Goal: Use online tool/utility: Use online tool/utility

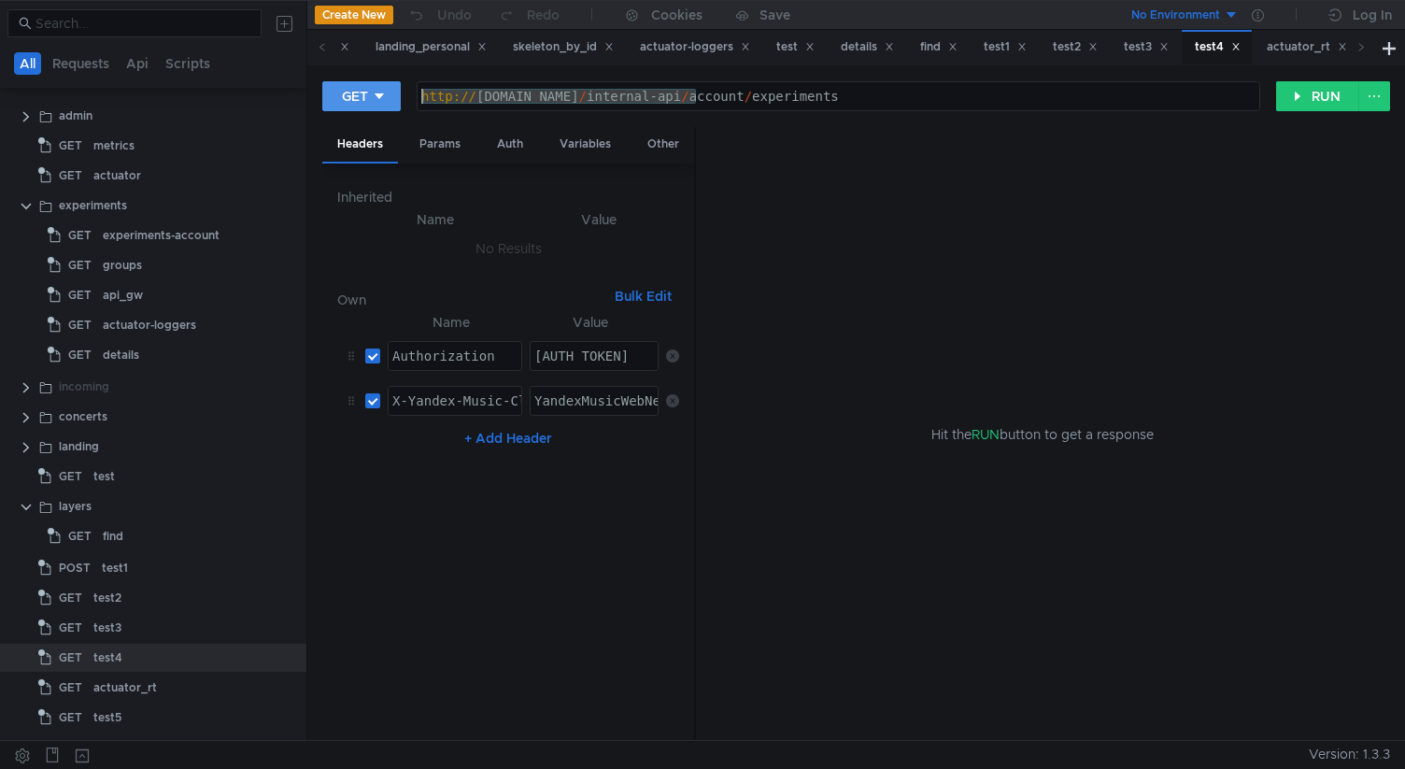
click at [340, 105] on div "GET http://web-pr-1.music.qa.yandex.net/internal-api/account/experiments http:/…" at bounding box center [799, 96] width 954 height 32
paste textarea "2"
type textarea "http://web-pr-2.music.qa.yandex.net/internal-api/account/experiments"
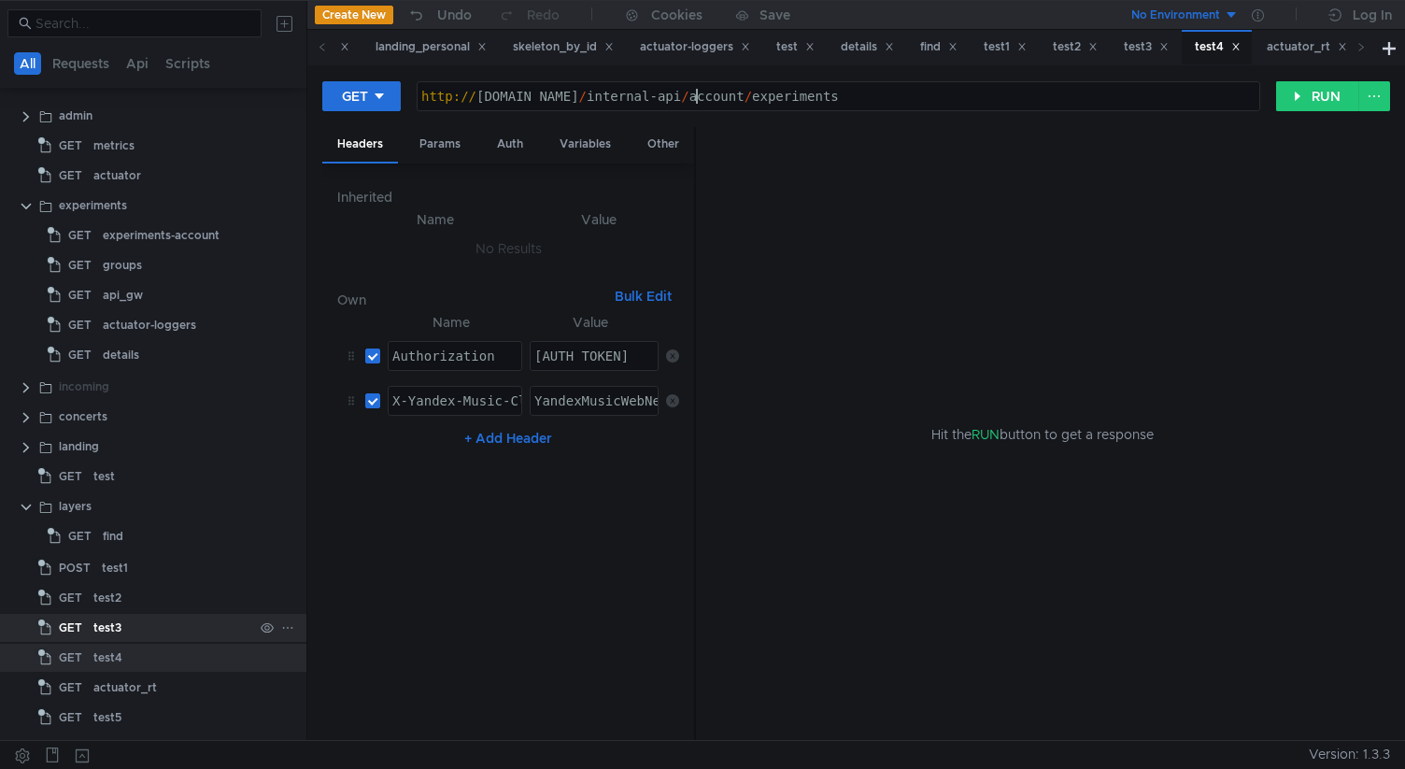
click at [145, 626] on div "test3" at bounding box center [173, 628] width 160 height 28
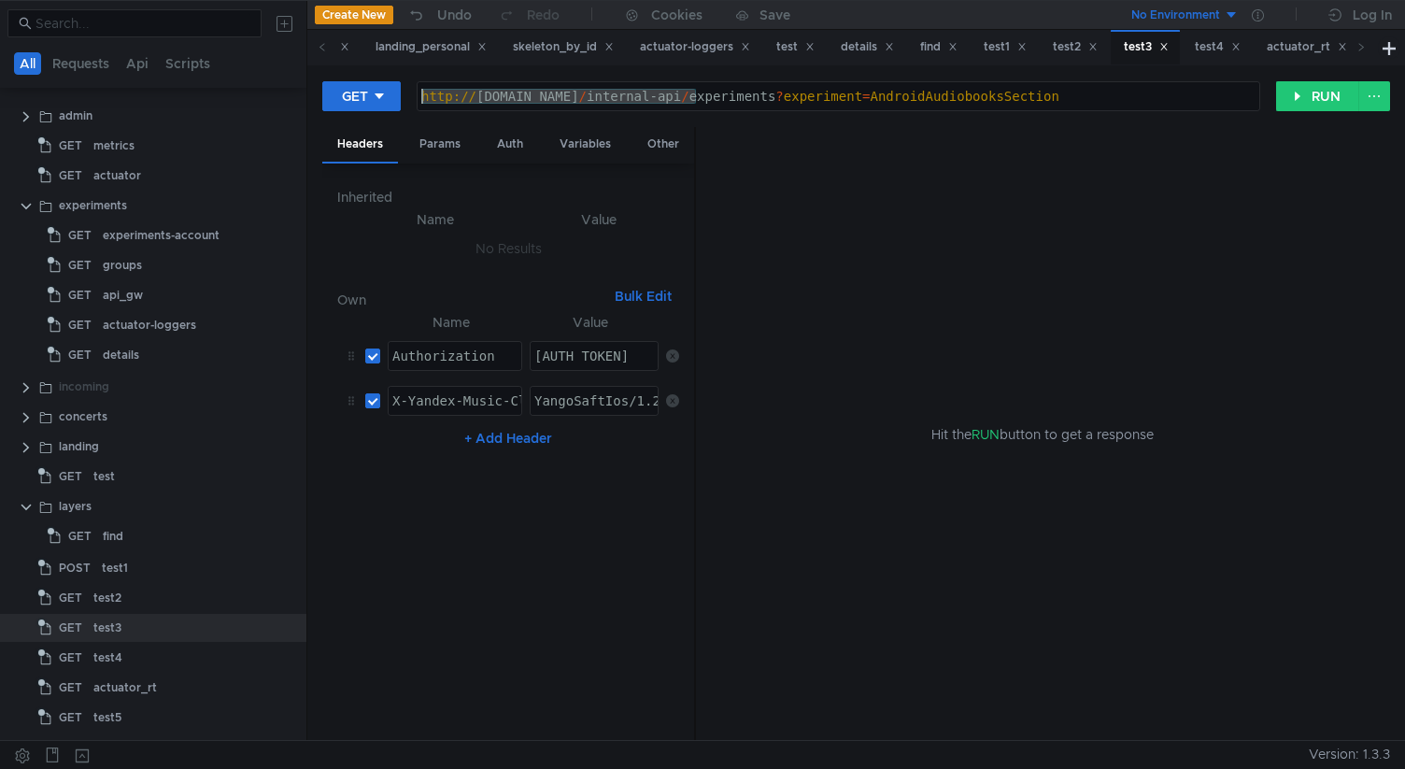
drag, startPoint x: 699, startPoint y: 99, endPoint x: 367, endPoint y: 111, distance: 332.0
click at [371, 110] on div "GET http://web-pr-1.music.qa.yandex.net/internal-api/experiments?experiment=And…" at bounding box center [799, 96] width 954 height 32
paste textarea "2"
type textarea "http://web-pr-2.music.qa.yandex.net/internal-api/experiments?experiment=Android…"
click at [140, 592] on div "test2" at bounding box center [173, 598] width 160 height 28
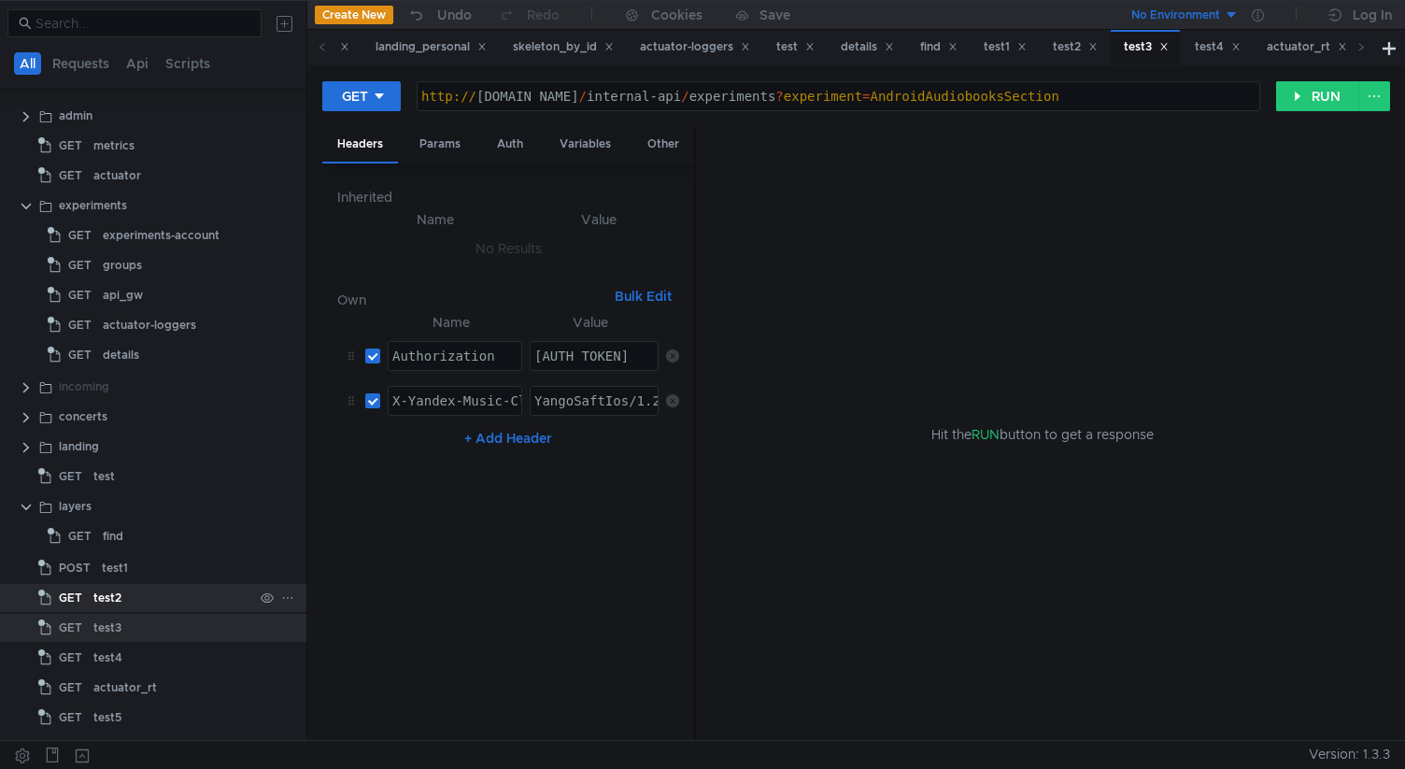
click at [140, 592] on div "test2" at bounding box center [173, 598] width 160 height 28
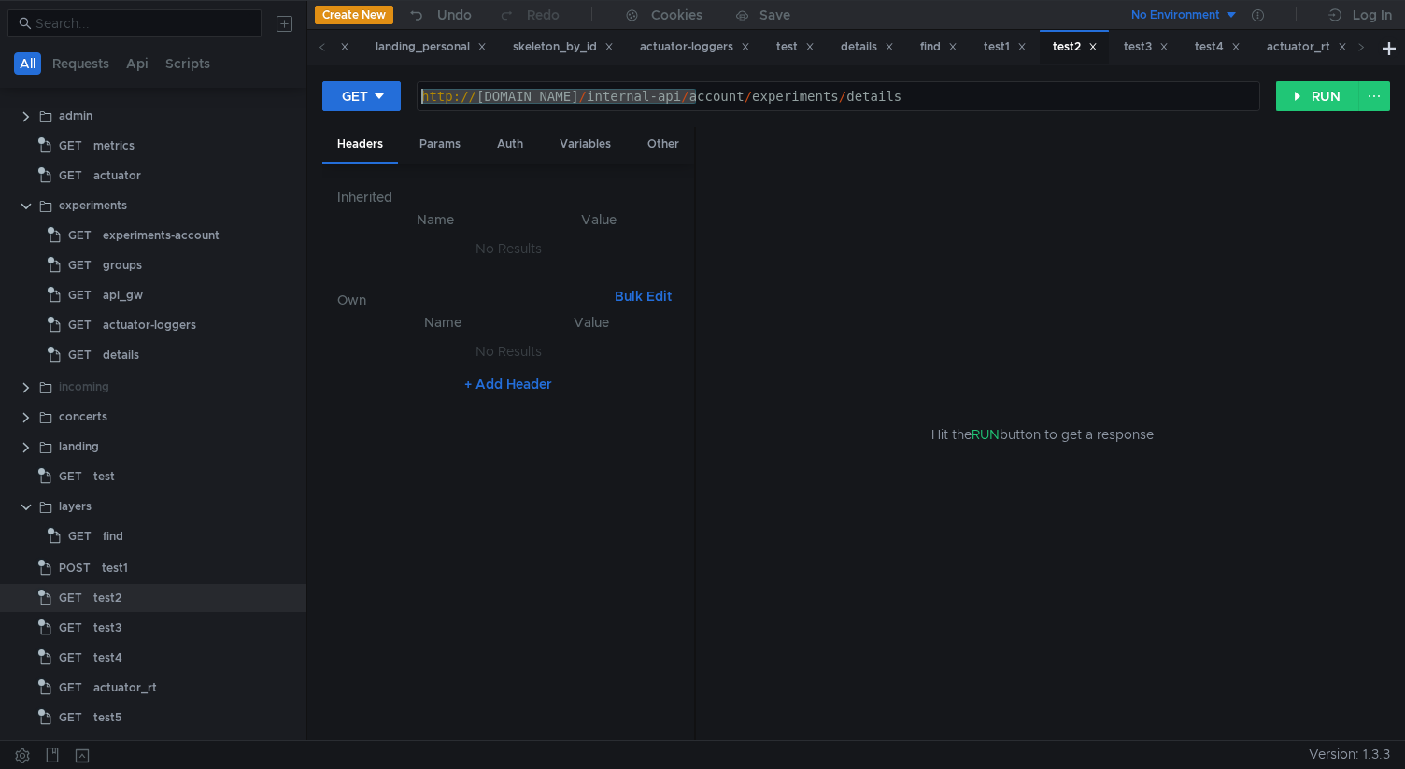
drag, startPoint x: 699, startPoint y: 97, endPoint x: 312, endPoint y: 96, distance: 386.9
click at [313, 96] on div "GET http://web-pr-1.music.qa.yandex.net/internal-api/account/experiments/detail…" at bounding box center [856, 402] width 1098 height 675
paste textarea "2"
type textarea "http://web-pr-2.music.qa.yandex.net/internal-api/account/experiments/details"
click at [154, 571] on div "test1" at bounding box center [177, 568] width 151 height 28
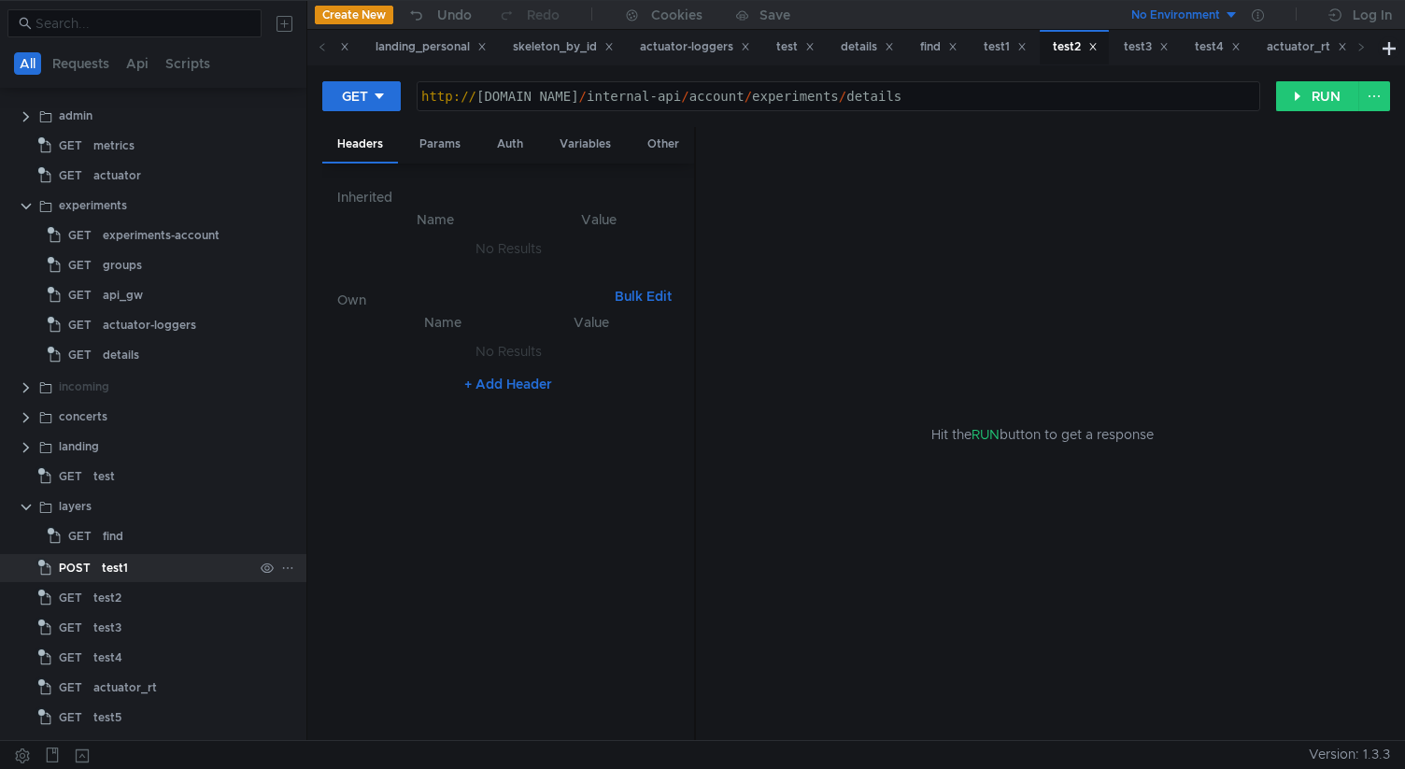
click at [154, 571] on div "test1" at bounding box center [177, 568] width 151 height 28
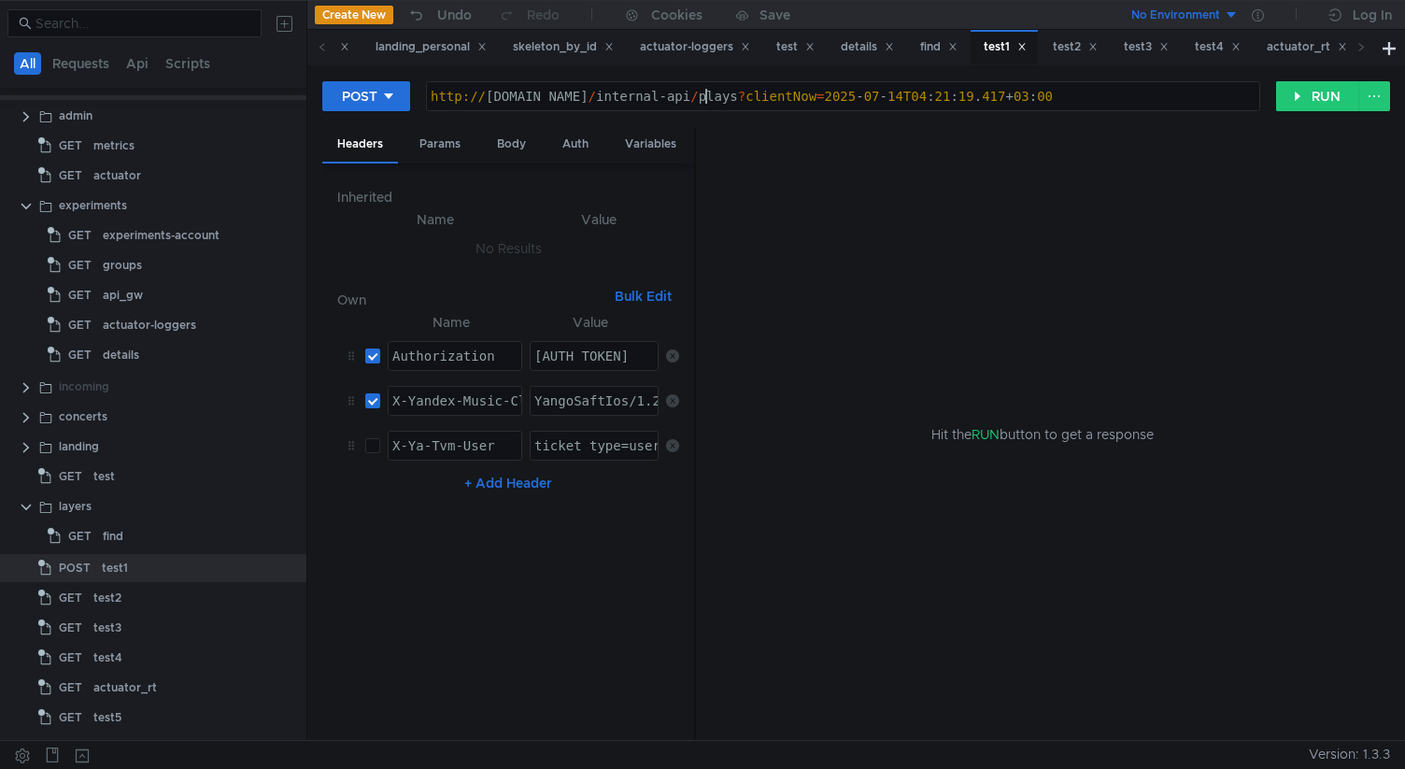
drag, startPoint x: 706, startPoint y: 95, endPoint x: 259, endPoint y: 95, distance: 446.7
click at [259, 95] on as-split "All Requests Api Scripts Project /Users/glushkovartem/Documents/work/test_mace/…" at bounding box center [702, 370] width 1405 height 740
paste textarea "2"
type textarea "http://web-pr-2.music.qa.yandex.net/internal-api/plays?clientNow=2025-07-14T04:…"
click at [854, 275] on div "Hit the RUN button to get a response" at bounding box center [1043, 434] width 649 height 615
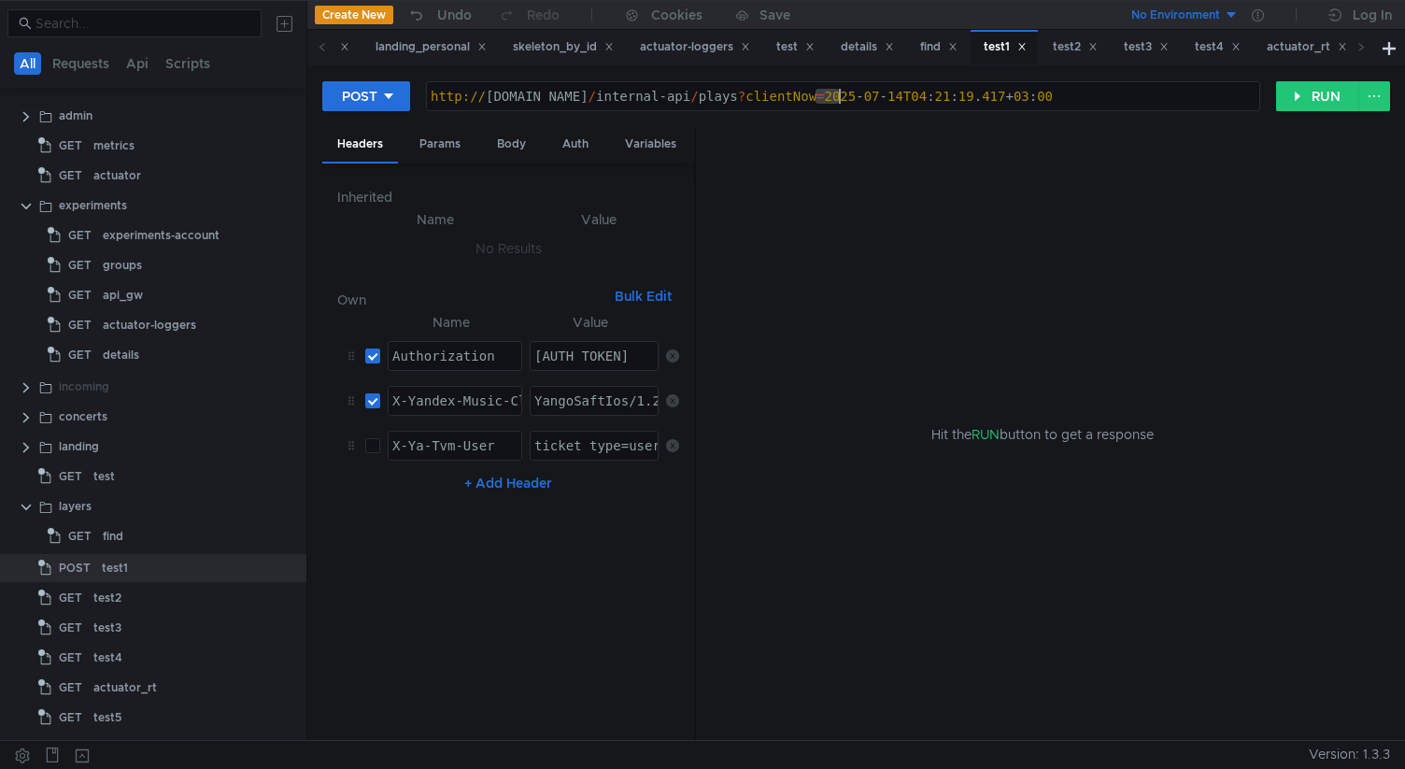
drag, startPoint x: 815, startPoint y: 96, endPoint x: 844, endPoint y: 96, distance: 29.0
click at [844, 96] on div "http:// web-pr-2.music.qa.yandex.net / internal-api / plays ? clientNow = 2025 …" at bounding box center [843, 111] width 833 height 45
click at [845, 96] on div "http:// web-pr-2.music.qa.yandex.net / internal-api / plays ? clientNow = 2025 …" at bounding box center [843, 111] width 833 height 45
click at [1301, 103] on button "RUN" at bounding box center [1318, 96] width 83 height 30
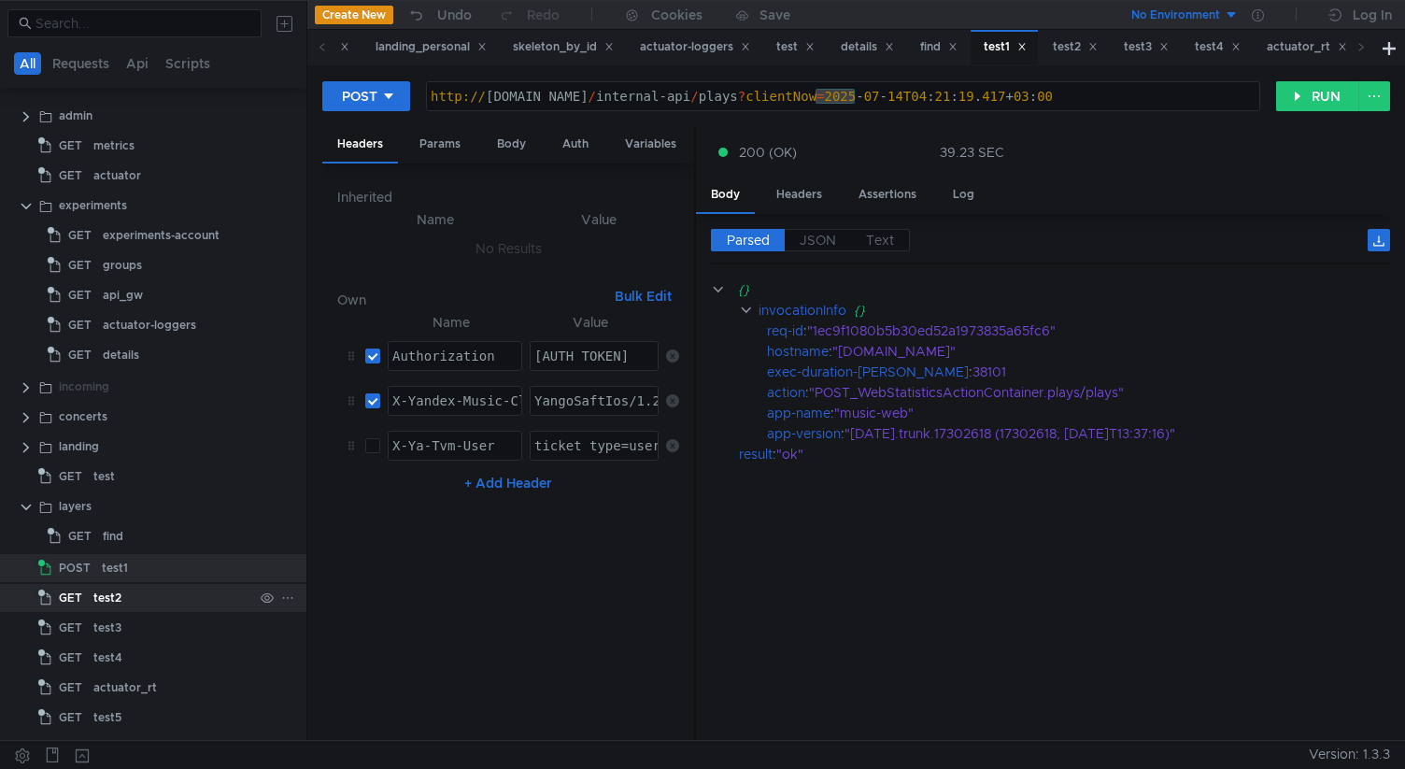
click at [133, 584] on div "test2" at bounding box center [173, 598] width 160 height 28
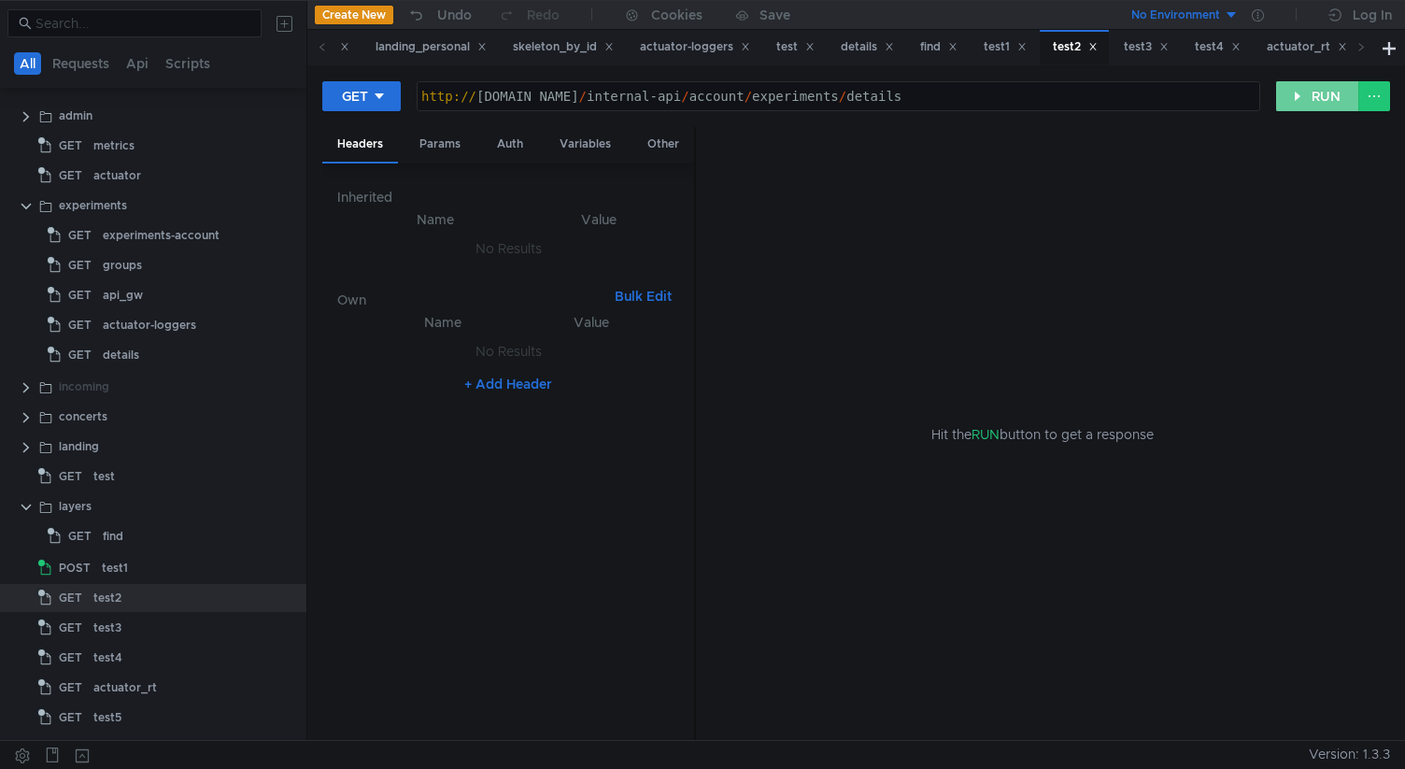
click at [1290, 98] on button "RUN" at bounding box center [1318, 96] width 83 height 30
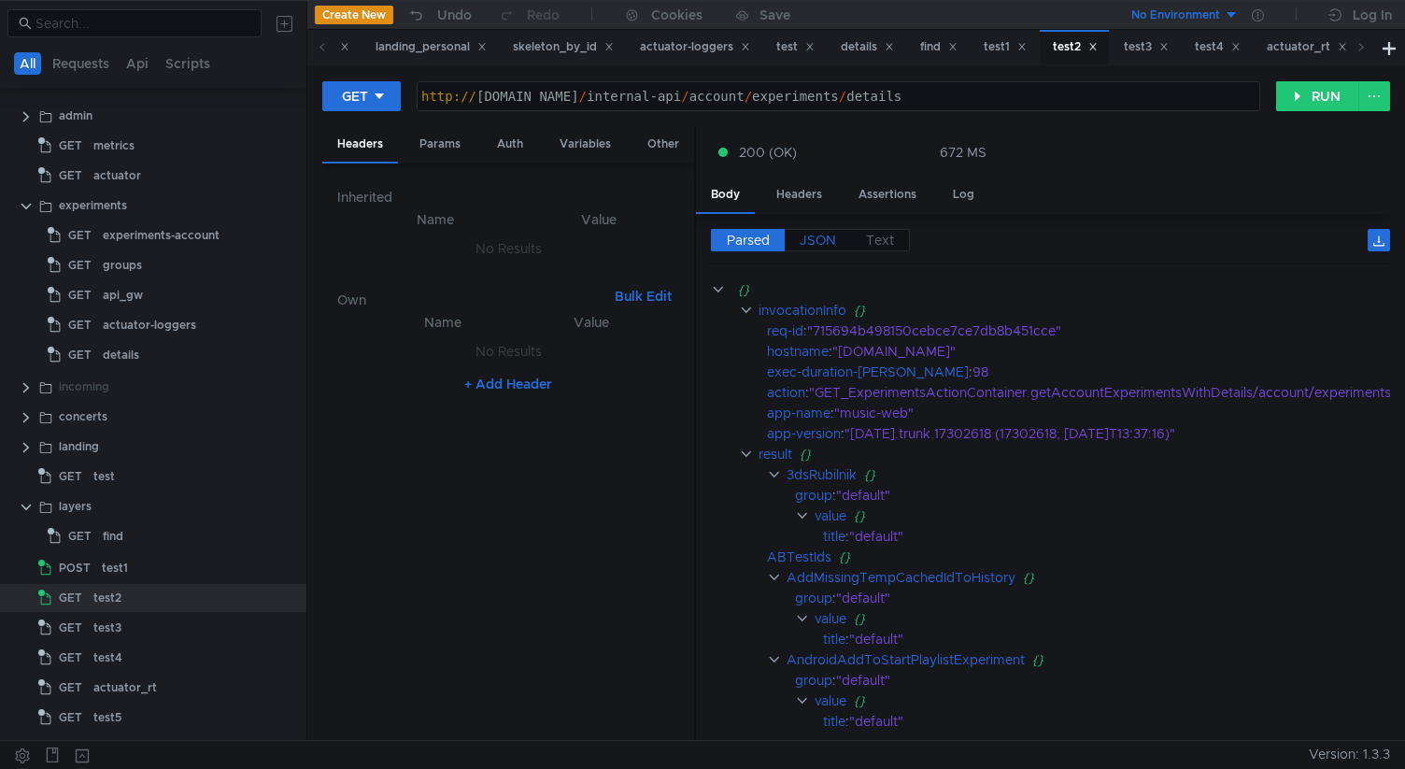
click at [820, 246] on span "JSON" at bounding box center [818, 240] width 36 height 17
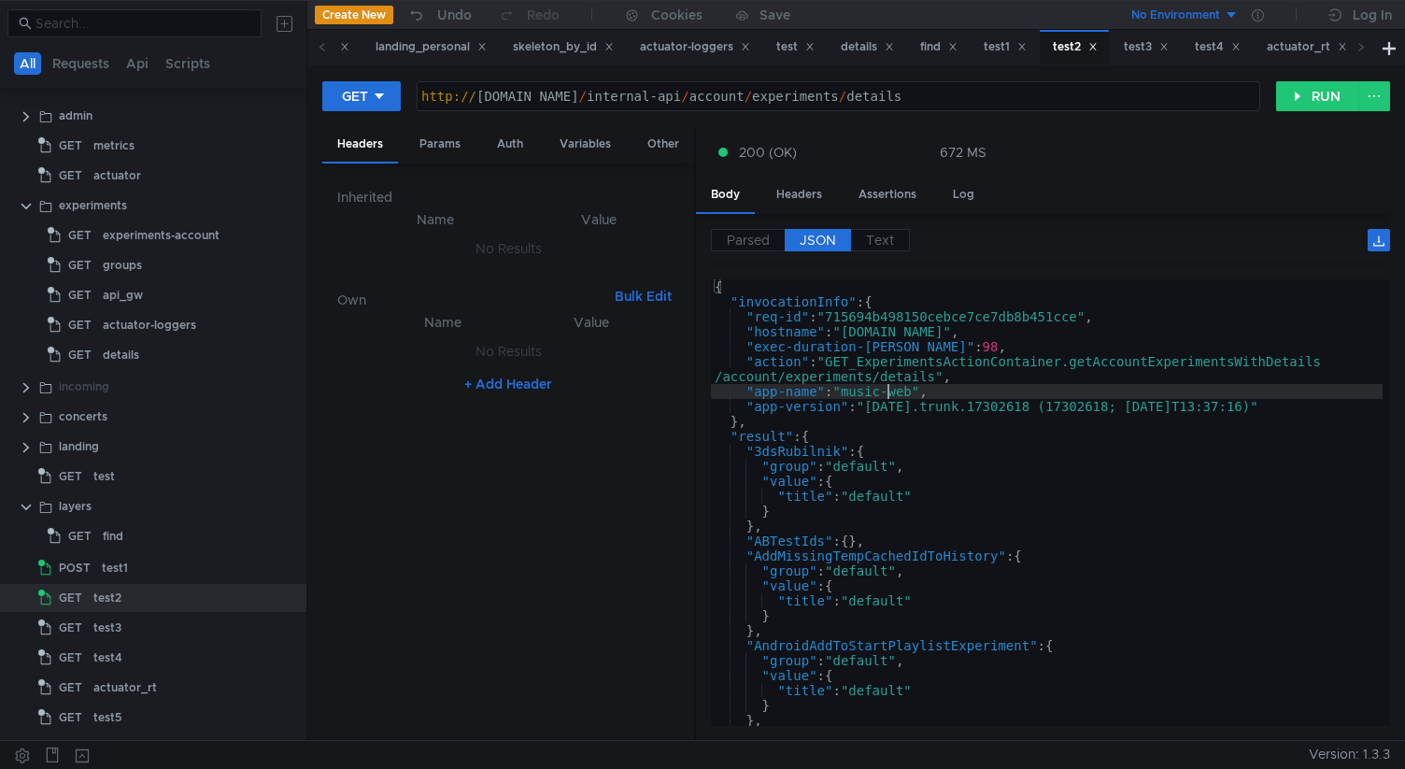
click at [888, 393] on div "{ "invocationInfo" : { "req-id" : "715694b498150cebce7ce7db8b451cce" , "hostnam…" at bounding box center [1047, 513] width 672 height 469
type textarea "} }"
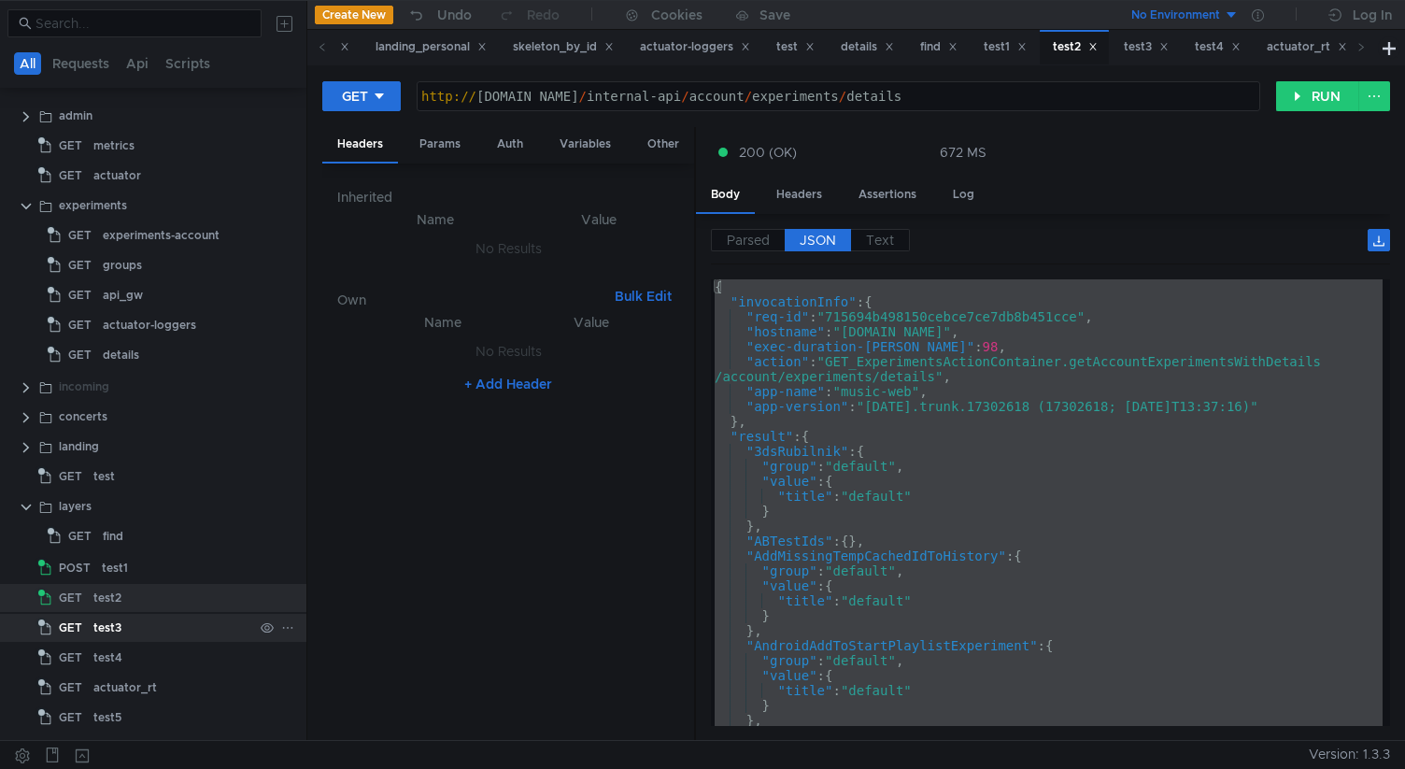
click at [131, 631] on div "test3" at bounding box center [173, 628] width 160 height 28
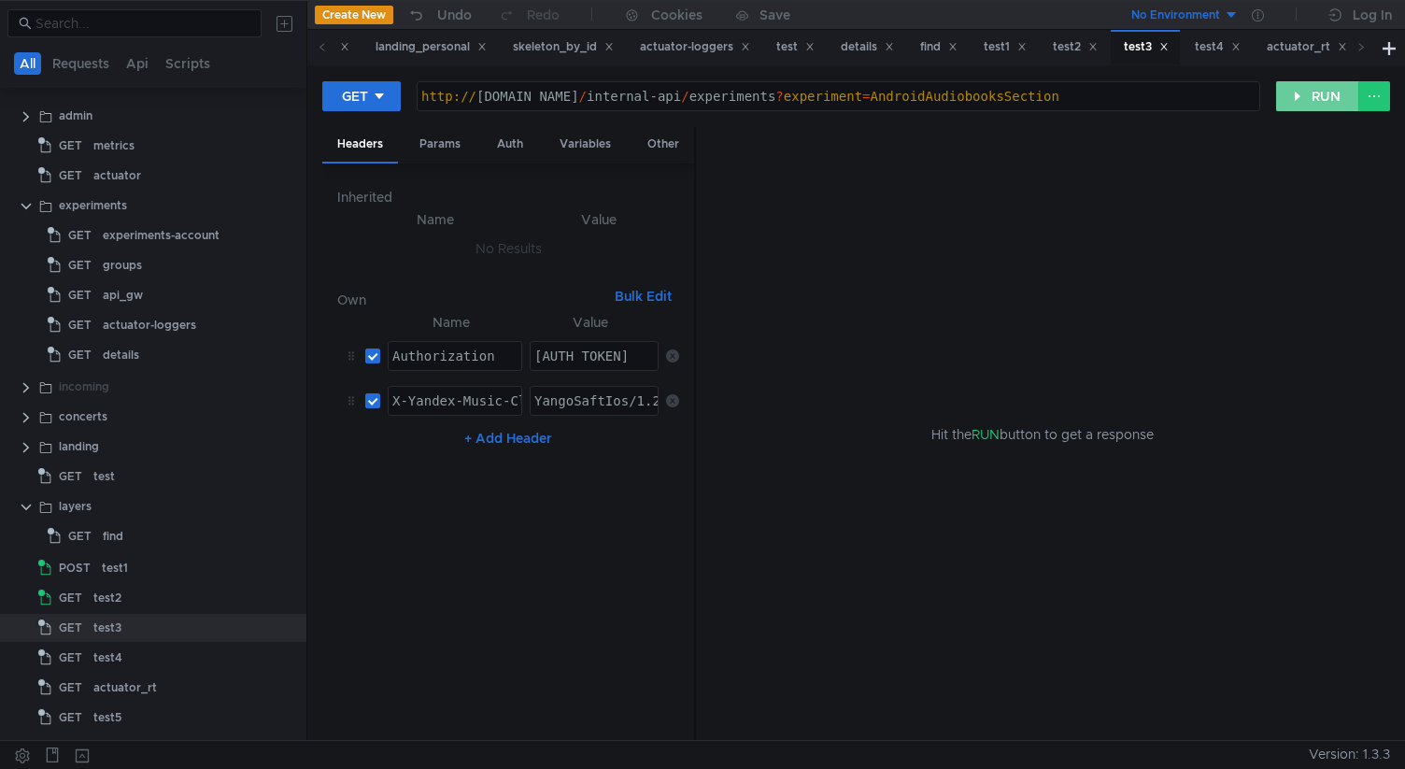
click at [1291, 97] on button "RUN" at bounding box center [1318, 96] width 83 height 30
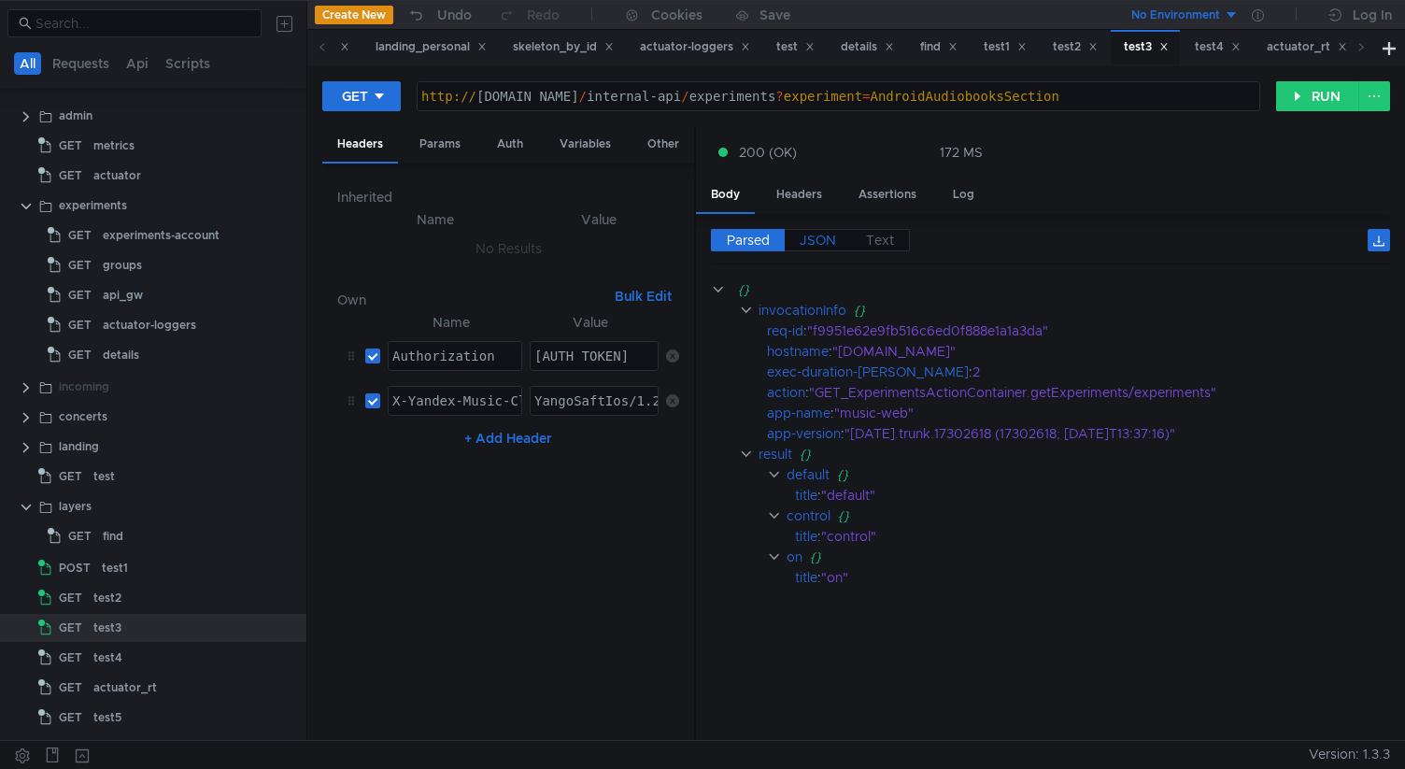
click at [818, 236] on span "JSON" at bounding box center [818, 240] width 36 height 17
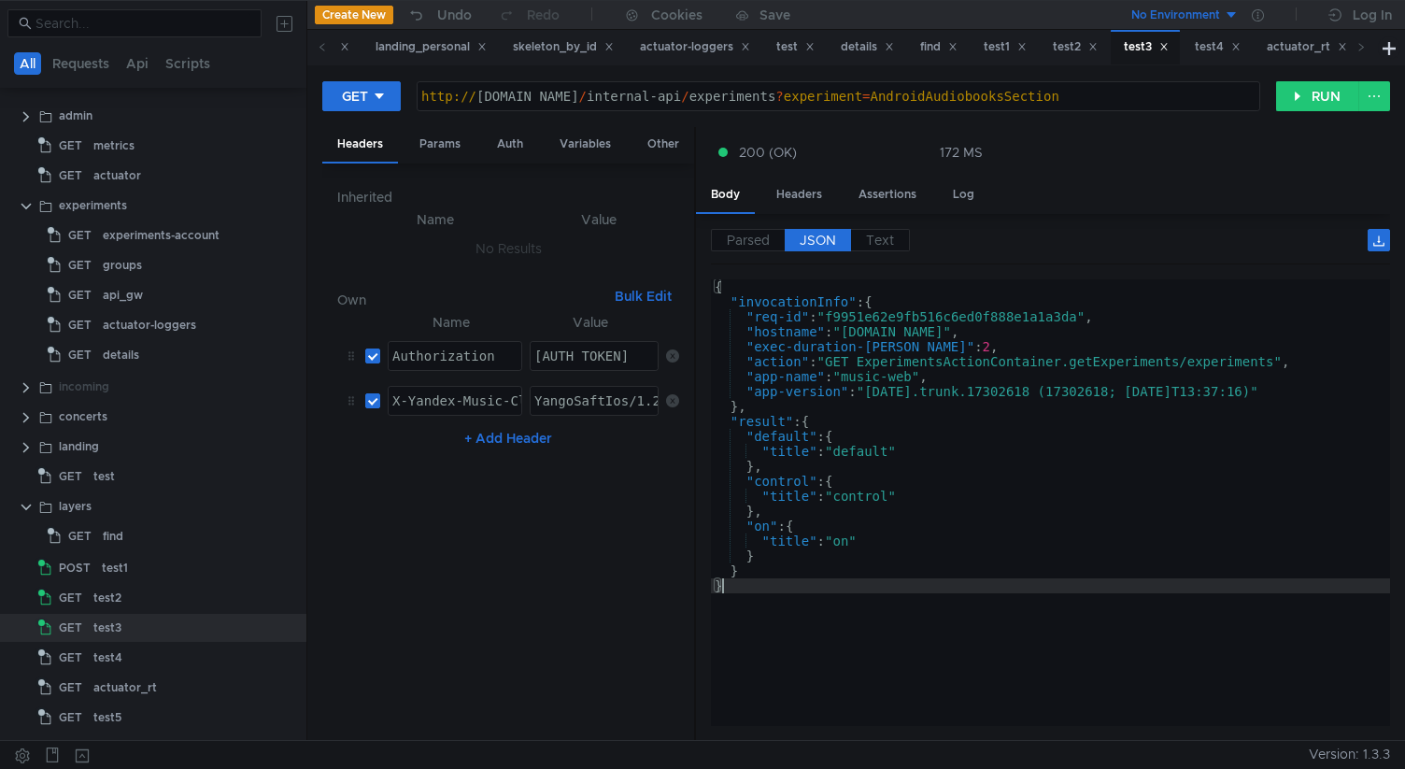
click at [863, 597] on div "{ "invocationInfo" : { "req-id" : "f9951e62e9fb516c6ed0f888e1a1a3da" , "hostnam…" at bounding box center [1050, 517] width 679 height 477
type textarea "} }"
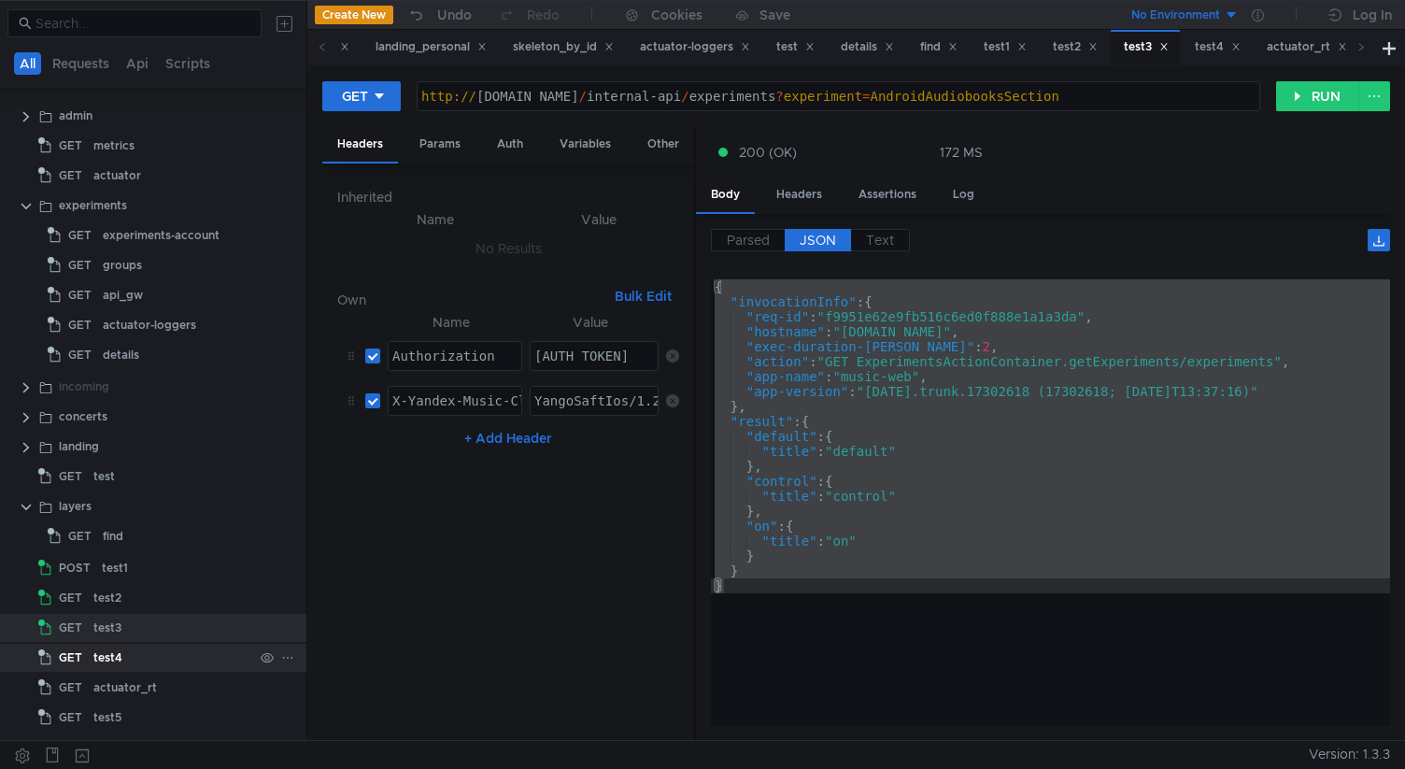
click at [118, 647] on div "test4" at bounding box center [107, 658] width 29 height 28
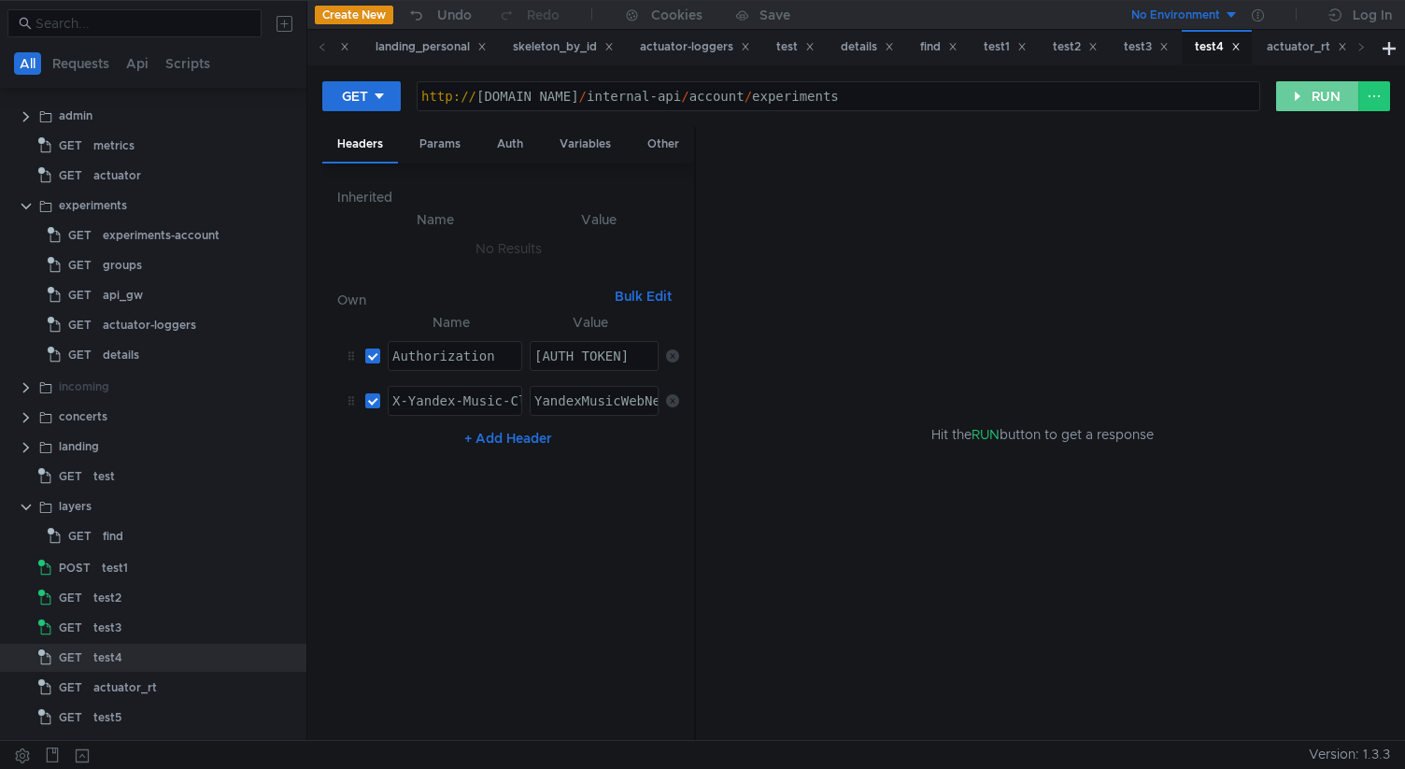
click at [1300, 102] on button "RUN" at bounding box center [1318, 96] width 83 height 30
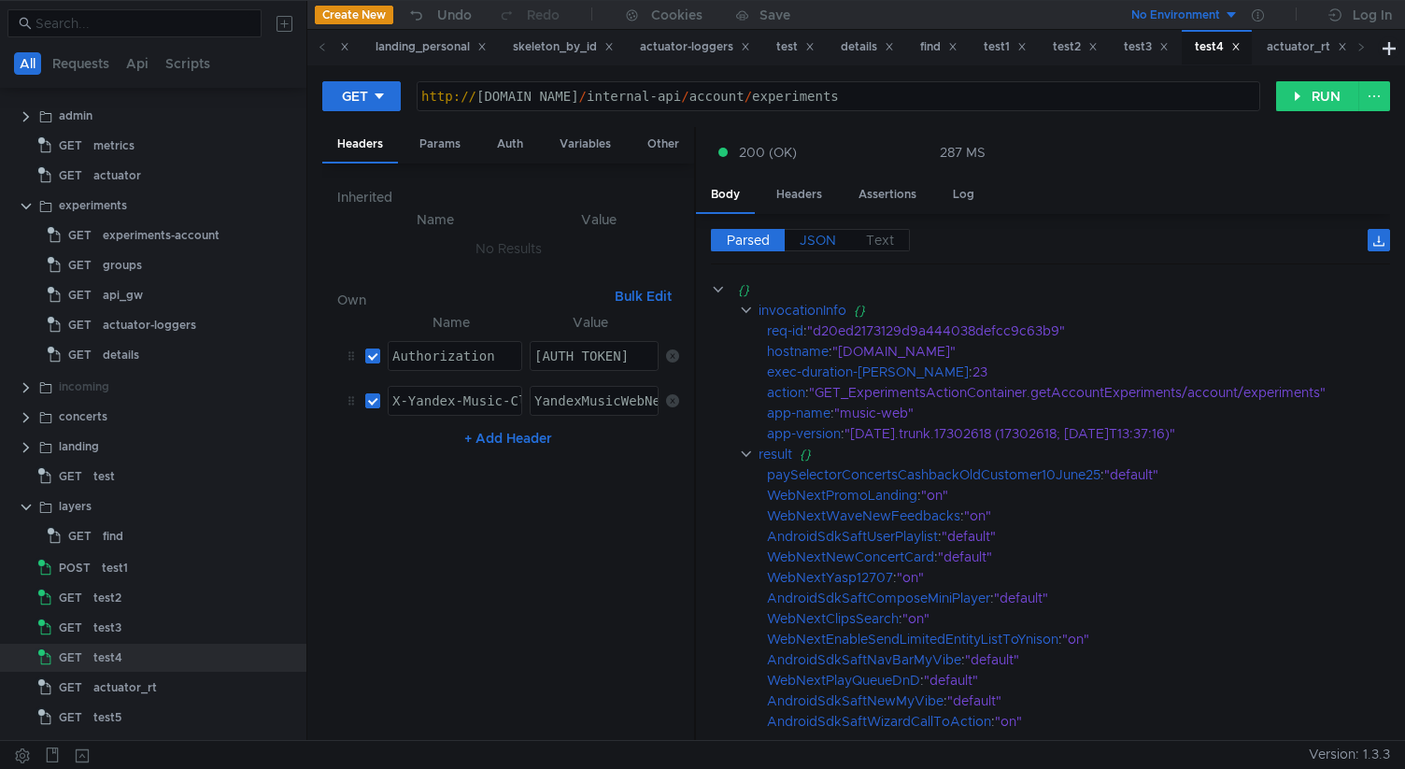
click at [825, 240] on span "JSON" at bounding box center [818, 240] width 36 height 17
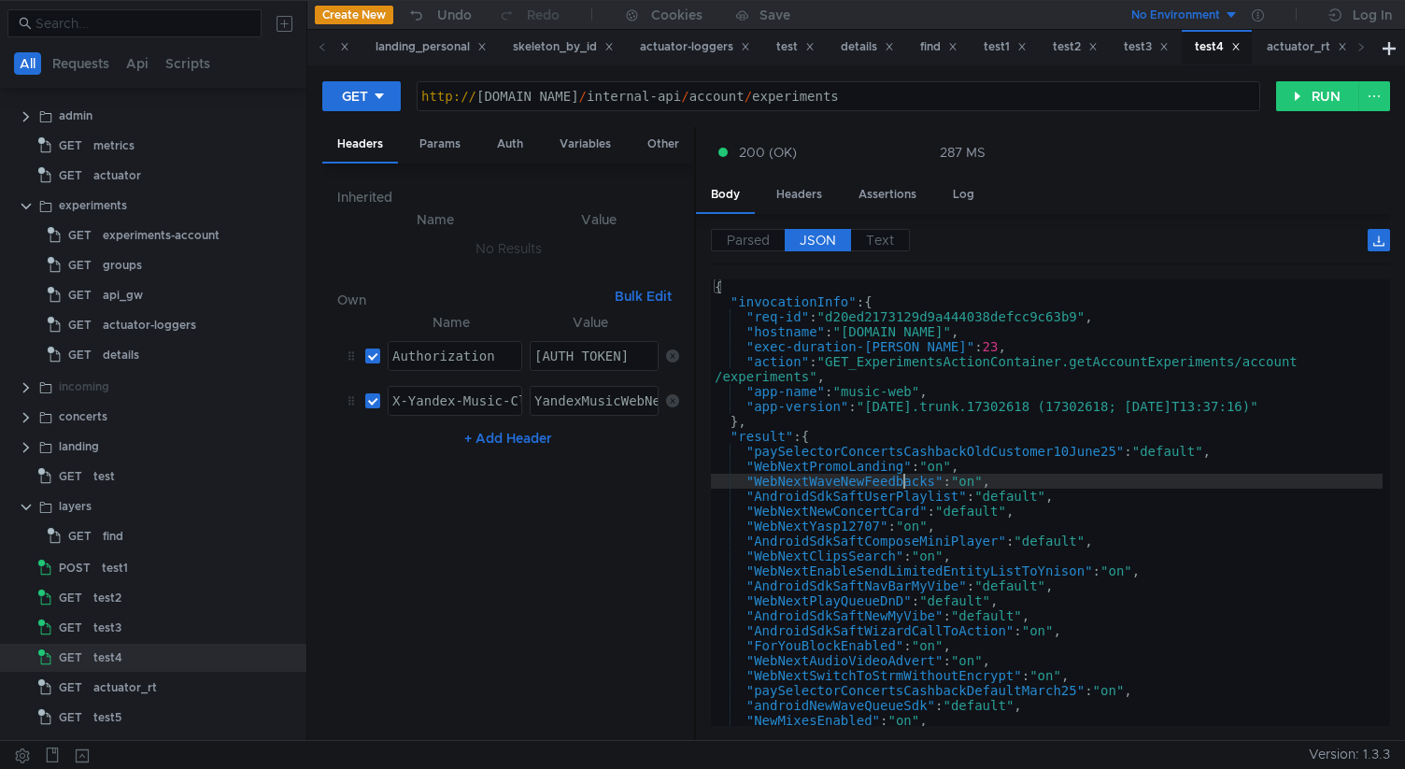
click at [906, 482] on div "{ "invocationInfo" : { "req-id" : "d20ed2173129d9a444038defcc9c63b9" , "hostnam…" at bounding box center [1047, 513] width 672 height 469
type textarea "} }"
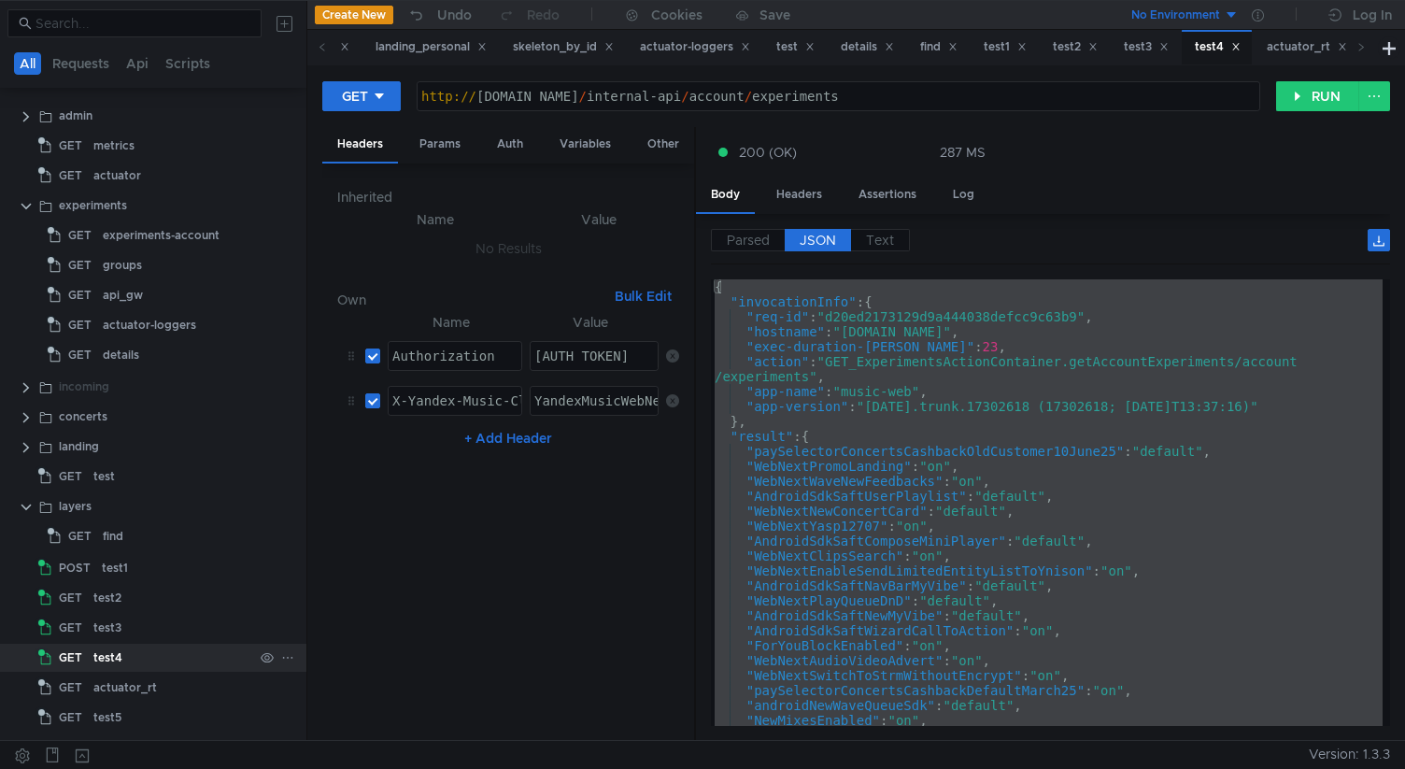
click at [195, 652] on div "test4" at bounding box center [173, 658] width 160 height 28
click at [693, 100] on div "http:// web-pr-2.music.qa.yandex.net / internal-api / account / experiments" at bounding box center [839, 111] width 842 height 45
drag, startPoint x: 697, startPoint y: 94, endPoint x: 108, endPoint y: 94, distance: 588.7
click at [108, 94] on as-split "All Requests Api Scripts Project /Users/glushkovartem/Documents/work/test_mace/…" at bounding box center [702, 370] width 1405 height 740
paste textarea "1"
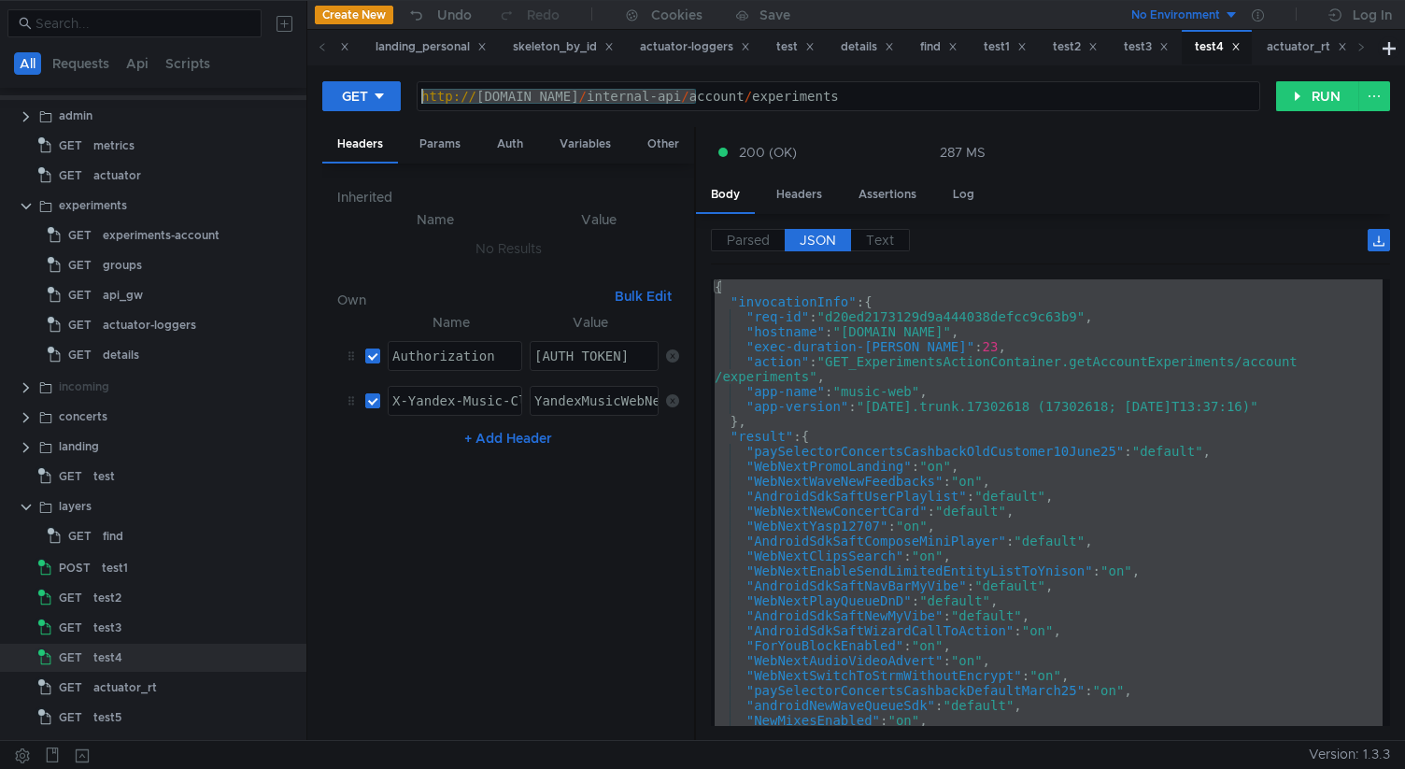
type textarea "http://web-pr-1.music.qa.yandex.net/internal-api/account/experiments"
click at [125, 622] on div "test3" at bounding box center [173, 628] width 160 height 28
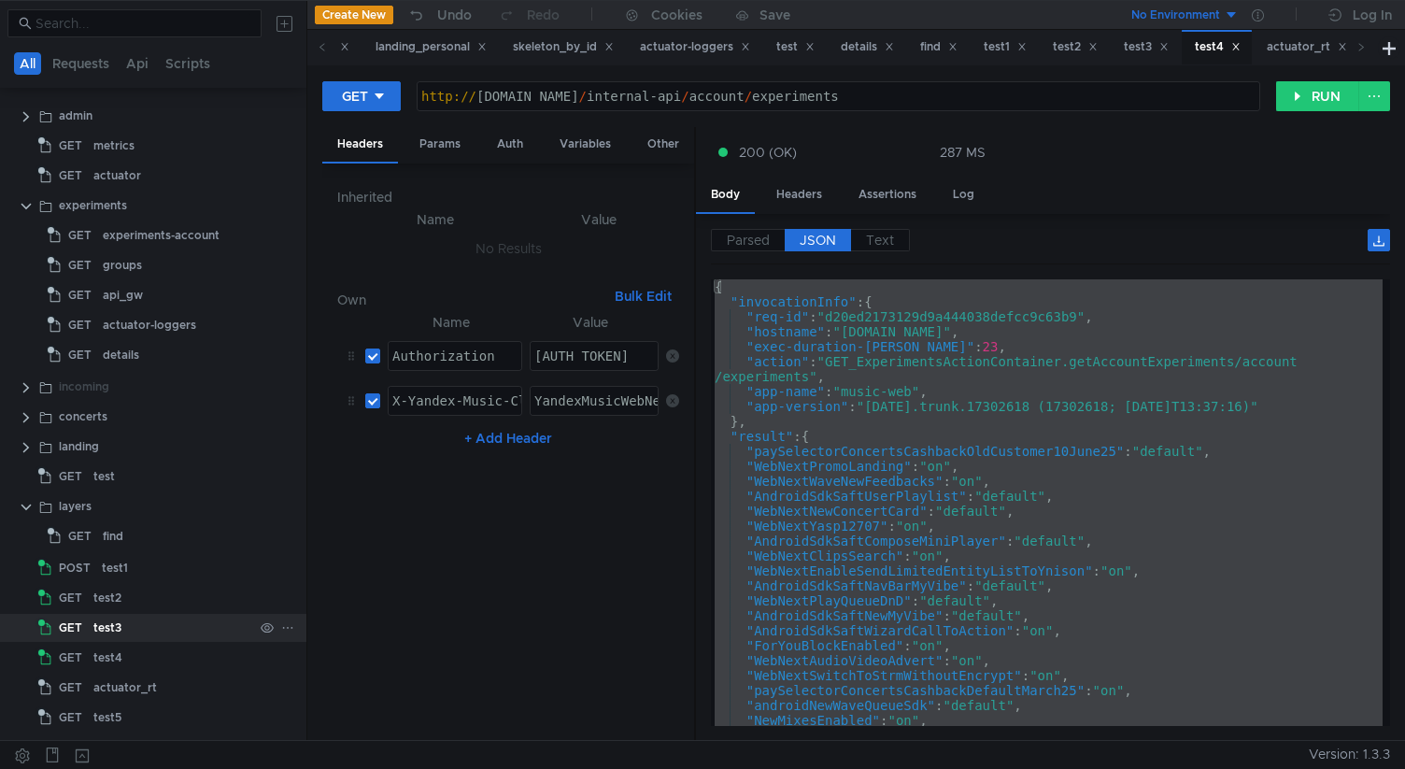
click at [125, 622] on div "test3" at bounding box center [173, 628] width 160 height 28
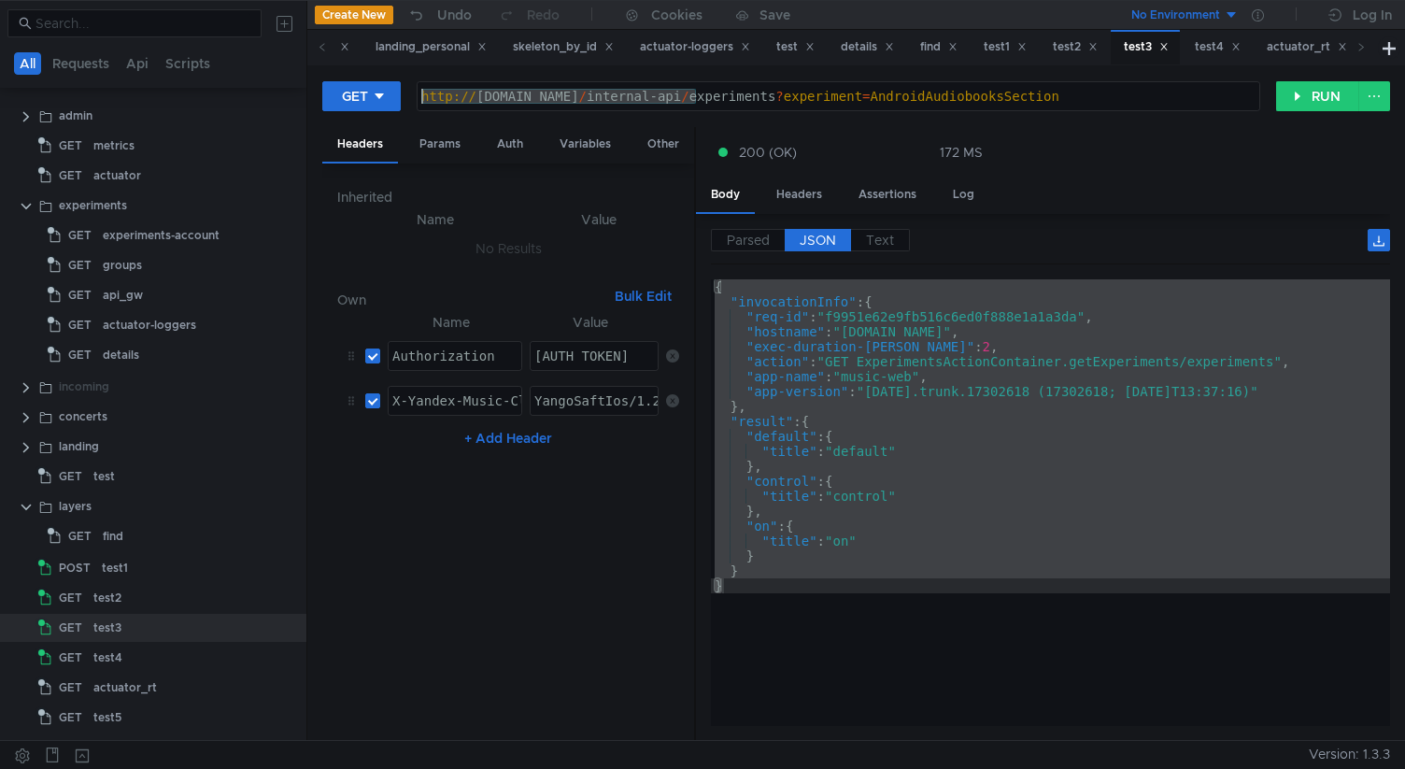
drag, startPoint x: 699, startPoint y: 93, endPoint x: 298, endPoint y: 82, distance: 401.1
click at [297, 82] on as-split "All Requests Api Scripts Project /Users/glushkovartem/Documents/work/test_mace/…" at bounding box center [702, 370] width 1405 height 740
paste textarea "1"
type textarea "http://web-pr-1.music.qa.yandex.net/internal-api/experiments?experiment=Android…"
click at [149, 596] on div "test2" at bounding box center [173, 598] width 160 height 28
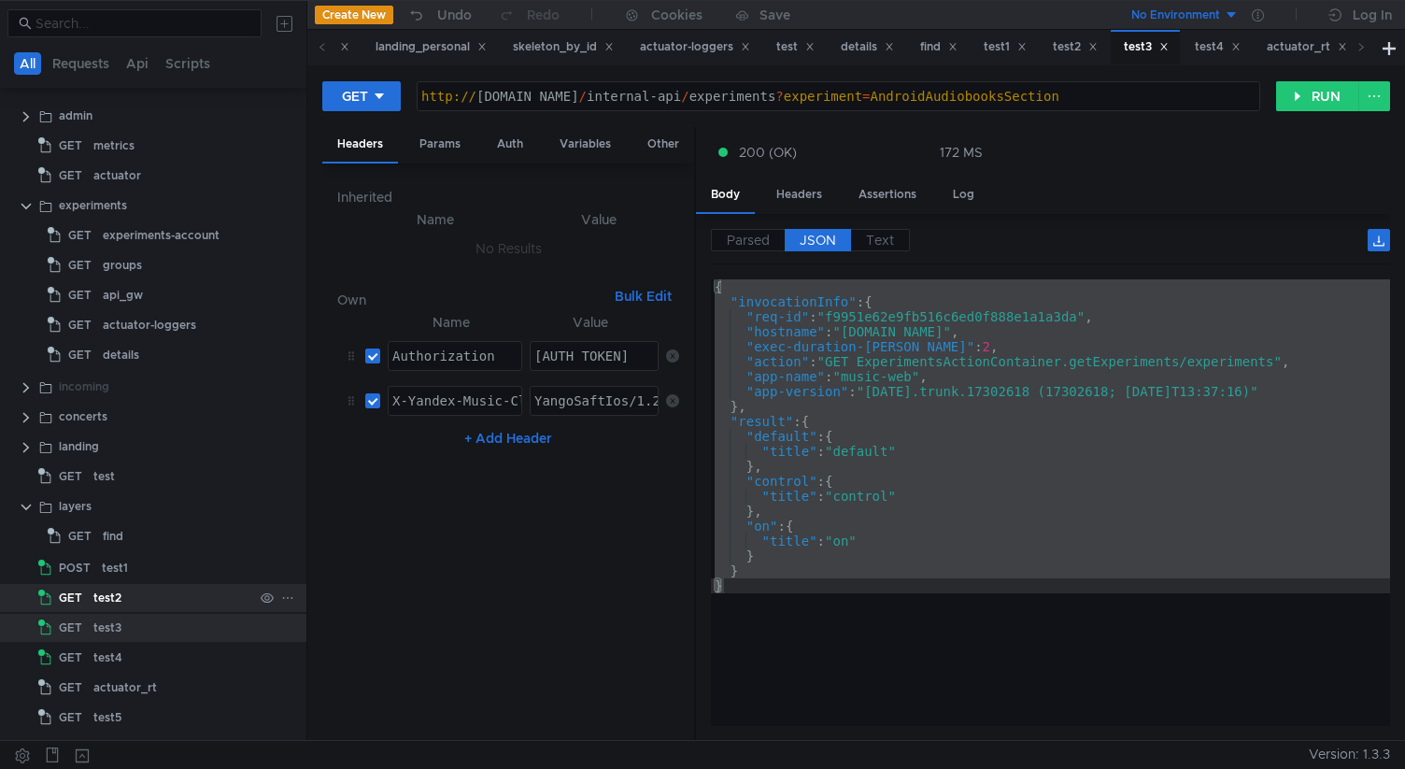
click at [149, 596] on div "test2" at bounding box center [173, 598] width 160 height 28
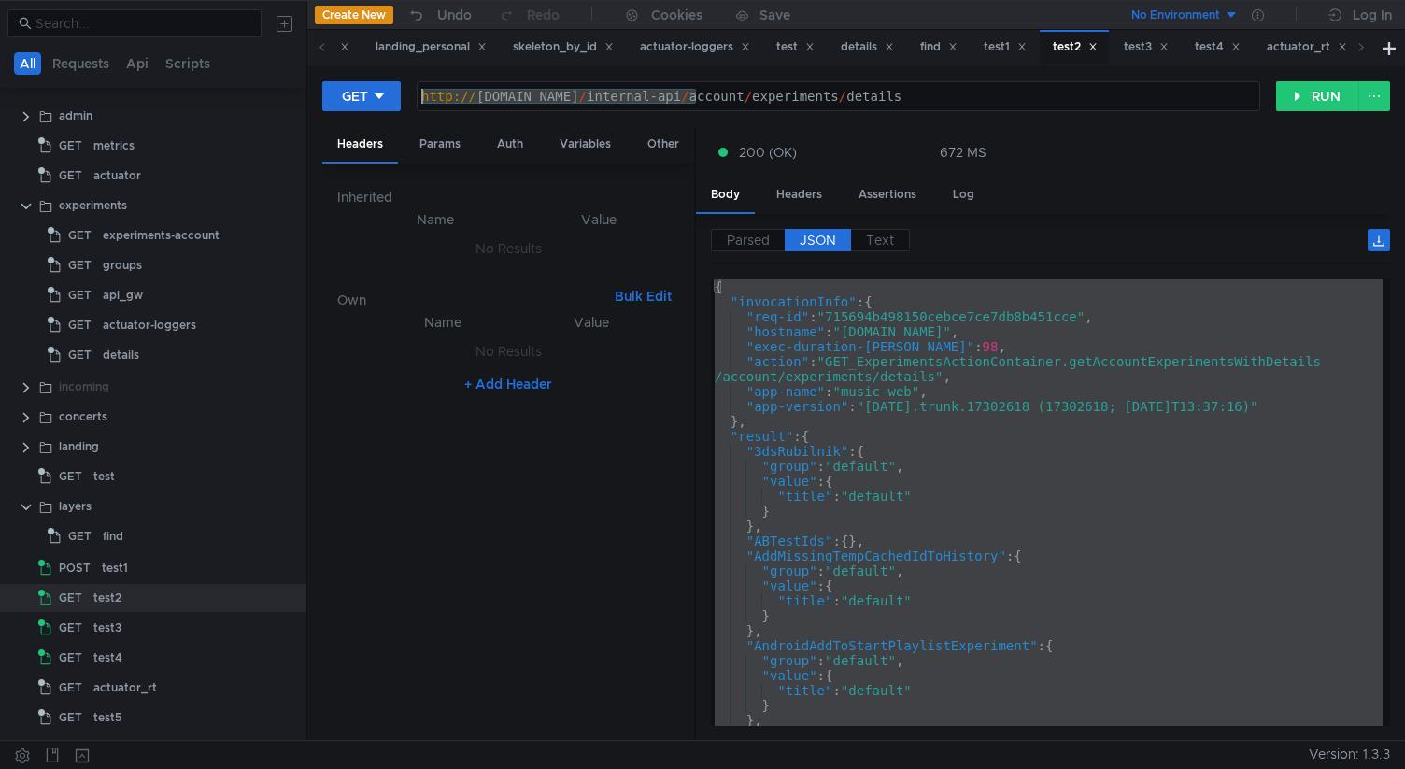
drag, startPoint x: 696, startPoint y: 100, endPoint x: 278, endPoint y: 75, distance: 419.4
click at [277, 75] on as-split "All Requests Api Scripts Project /Users/glushkovartem/Documents/work/test_mace/…" at bounding box center [702, 370] width 1405 height 740
paste textarea "1"
type textarea "[URL][DOMAIN_NAME]"
click at [121, 576] on div "test1" at bounding box center [115, 568] width 26 height 28
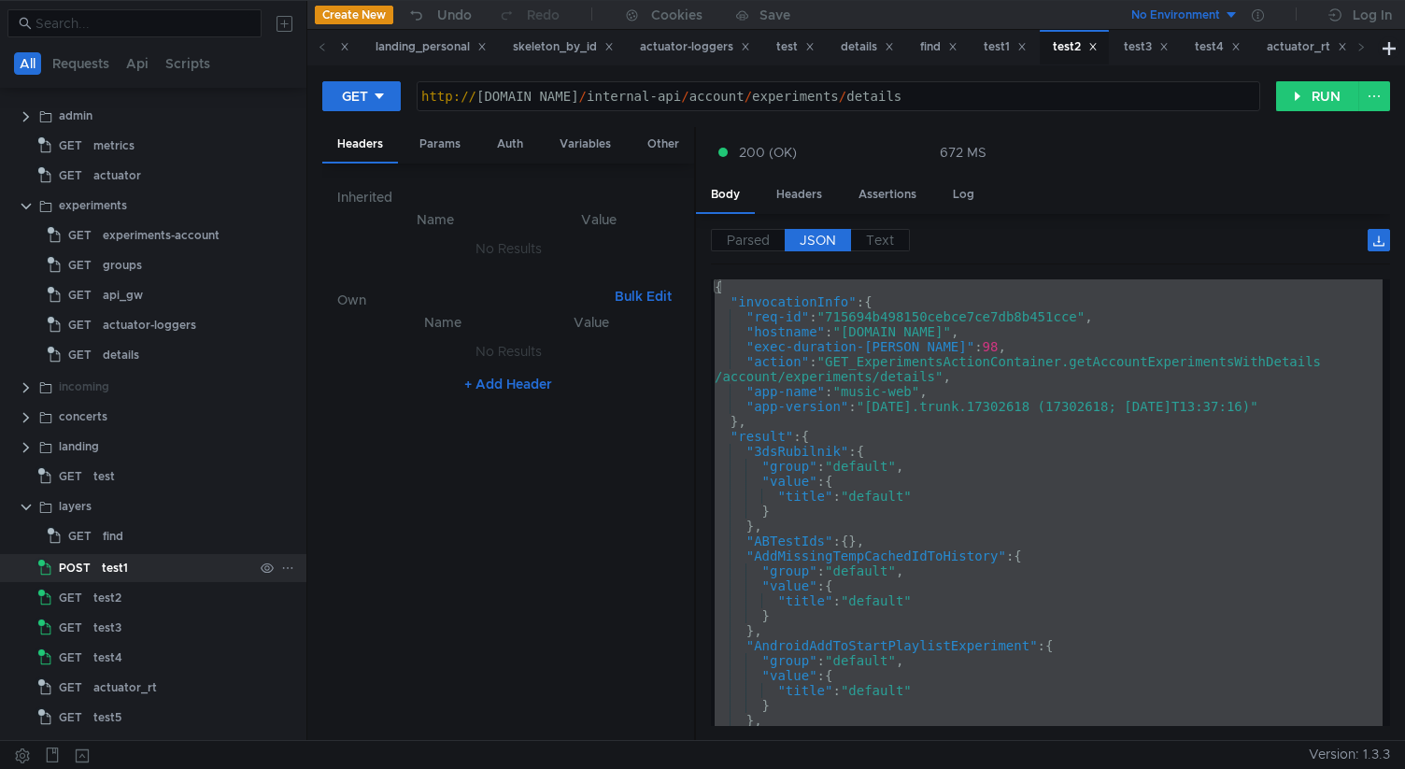
click at [121, 576] on div "test1" at bounding box center [115, 568] width 26 height 28
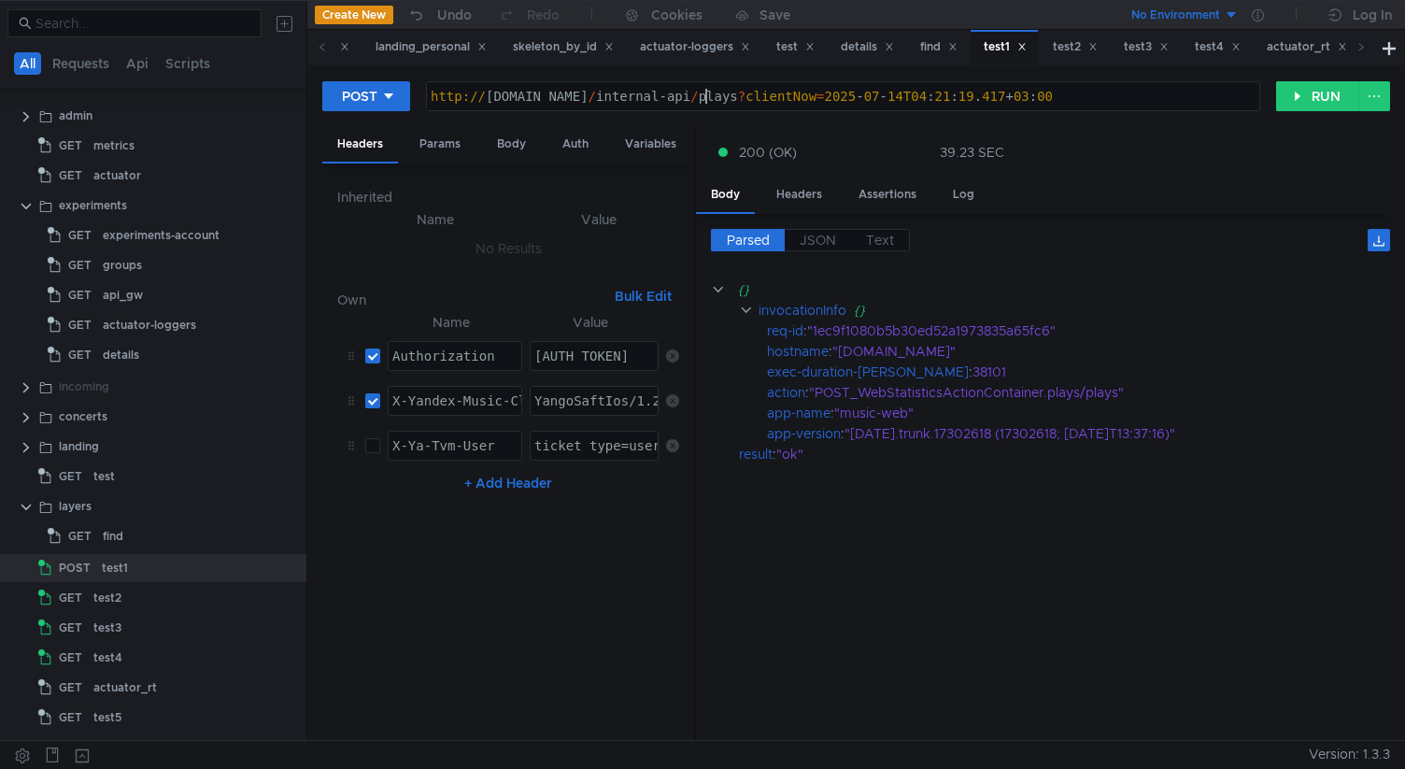
drag, startPoint x: 707, startPoint y: 93, endPoint x: 287, endPoint y: 79, distance: 420.8
click at [287, 80] on as-split "All Requests Api Scripts Project /Users/glushkovartem/Documents/work/test_mace/…" at bounding box center [702, 370] width 1405 height 740
paste textarea "1"
type textarea "http://web-pr-1.music.qa.yandex.net/internal-api/plays?clientNow=2025-07-14T04:…"
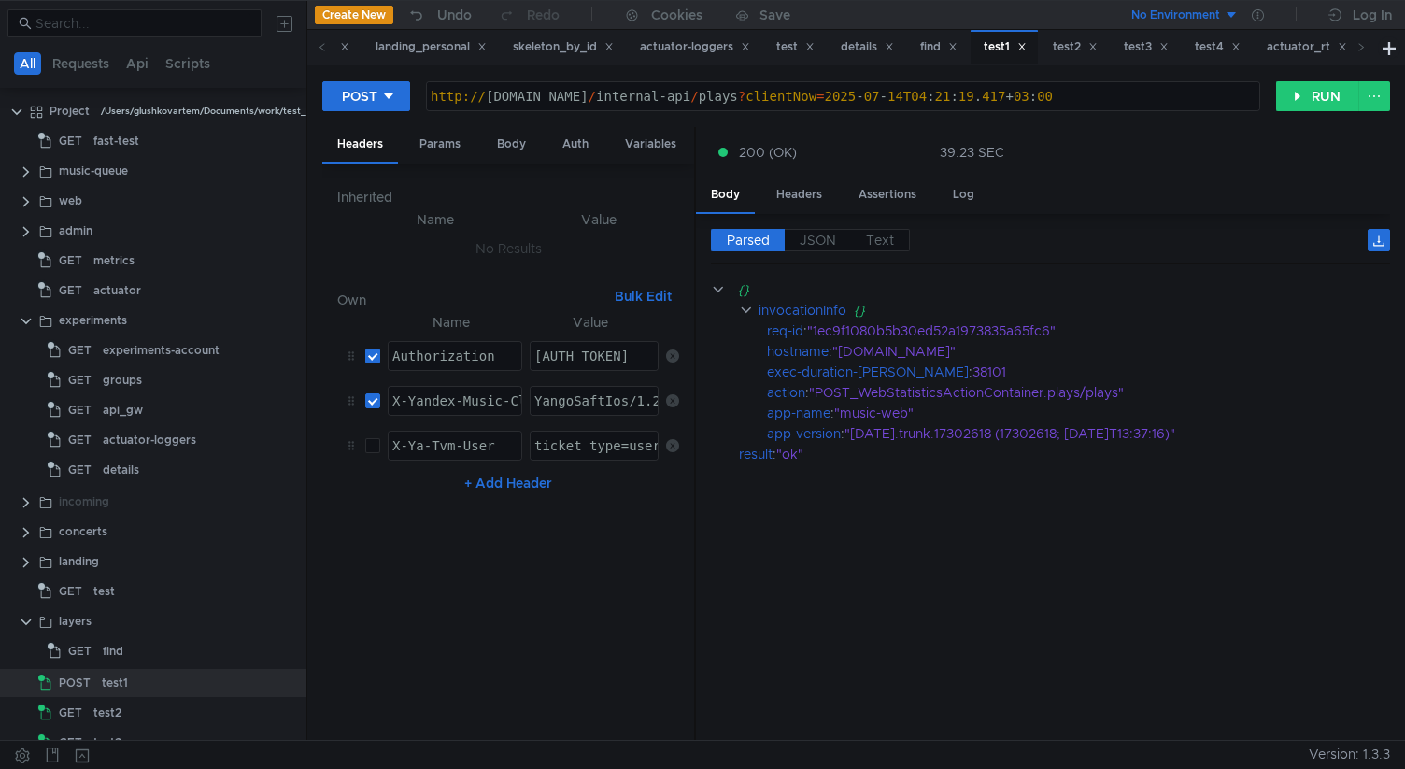
scroll to position [118, 0]
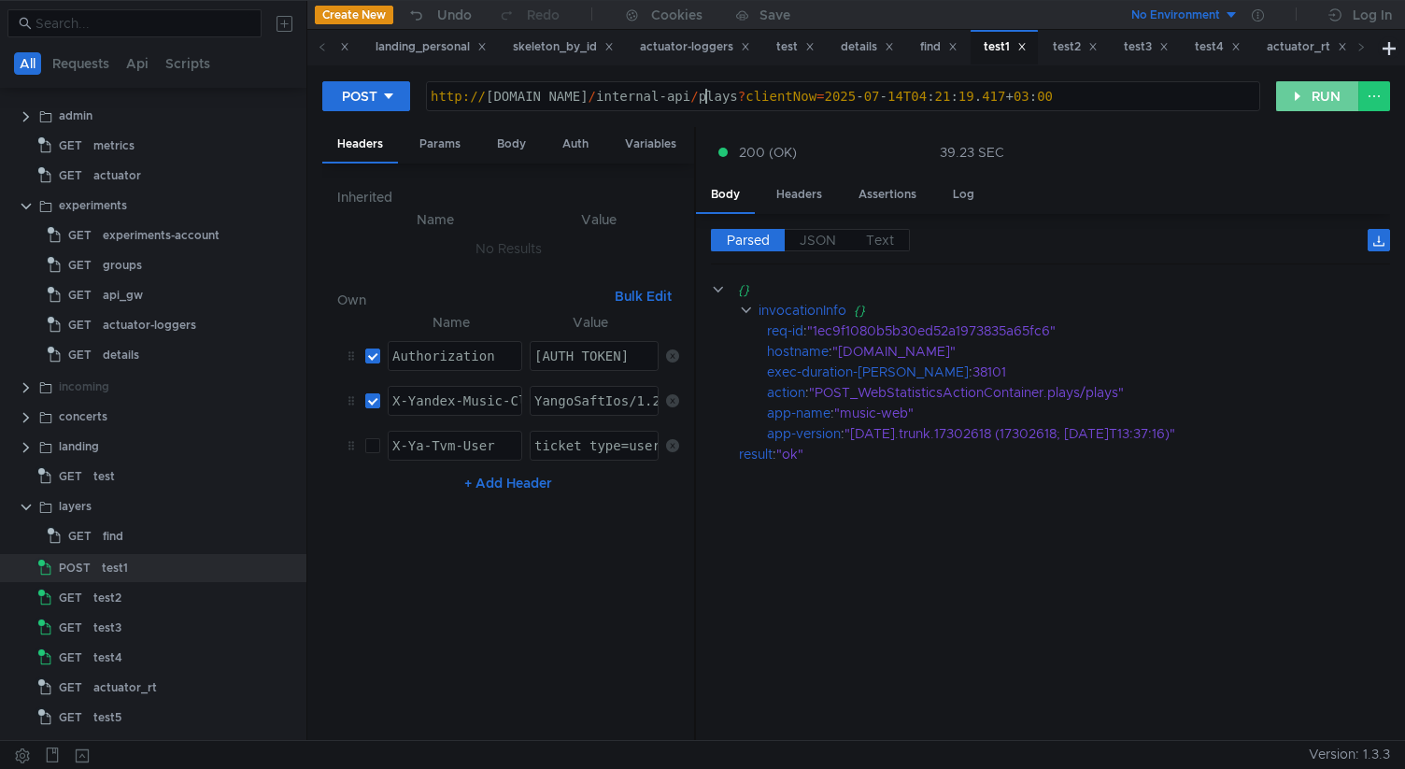
click at [1305, 103] on button "RUN" at bounding box center [1318, 96] width 83 height 30
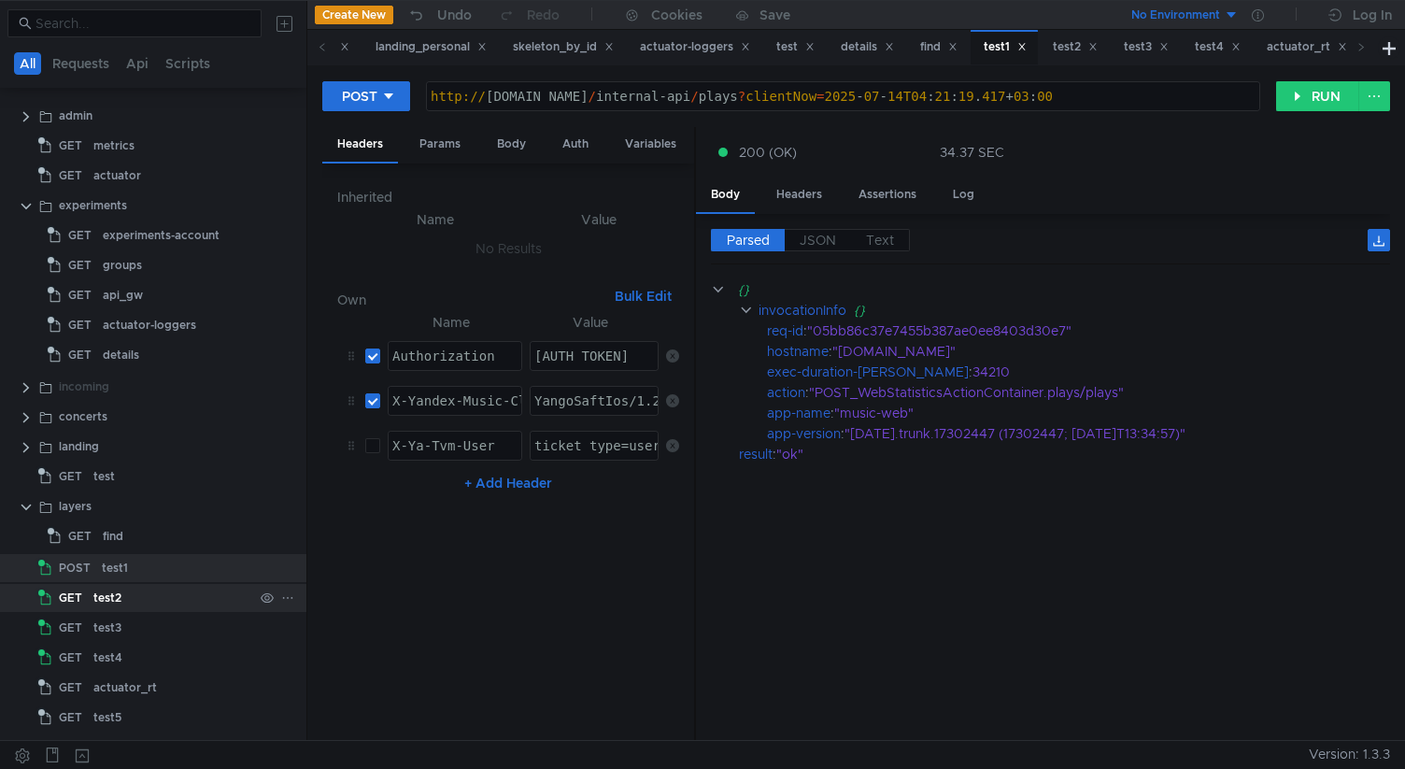
click at [156, 584] on div "test2" at bounding box center [173, 598] width 160 height 28
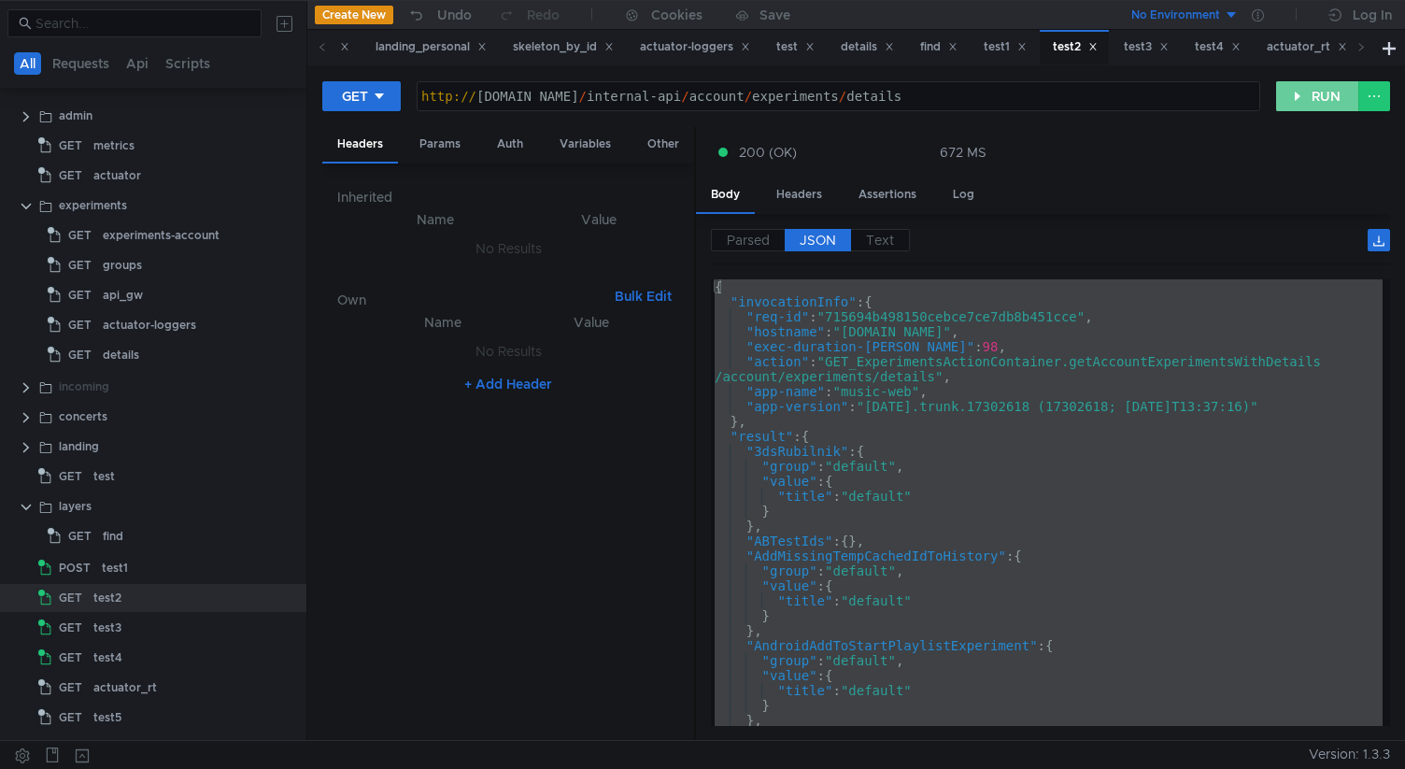
click at [1291, 100] on button "RUN" at bounding box center [1318, 96] width 83 height 30
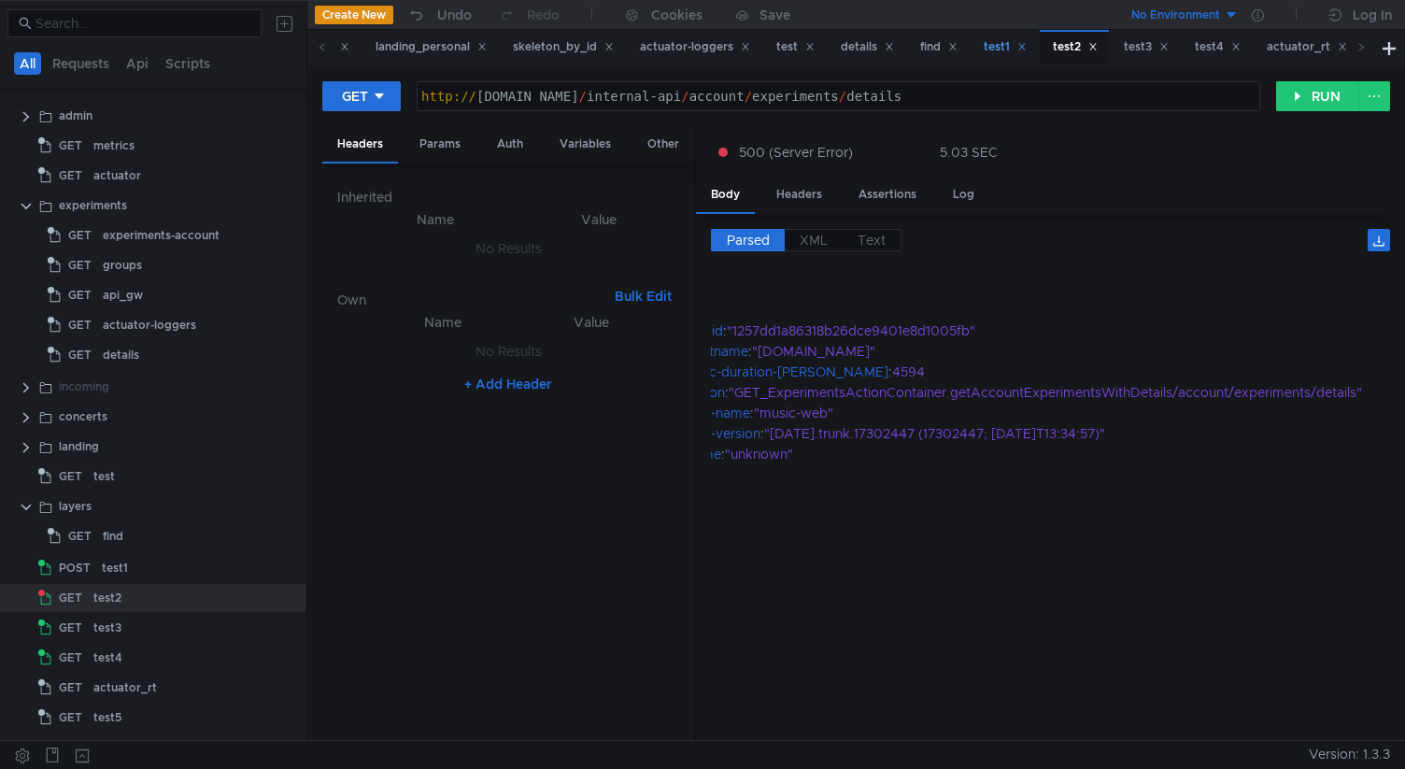
scroll to position [0, 0]
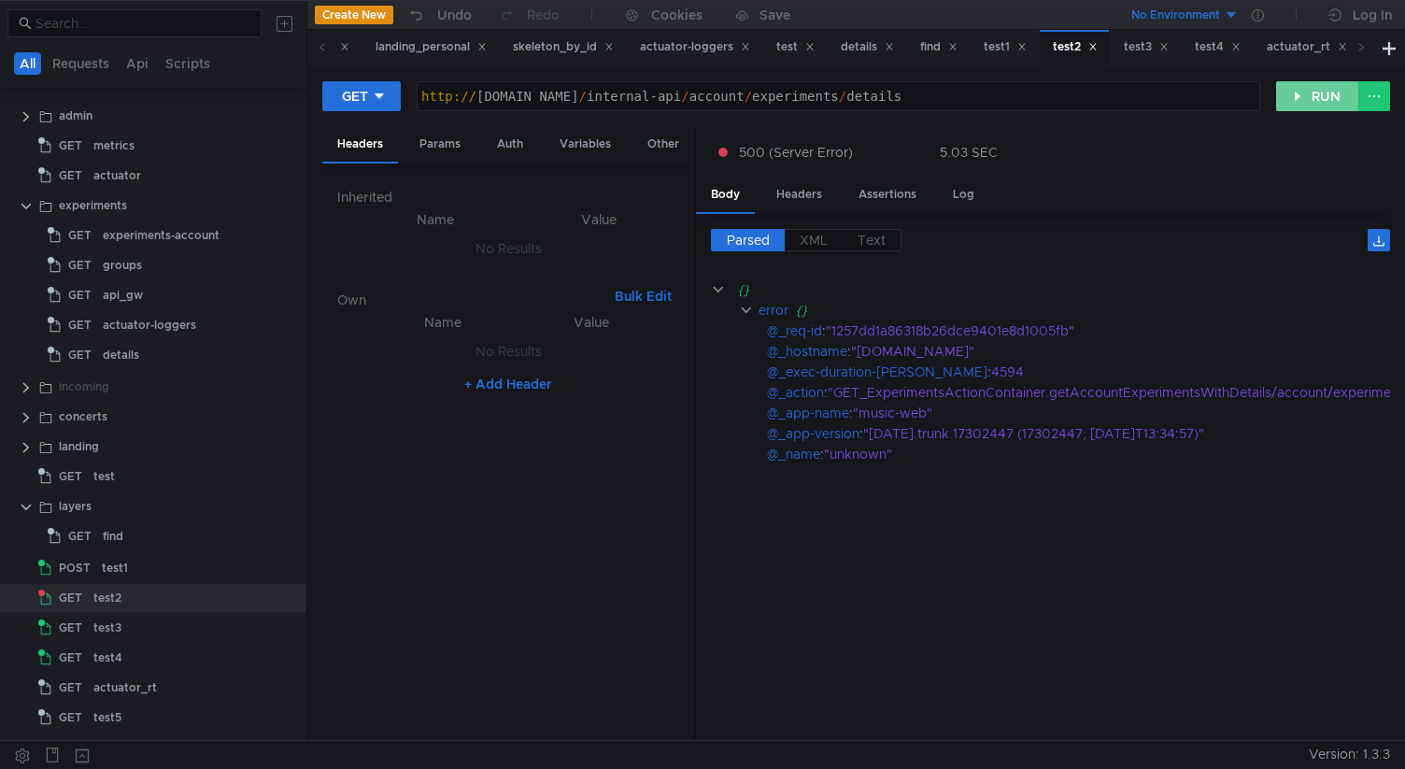
click at [1302, 97] on button "RUN" at bounding box center [1318, 96] width 83 height 30
click at [157, 621] on div "test3" at bounding box center [173, 628] width 160 height 28
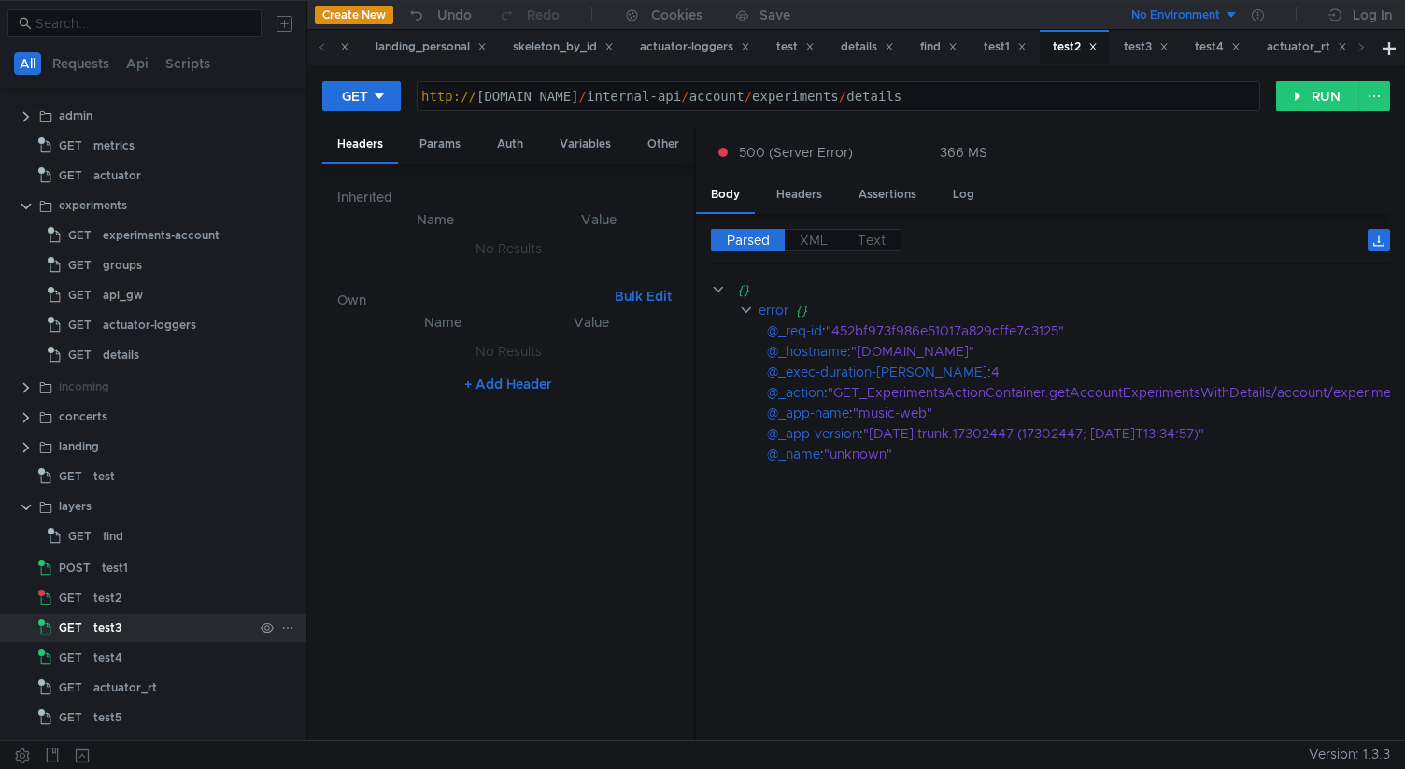
click at [157, 621] on div "test3" at bounding box center [173, 628] width 160 height 28
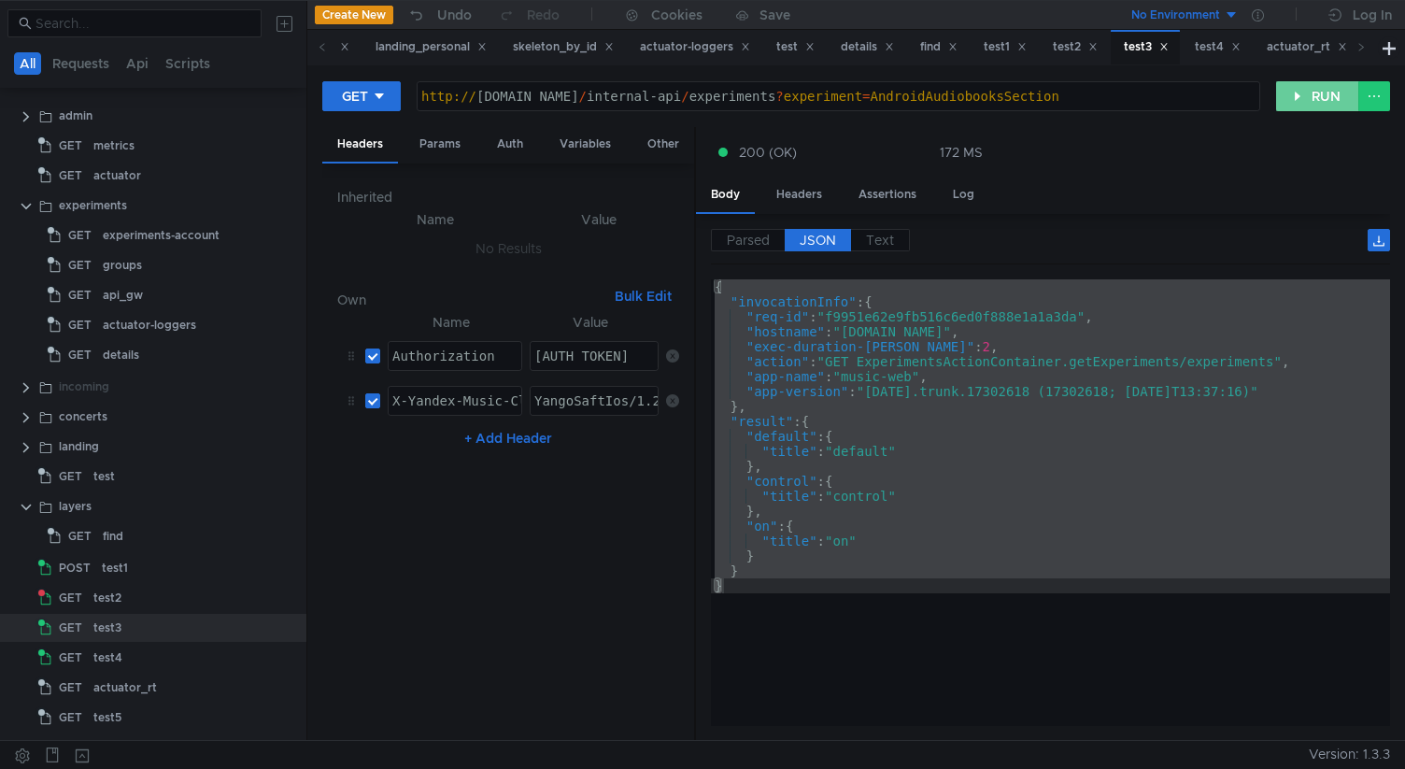
click at [1308, 93] on button "RUN" at bounding box center [1318, 96] width 83 height 30
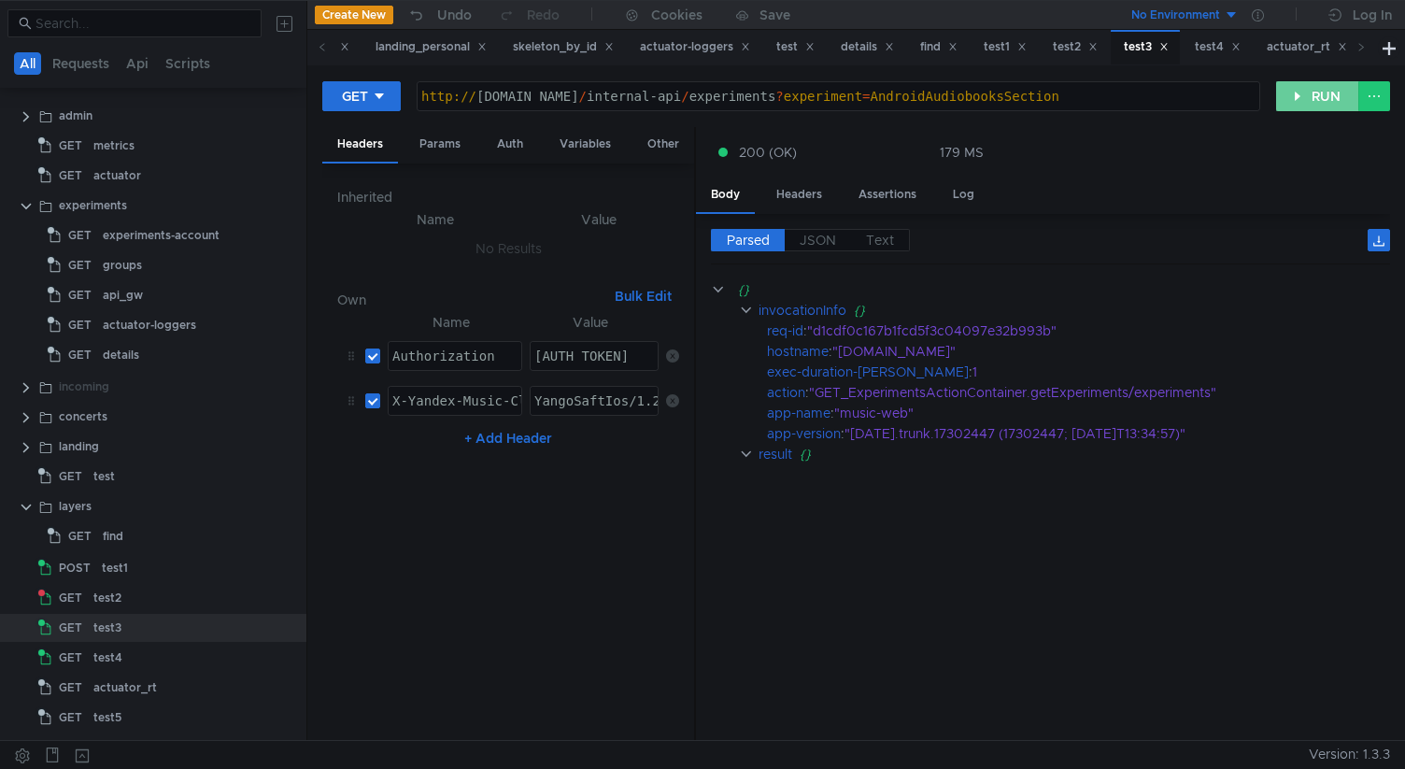
click at [1307, 93] on button "RUN" at bounding box center [1318, 96] width 83 height 30
click at [125, 652] on div "test4" at bounding box center [173, 658] width 160 height 28
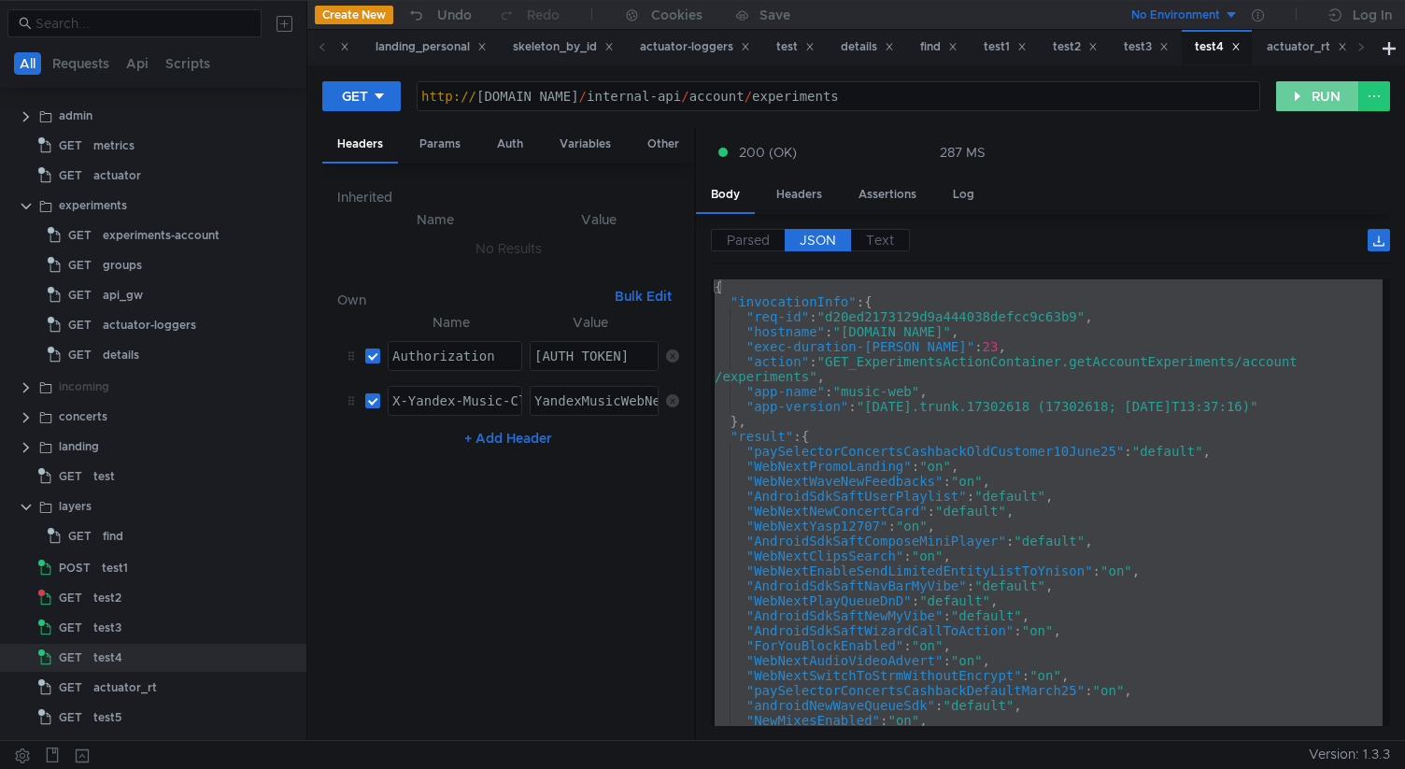
click at [1305, 90] on button "RUN" at bounding box center [1318, 96] width 83 height 30
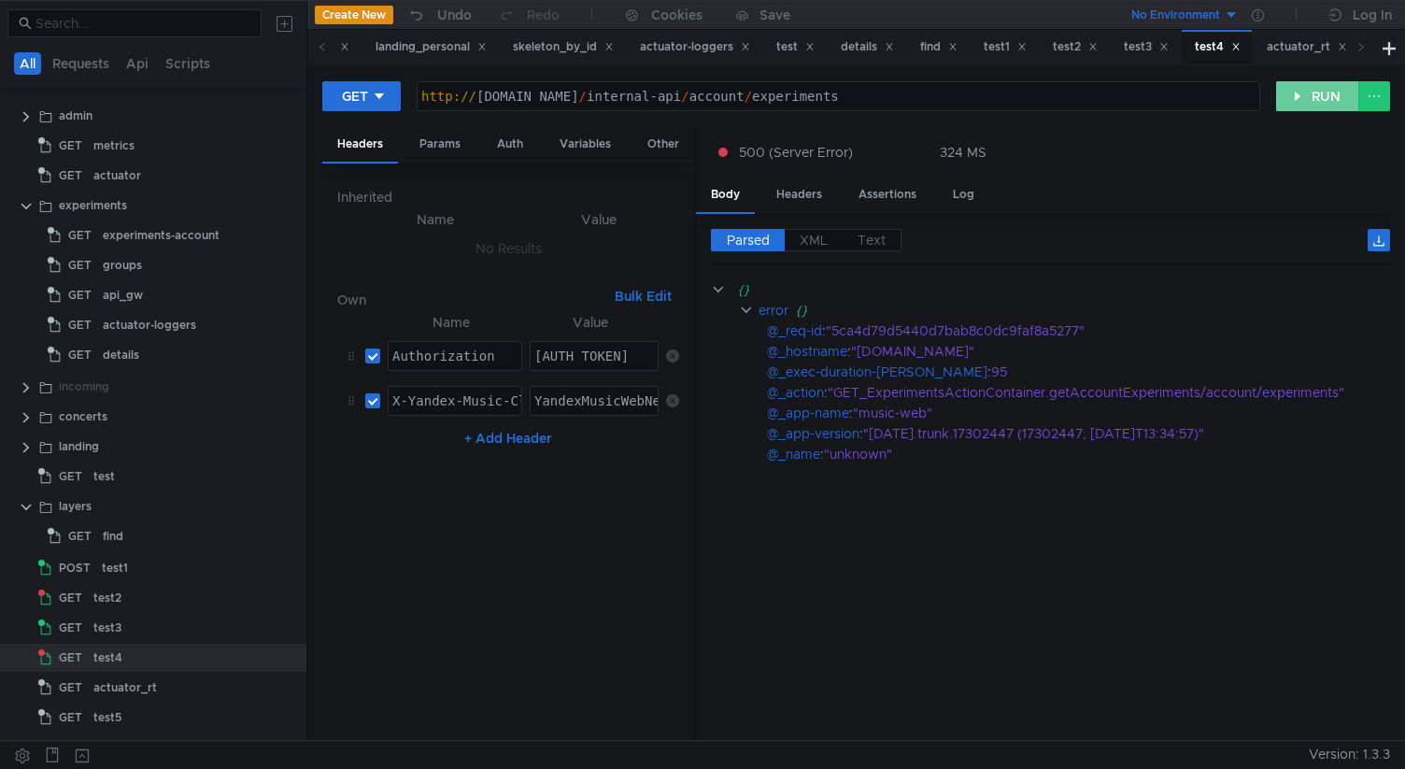
click at [1305, 90] on button "RUN" at bounding box center [1318, 96] width 83 height 30
click at [829, 232] on label "XML" at bounding box center [814, 240] width 58 height 22
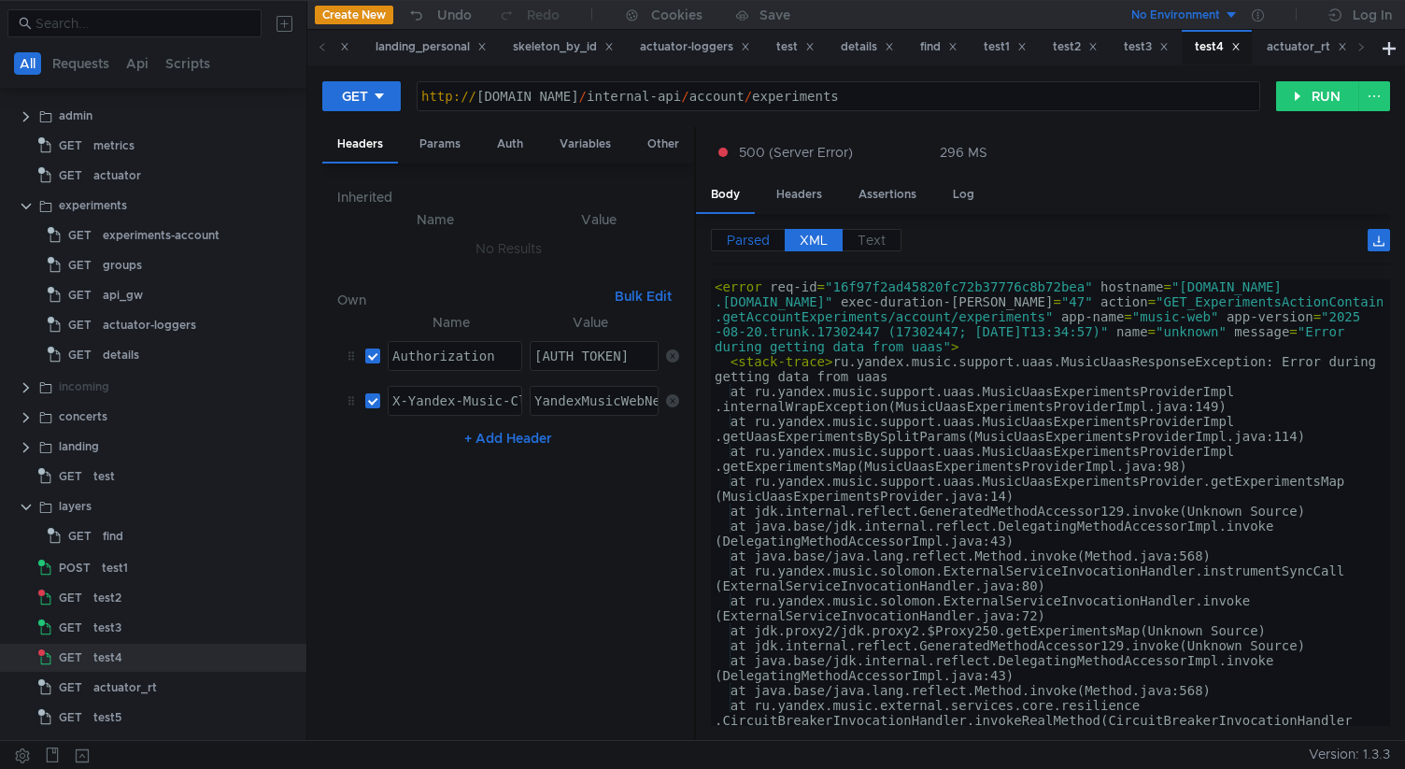
click at [747, 236] on span "Parsed" at bounding box center [748, 240] width 43 height 17
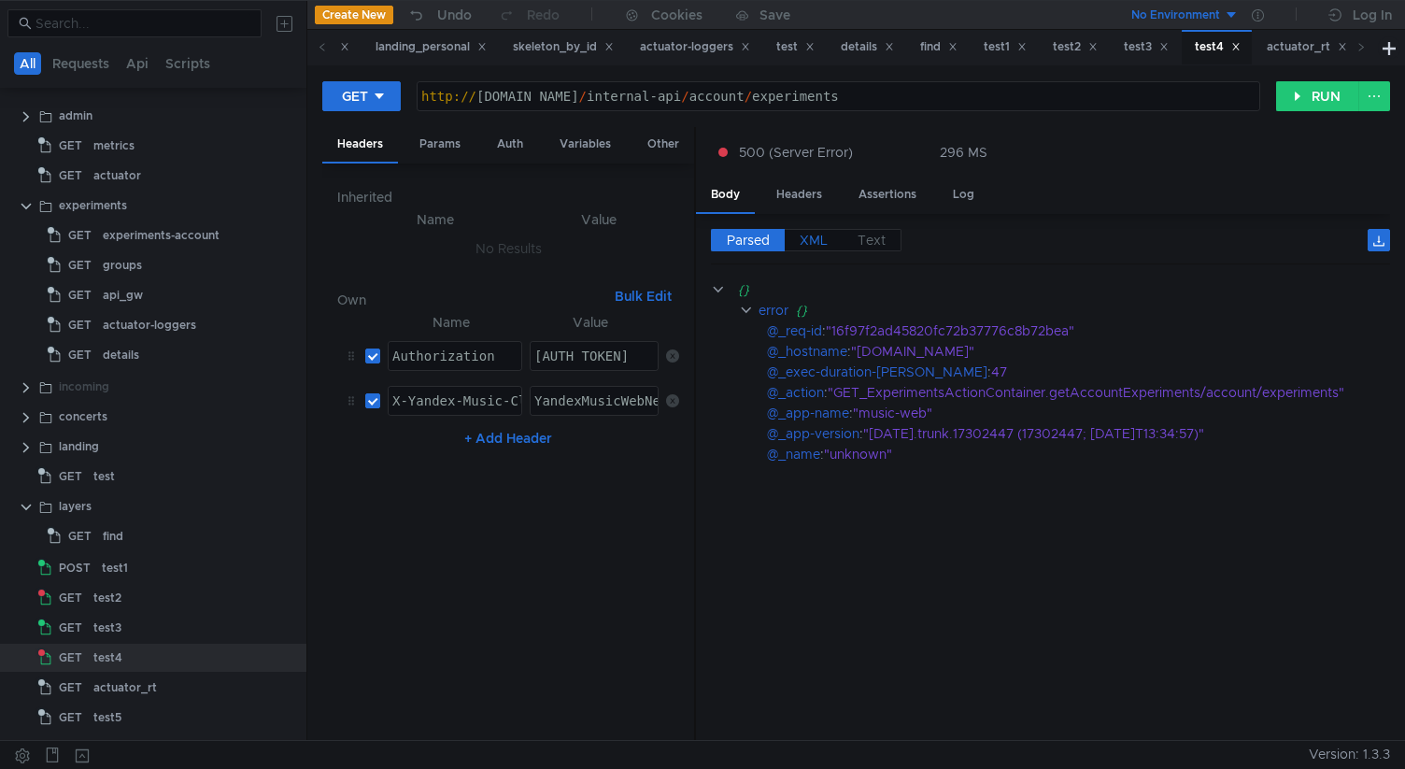
click at [793, 237] on label "XML" at bounding box center [814, 240] width 58 height 22
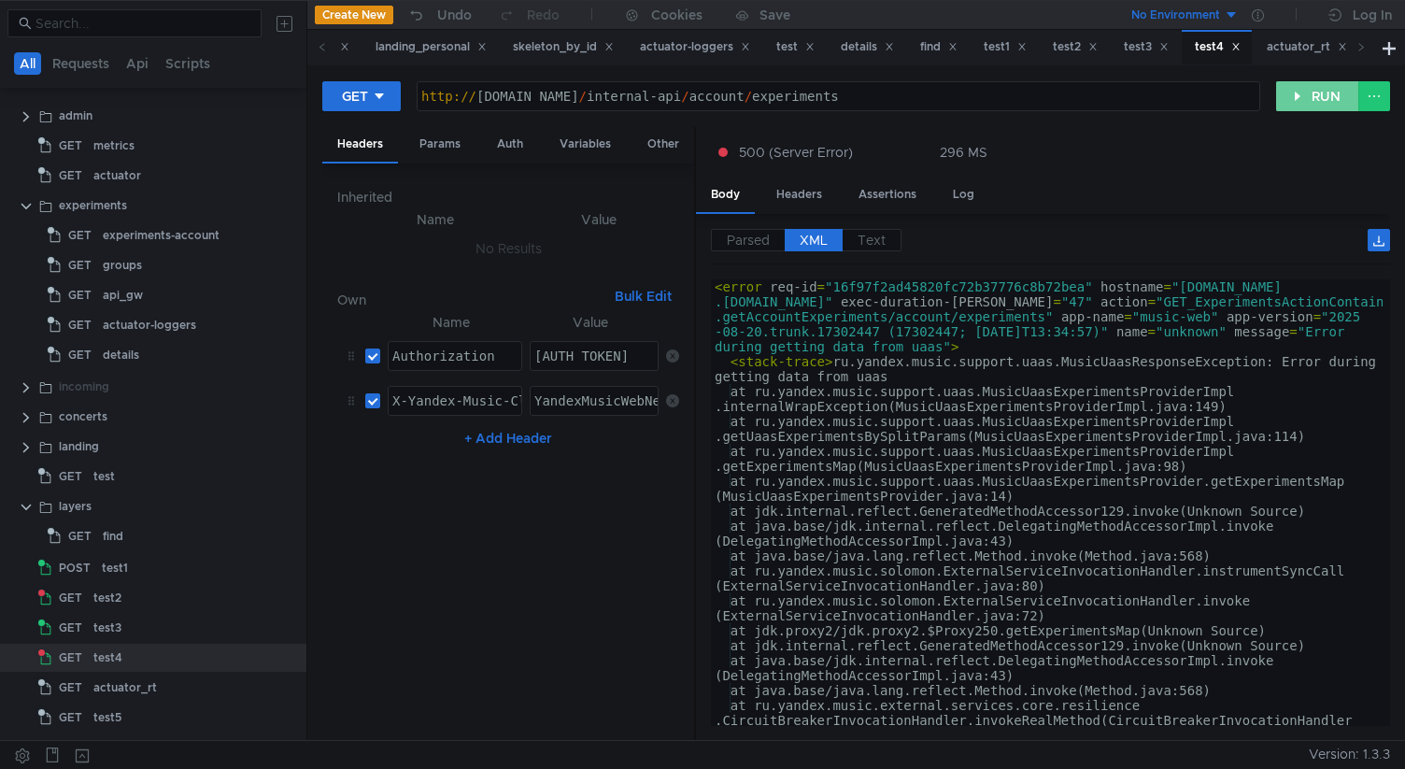
click at [1278, 107] on button "RUN" at bounding box center [1318, 96] width 83 height 30
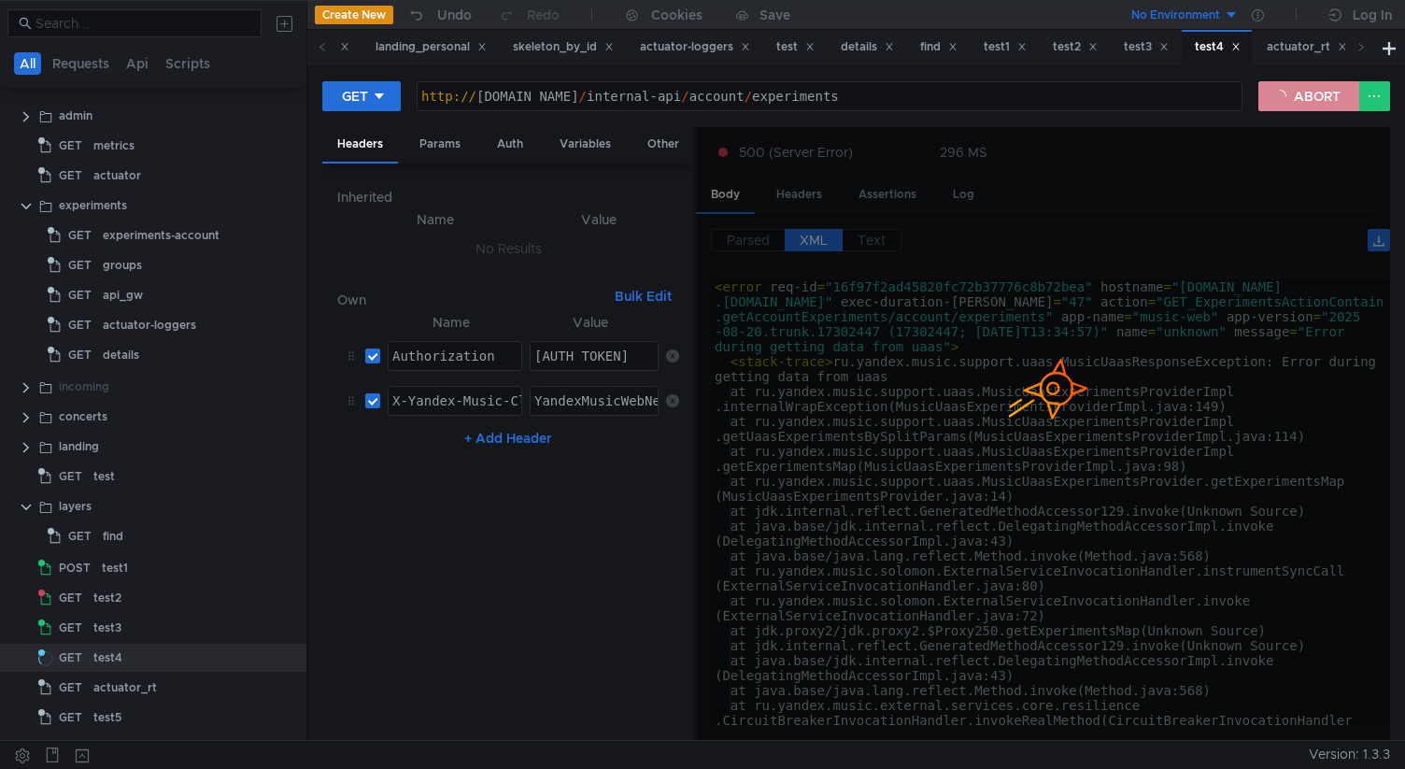
click at [1301, 93] on button "ABORT" at bounding box center [1309, 96] width 101 height 30
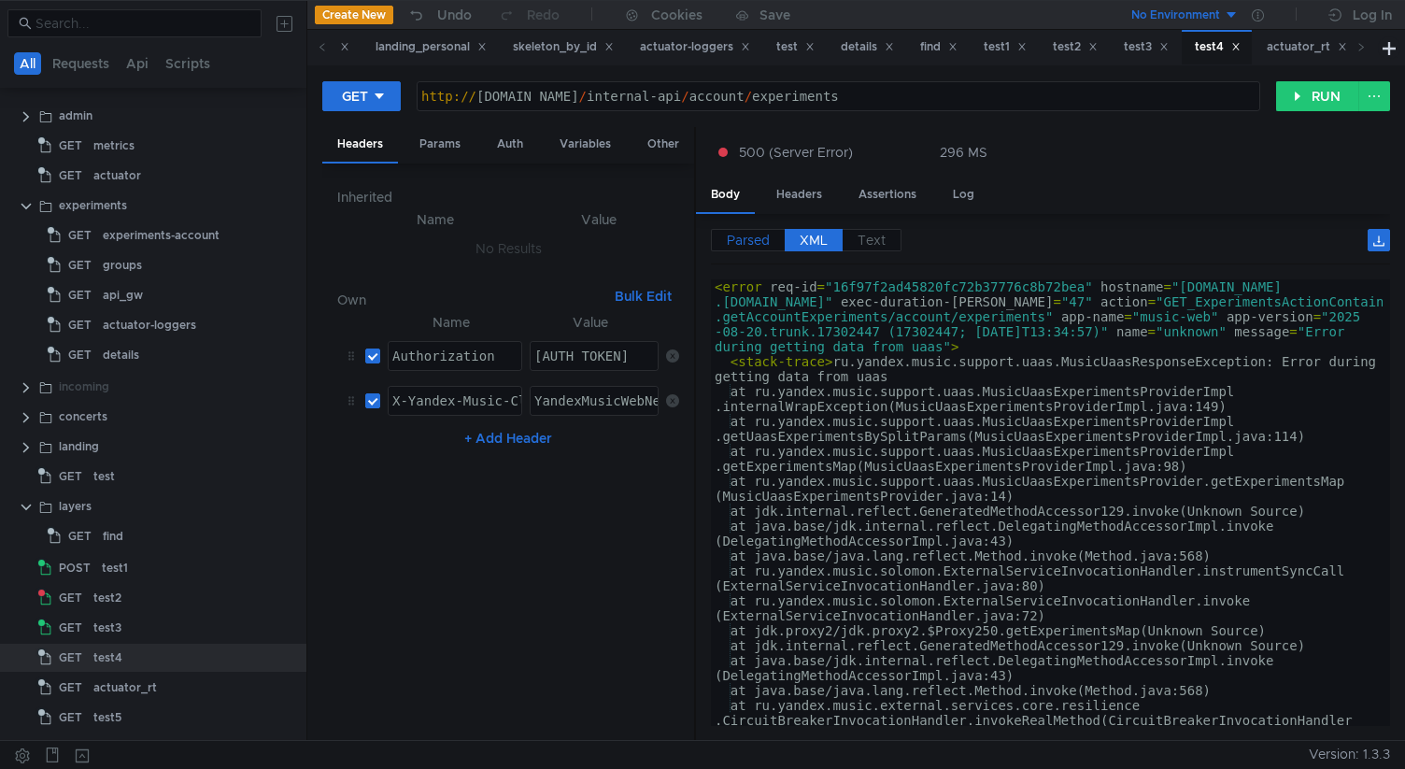
click at [751, 236] on span "Parsed" at bounding box center [748, 240] width 43 height 17
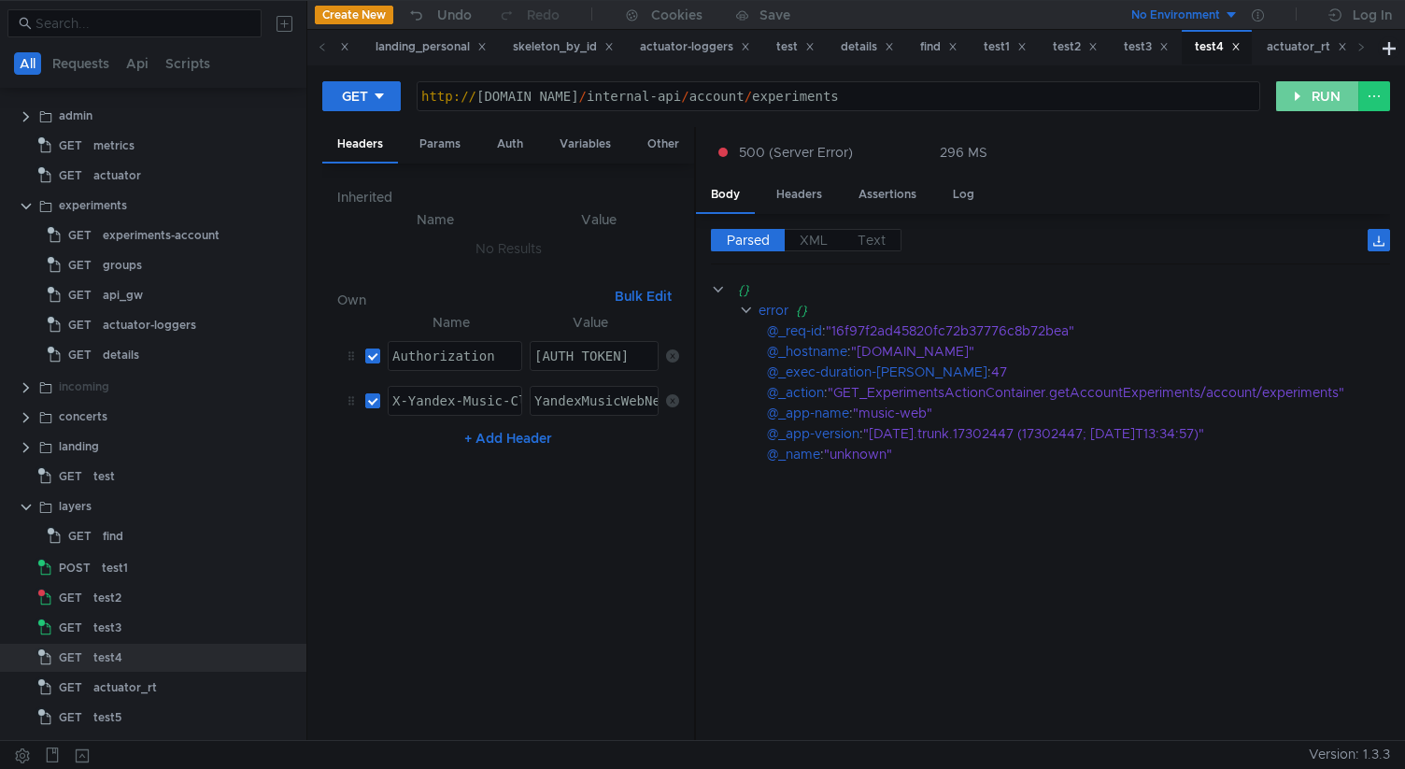
click at [1311, 90] on button "RUN" at bounding box center [1318, 96] width 83 height 30
click at [1311, 89] on button "RUN" at bounding box center [1318, 96] width 83 height 30
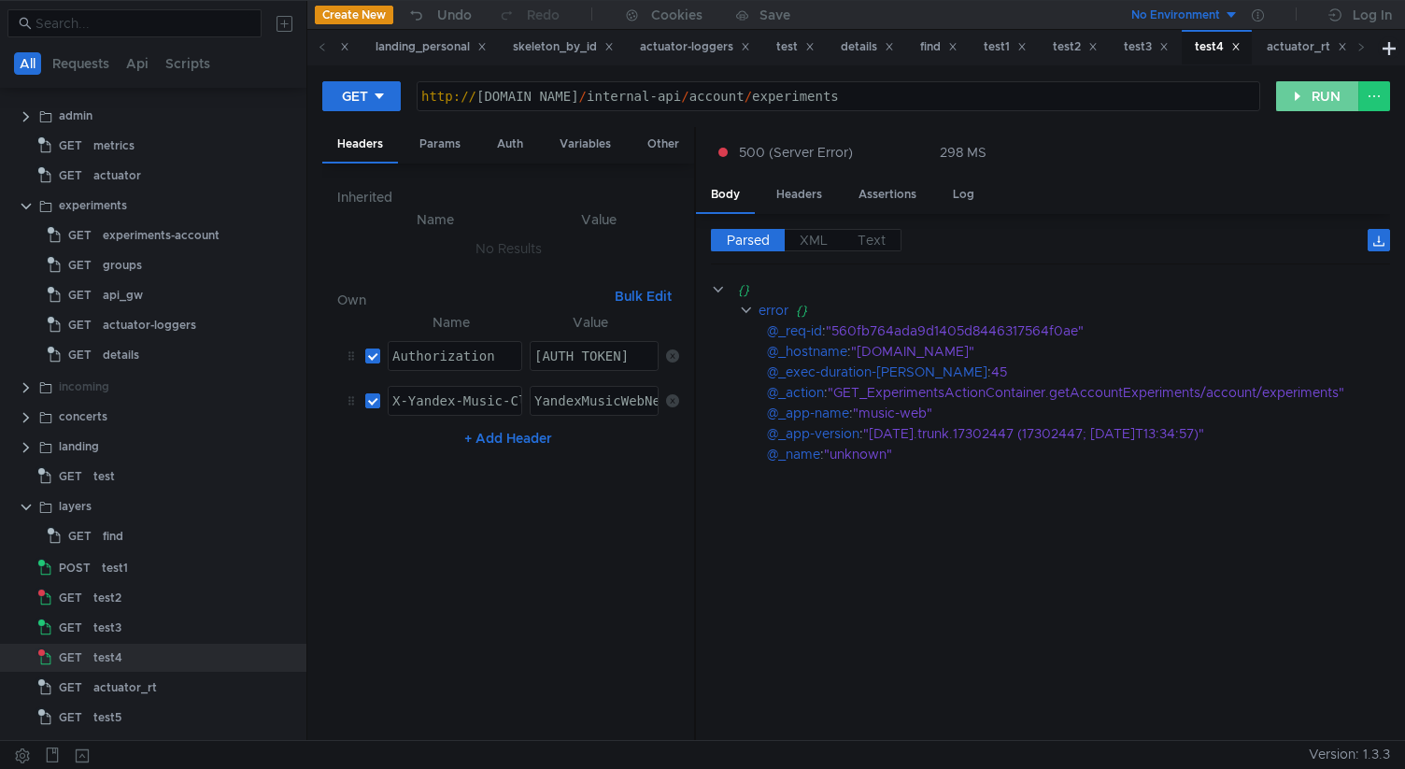
click at [1311, 89] on button "RUN" at bounding box center [1318, 96] width 83 height 30
click at [826, 244] on span "JSON" at bounding box center [818, 240] width 36 height 17
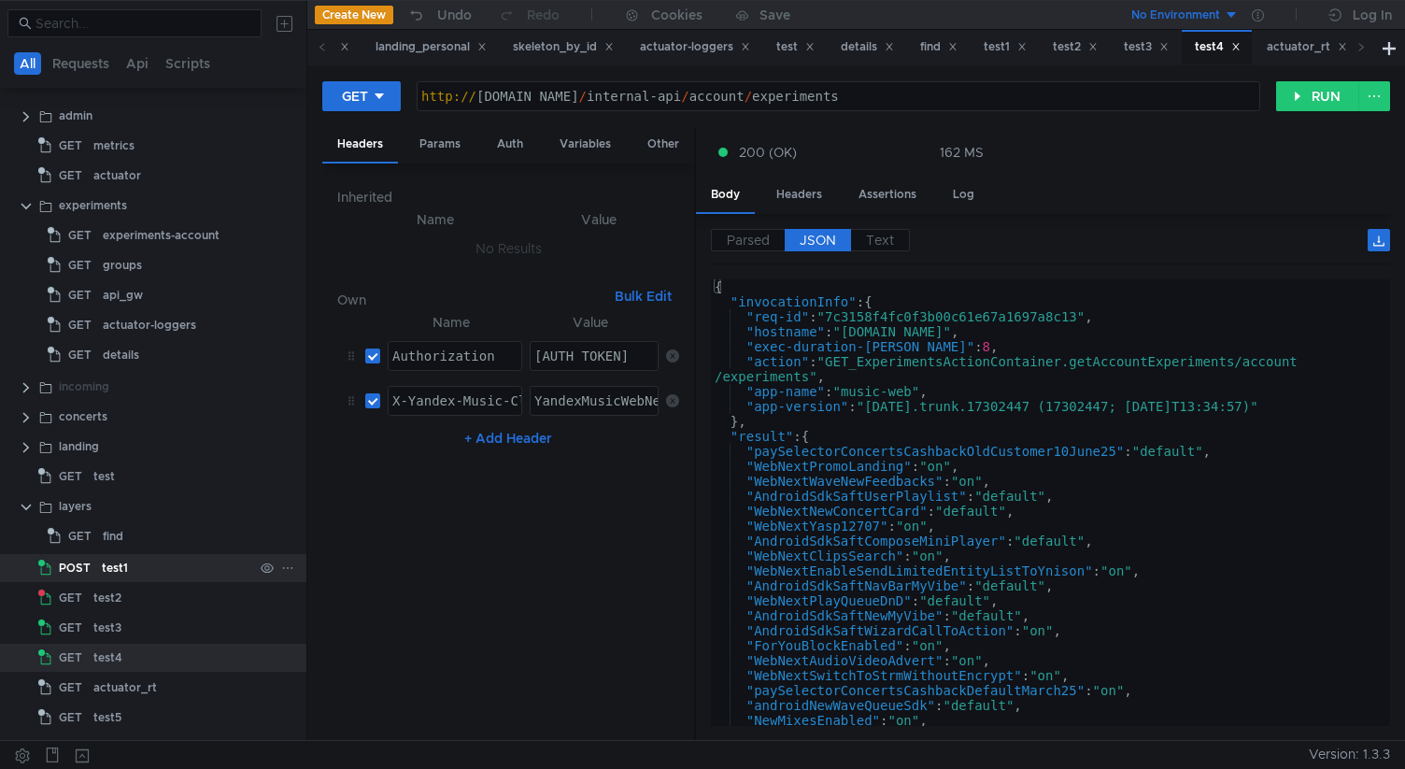
click at [129, 574] on div "test1" at bounding box center [177, 568] width 151 height 28
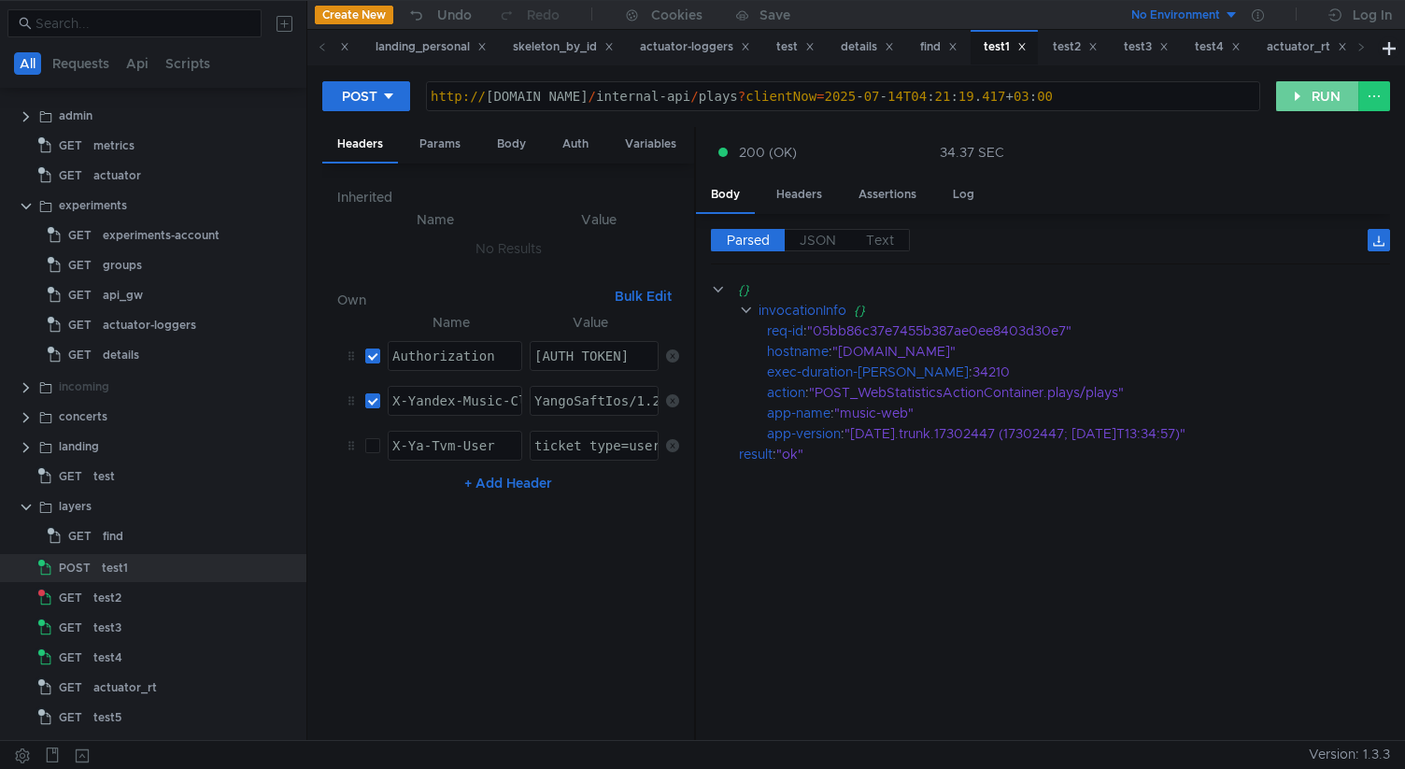
click at [1294, 92] on button "RUN" at bounding box center [1318, 96] width 83 height 30
click at [1301, 109] on button "RUN" at bounding box center [1318, 96] width 83 height 30
click at [165, 600] on div "test2" at bounding box center [173, 598] width 160 height 28
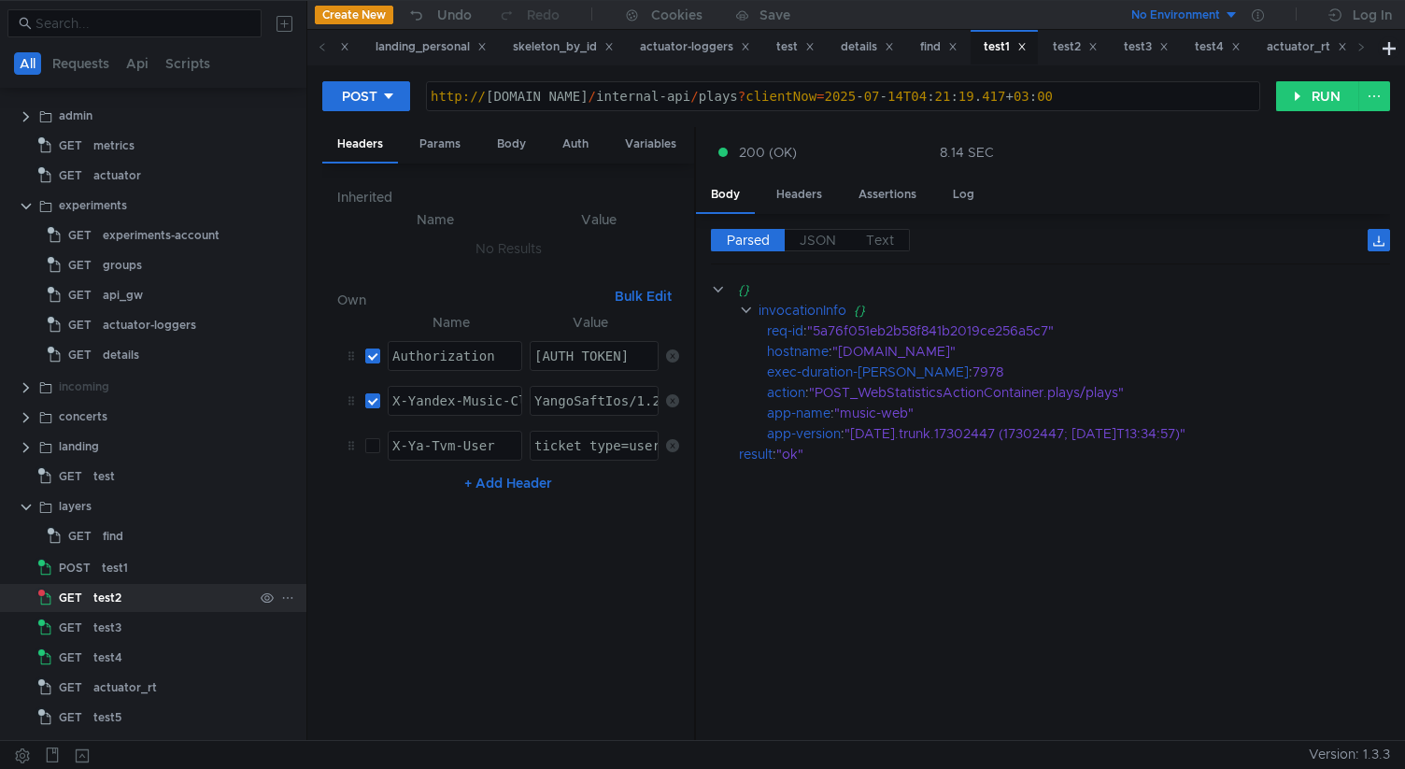
click at [165, 600] on div "test2" at bounding box center [173, 598] width 160 height 28
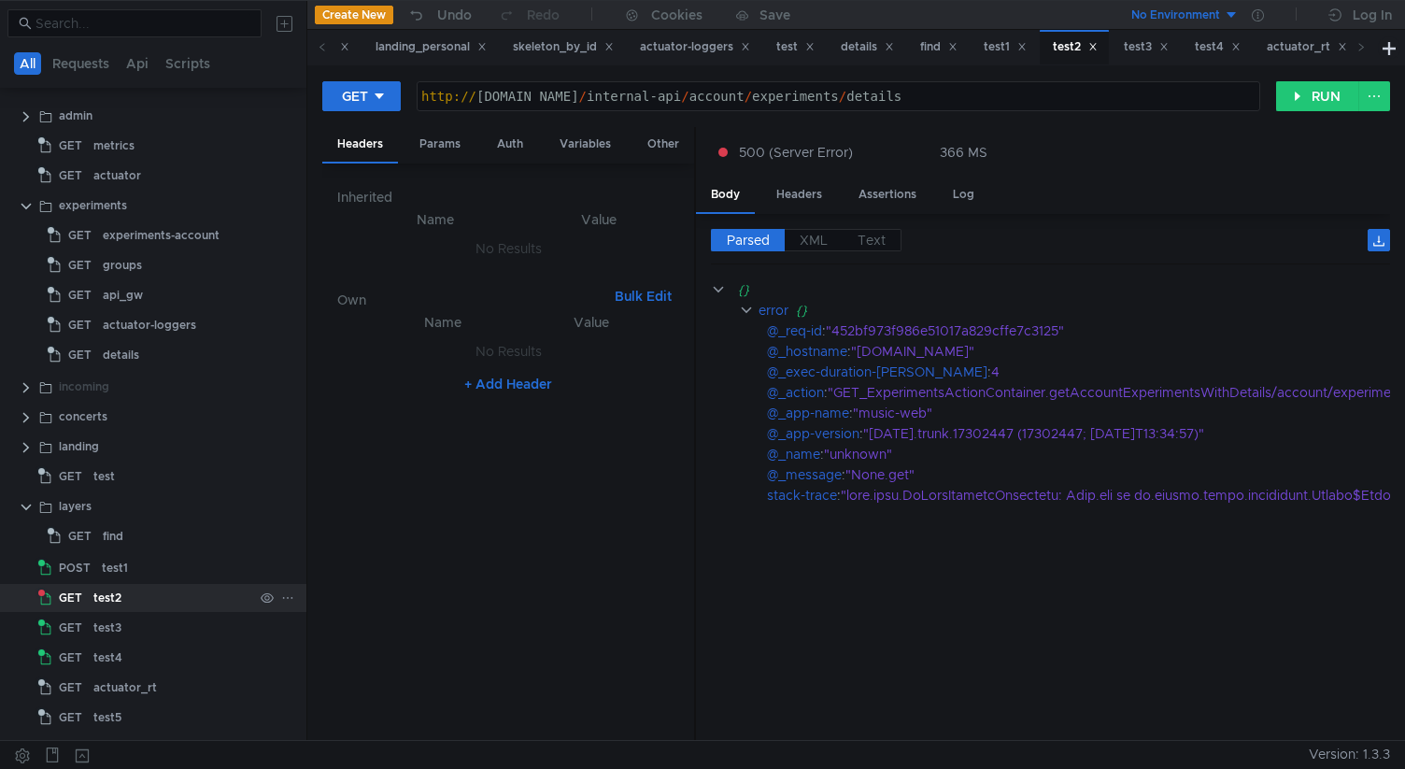
click at [165, 600] on div "test2" at bounding box center [173, 598] width 160 height 28
click at [1296, 106] on button "RUN" at bounding box center [1318, 96] width 83 height 30
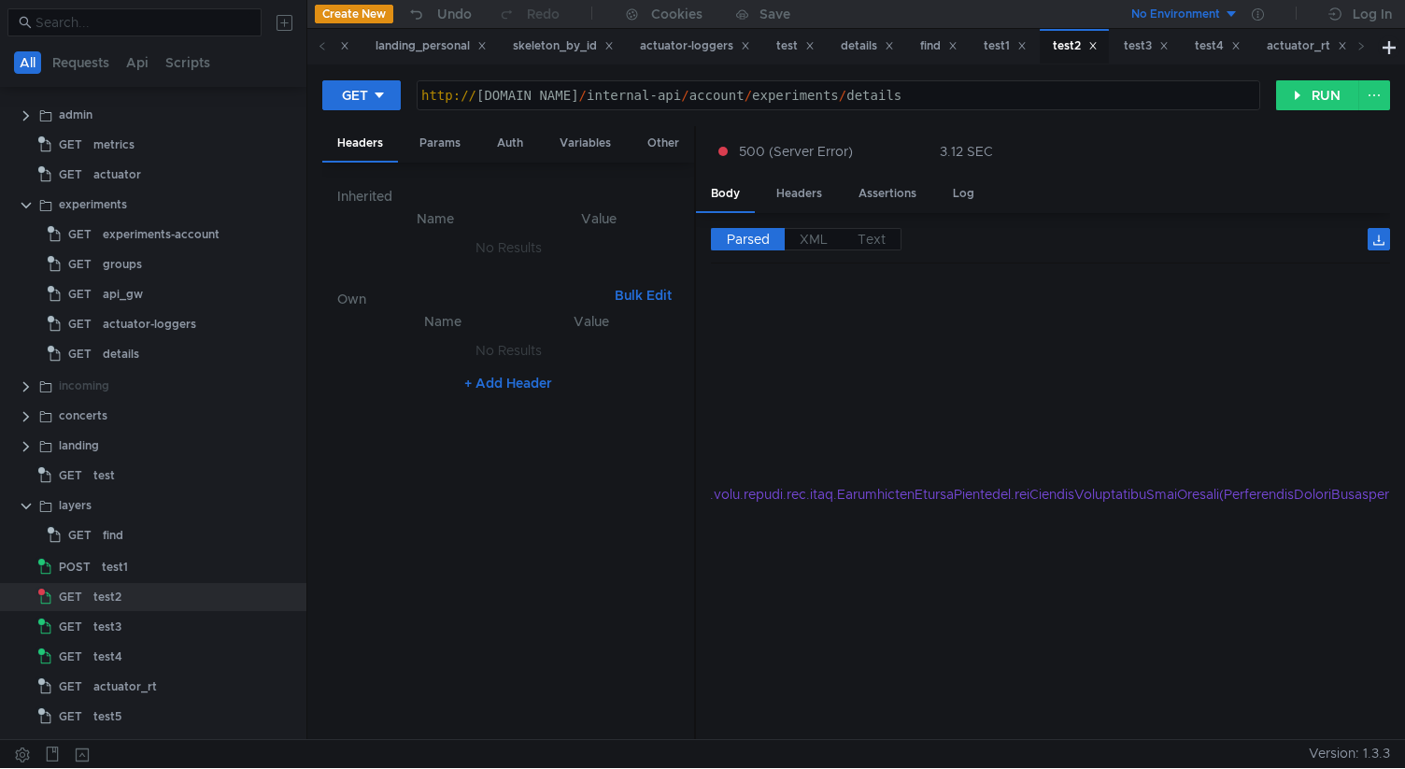
scroll to position [0, 12456]
click at [820, 238] on span "XML" at bounding box center [814, 239] width 28 height 17
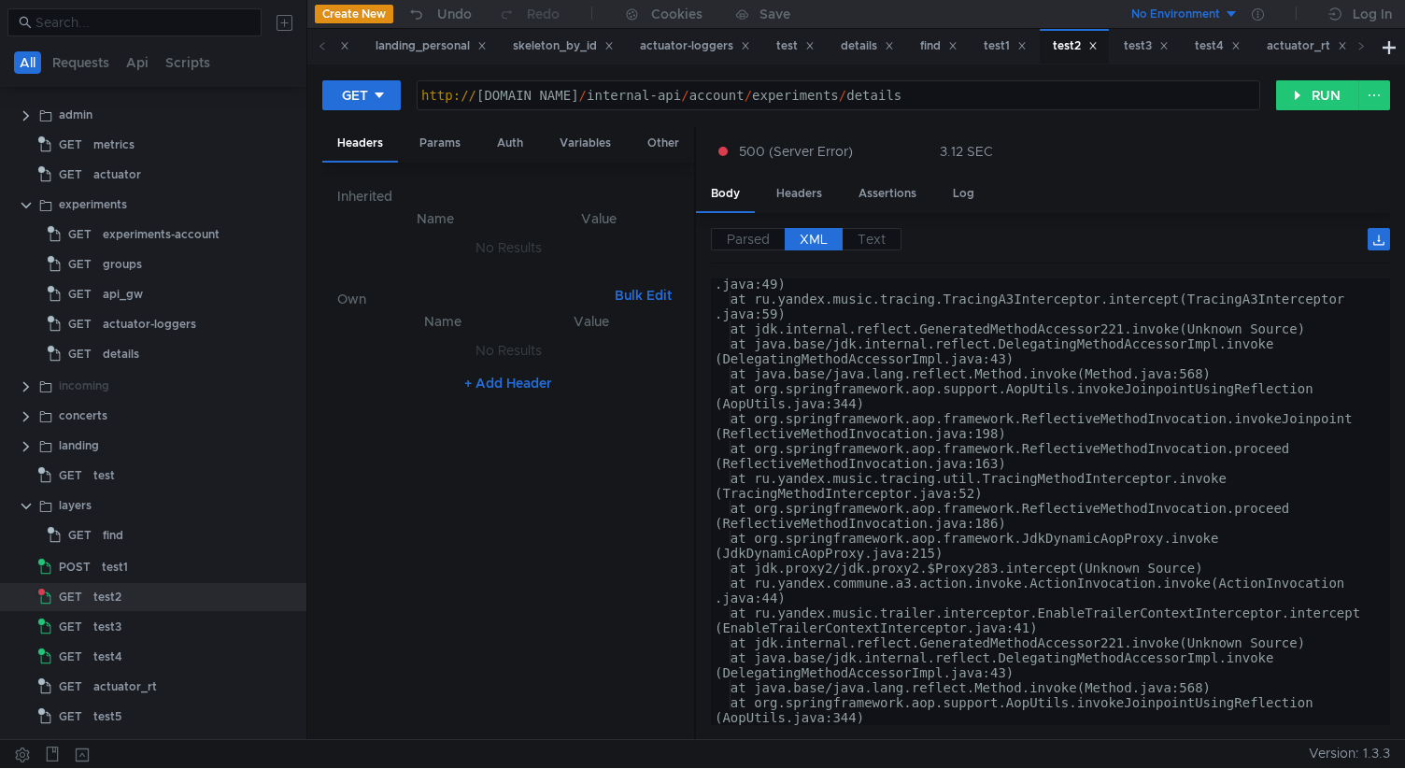
scroll to position [764, 0]
click at [85, 621] on div "GET" at bounding box center [63, 627] width 50 height 28
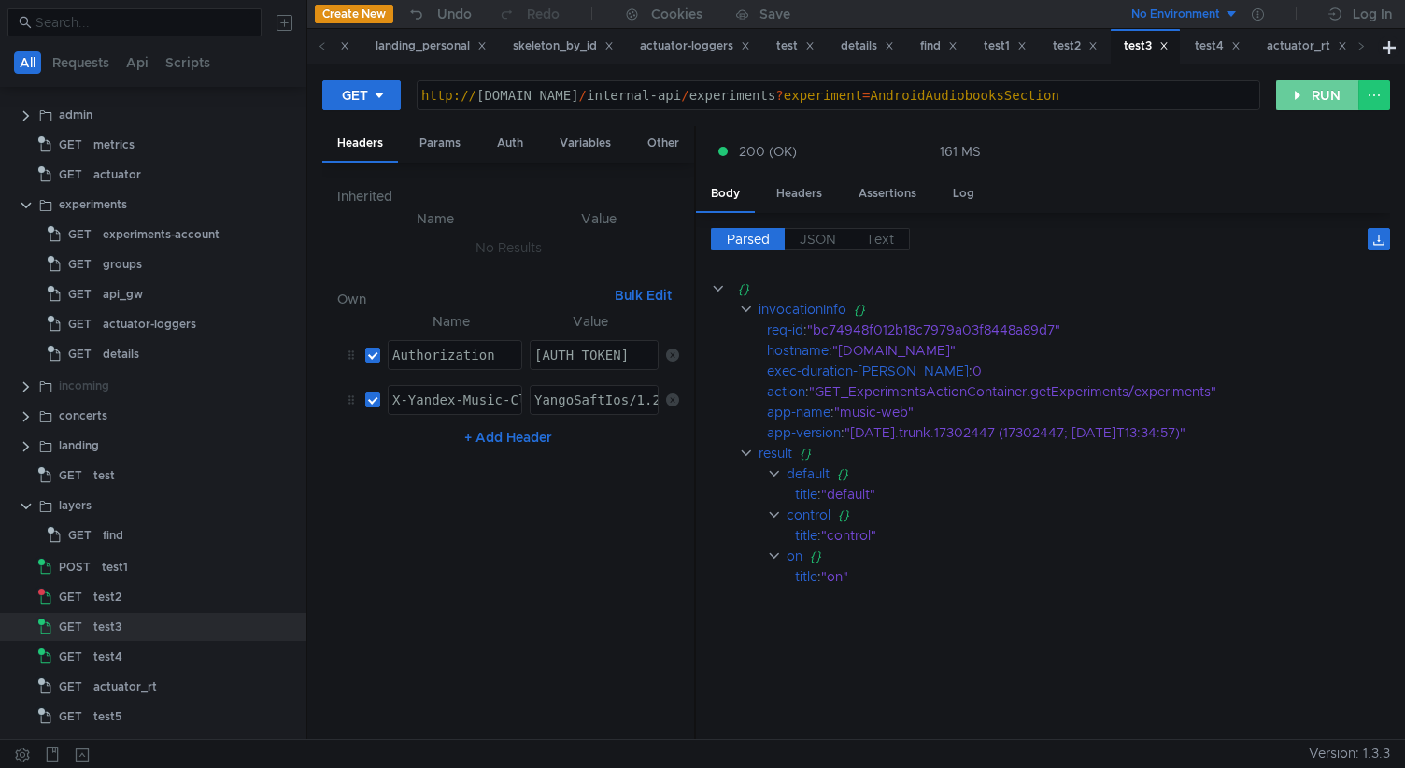
click at [1295, 96] on button "RUN" at bounding box center [1318, 95] width 83 height 30
click at [150, 649] on div "test4" at bounding box center [173, 657] width 160 height 28
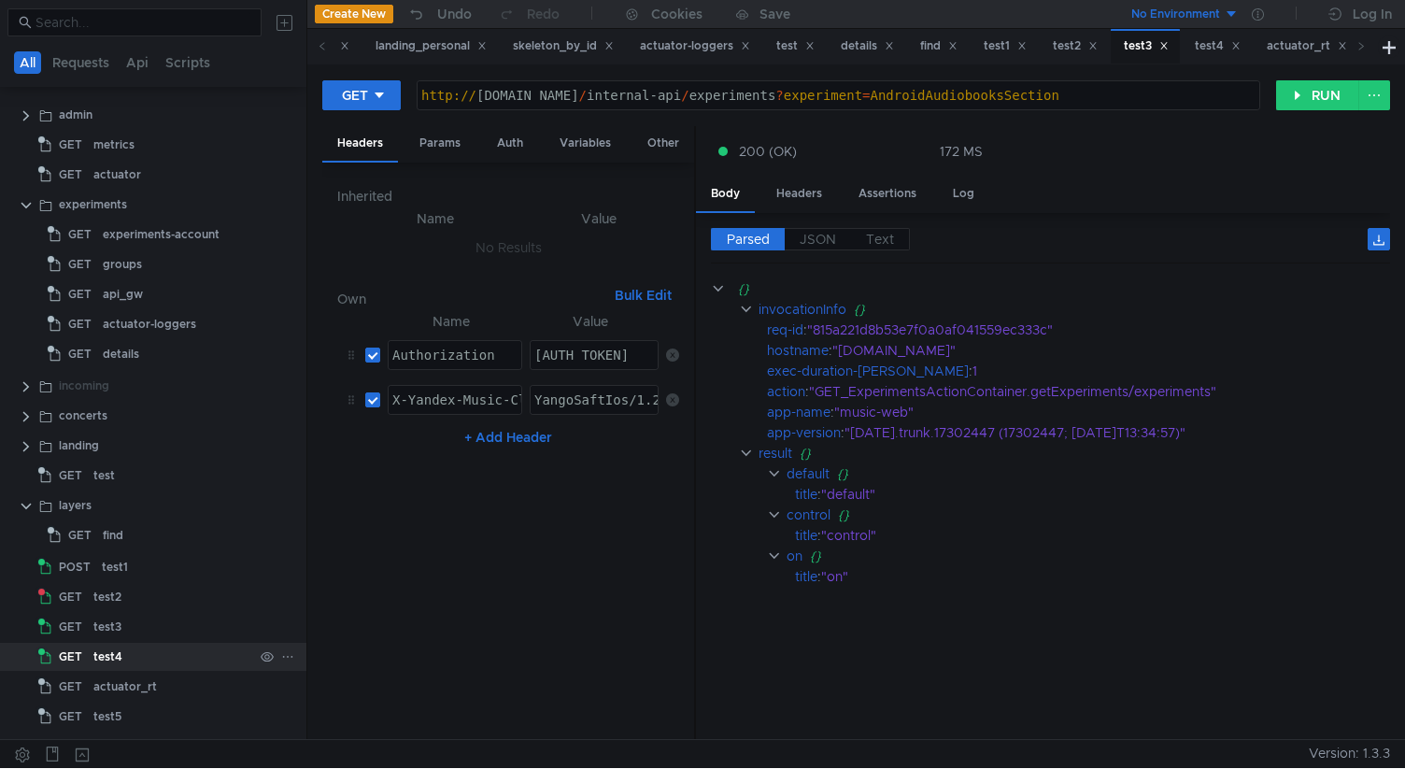
click at [150, 650] on div "test4" at bounding box center [173, 657] width 160 height 28
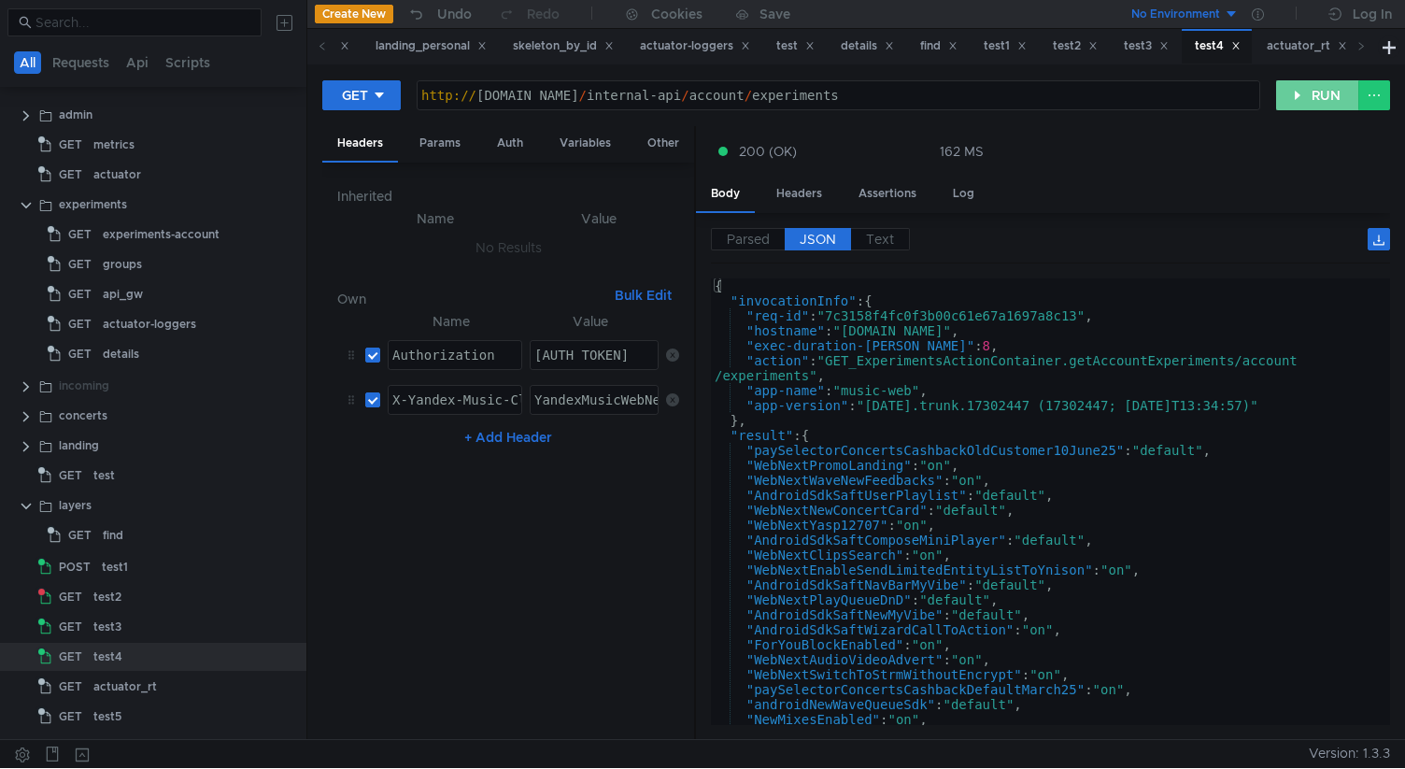
click at [1303, 95] on button "RUN" at bounding box center [1318, 95] width 83 height 30
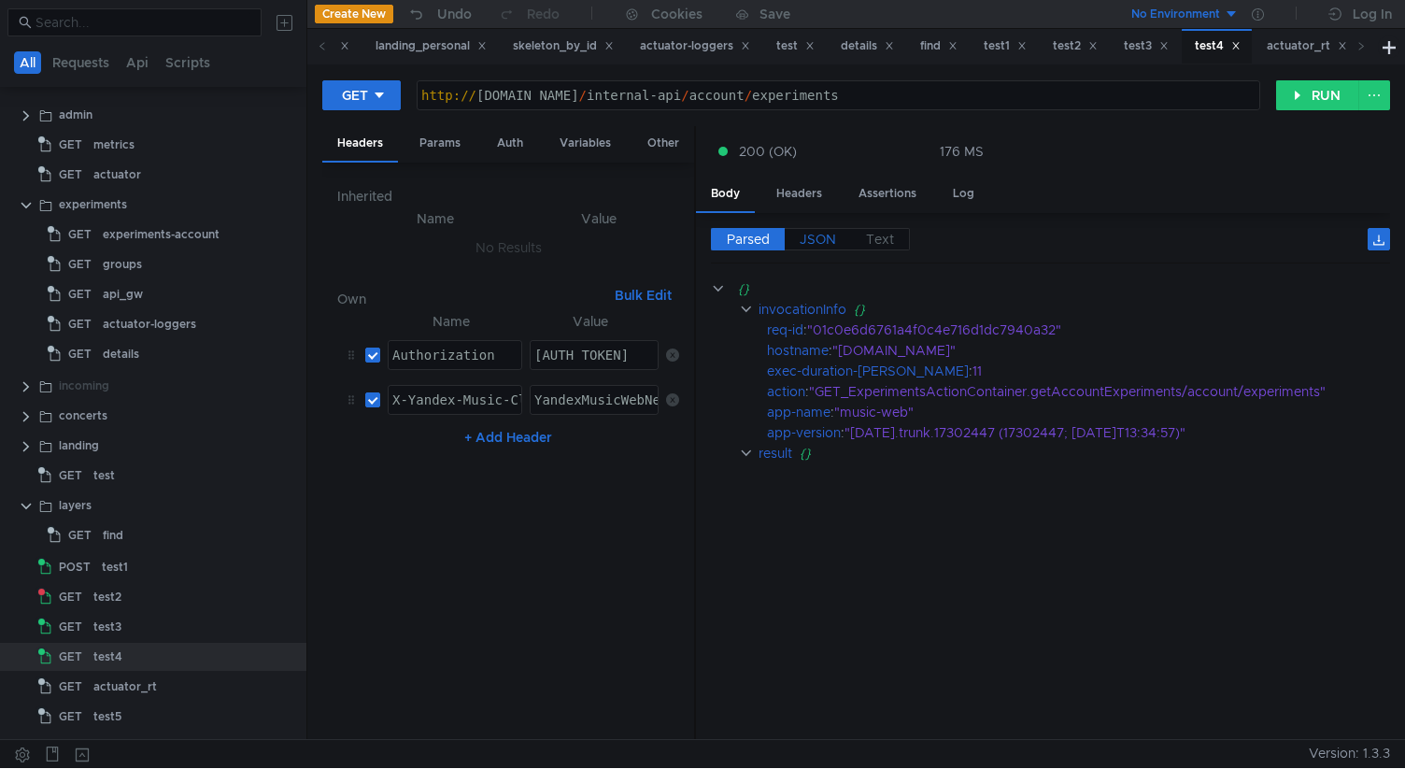
click at [820, 231] on span "JSON" at bounding box center [818, 239] width 36 height 17
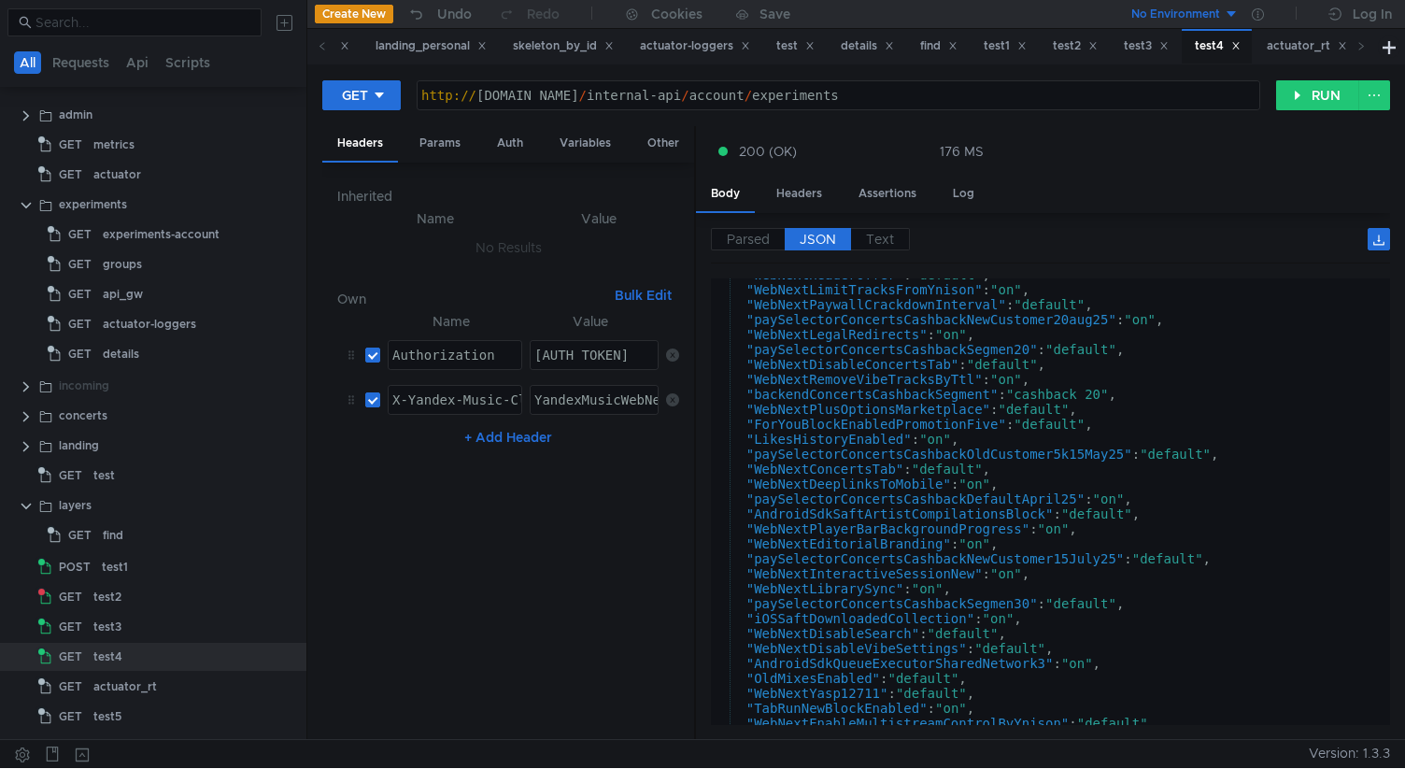
scroll to position [2738, 0]
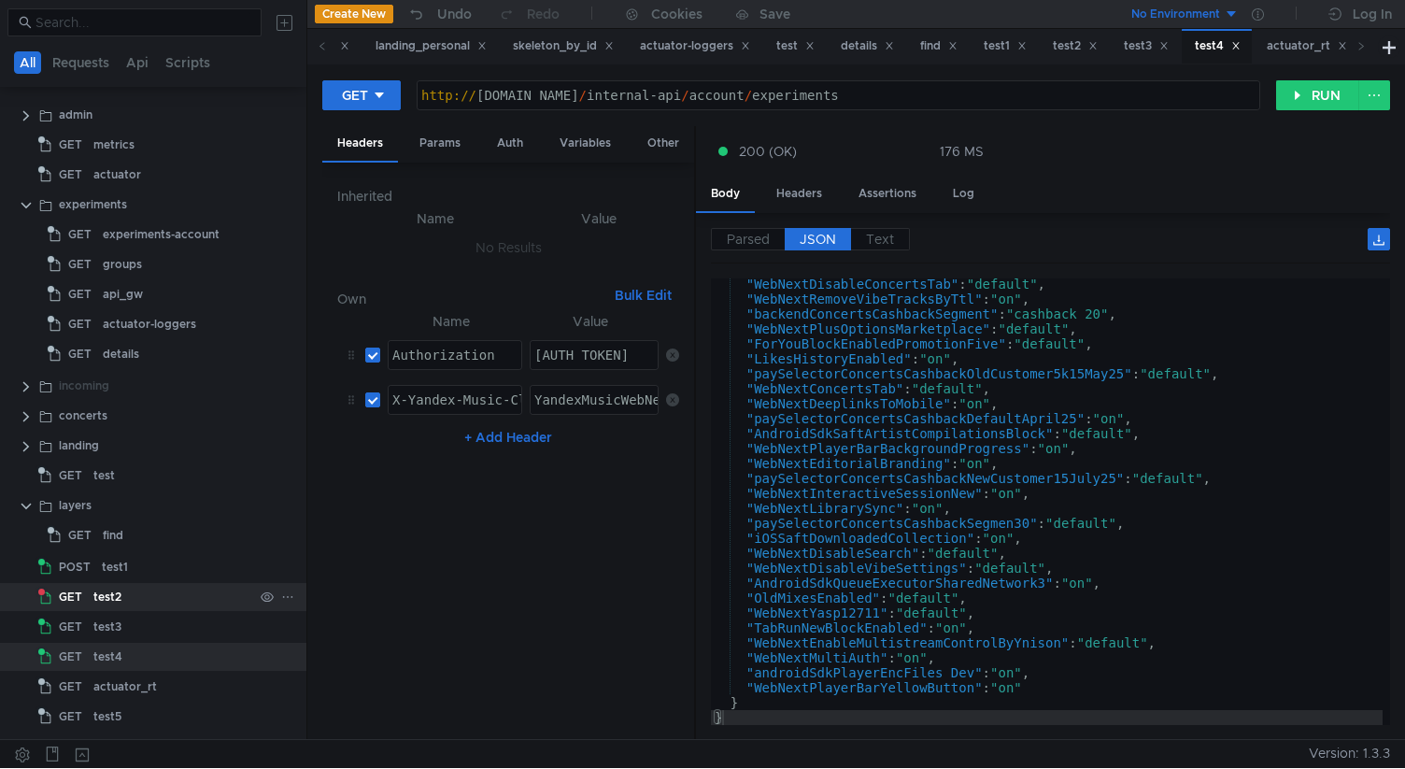
click at [152, 597] on div "test2" at bounding box center [173, 597] width 160 height 28
click at [152, 596] on div "test2" at bounding box center [173, 597] width 160 height 28
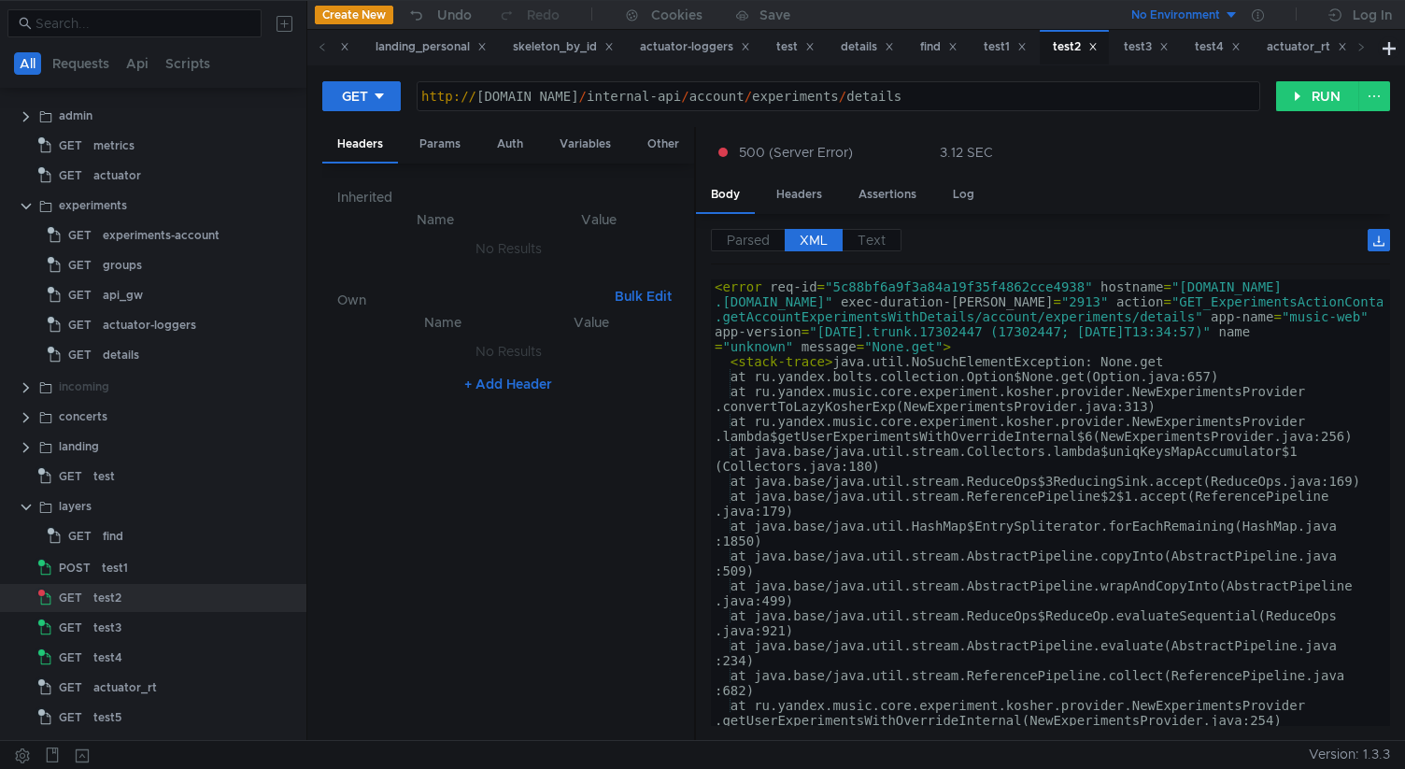
scroll to position [0, 0]
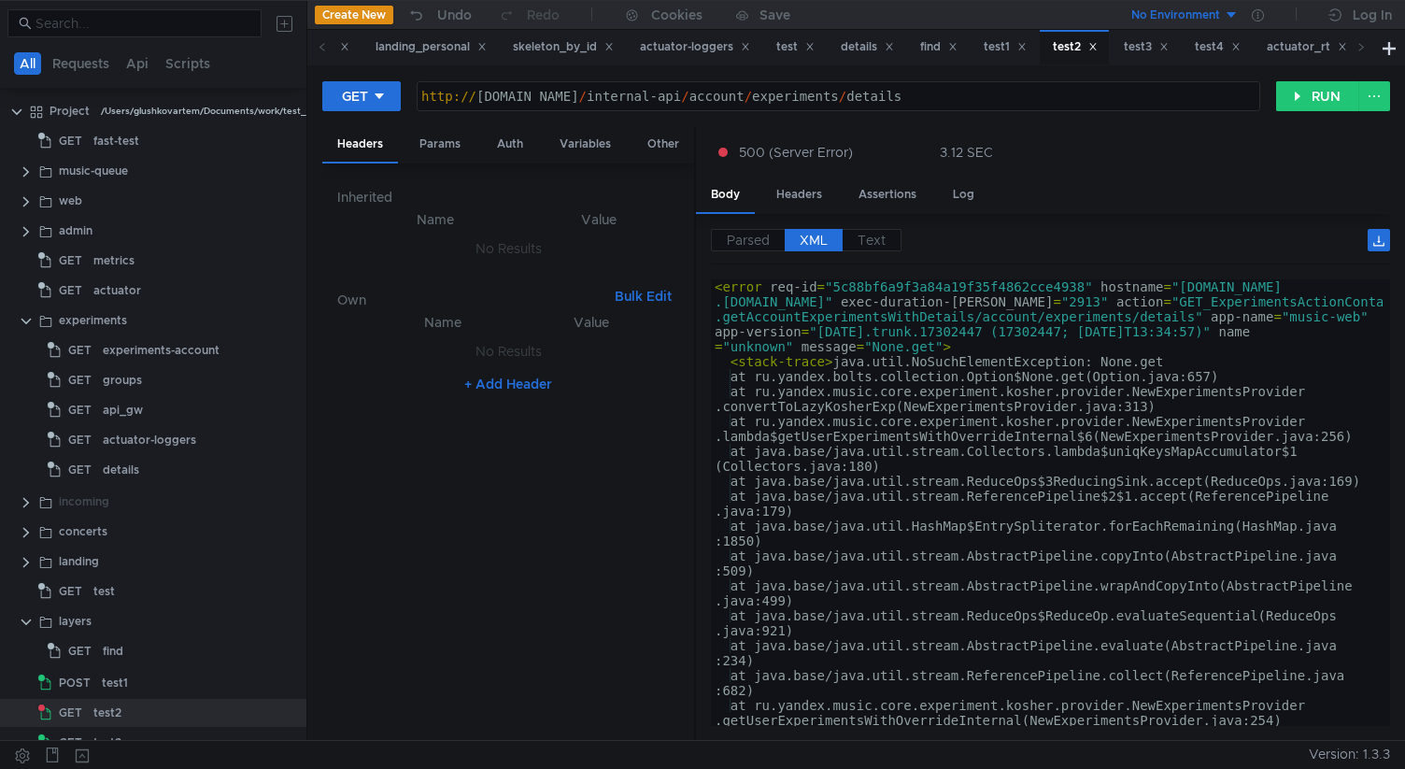
scroll to position [118, 0]
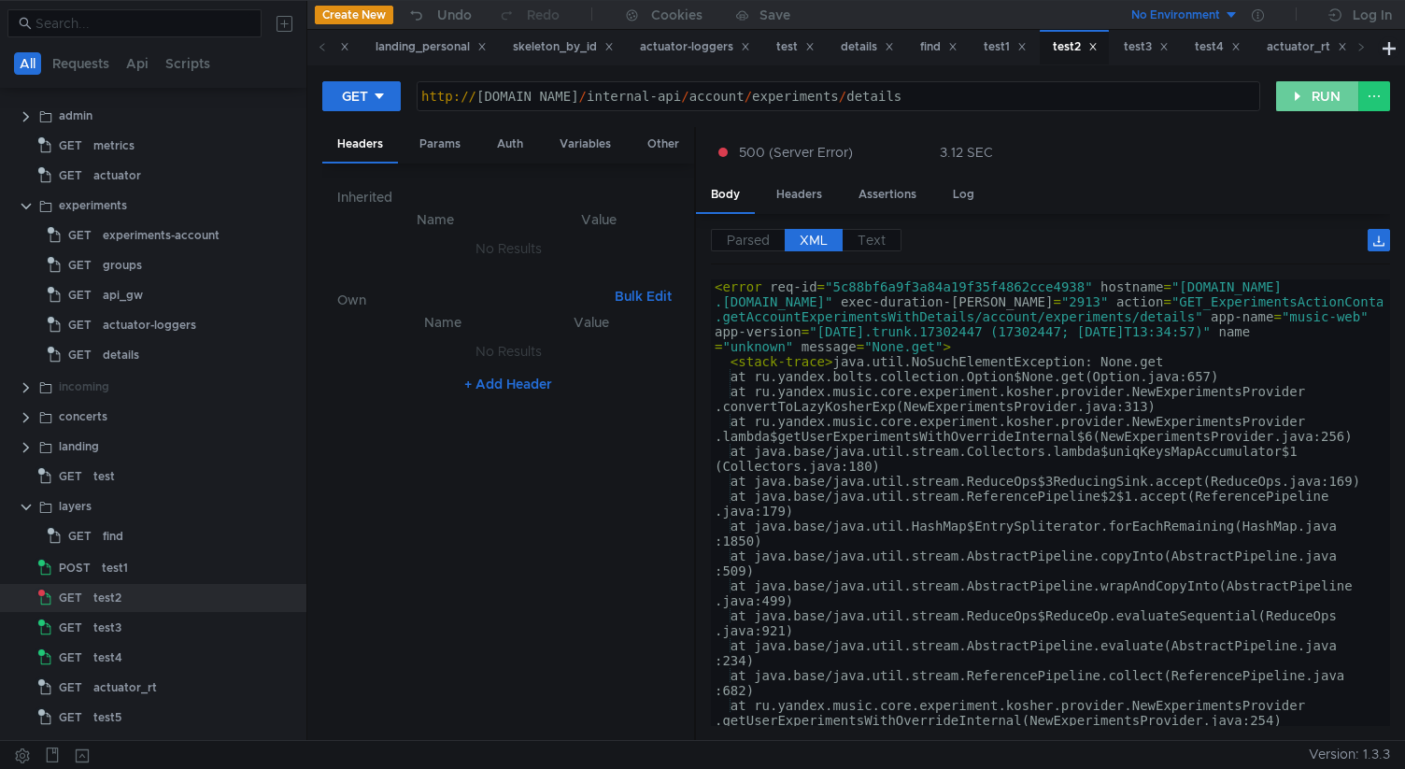
click at [1314, 90] on button "RUN" at bounding box center [1318, 96] width 83 height 30
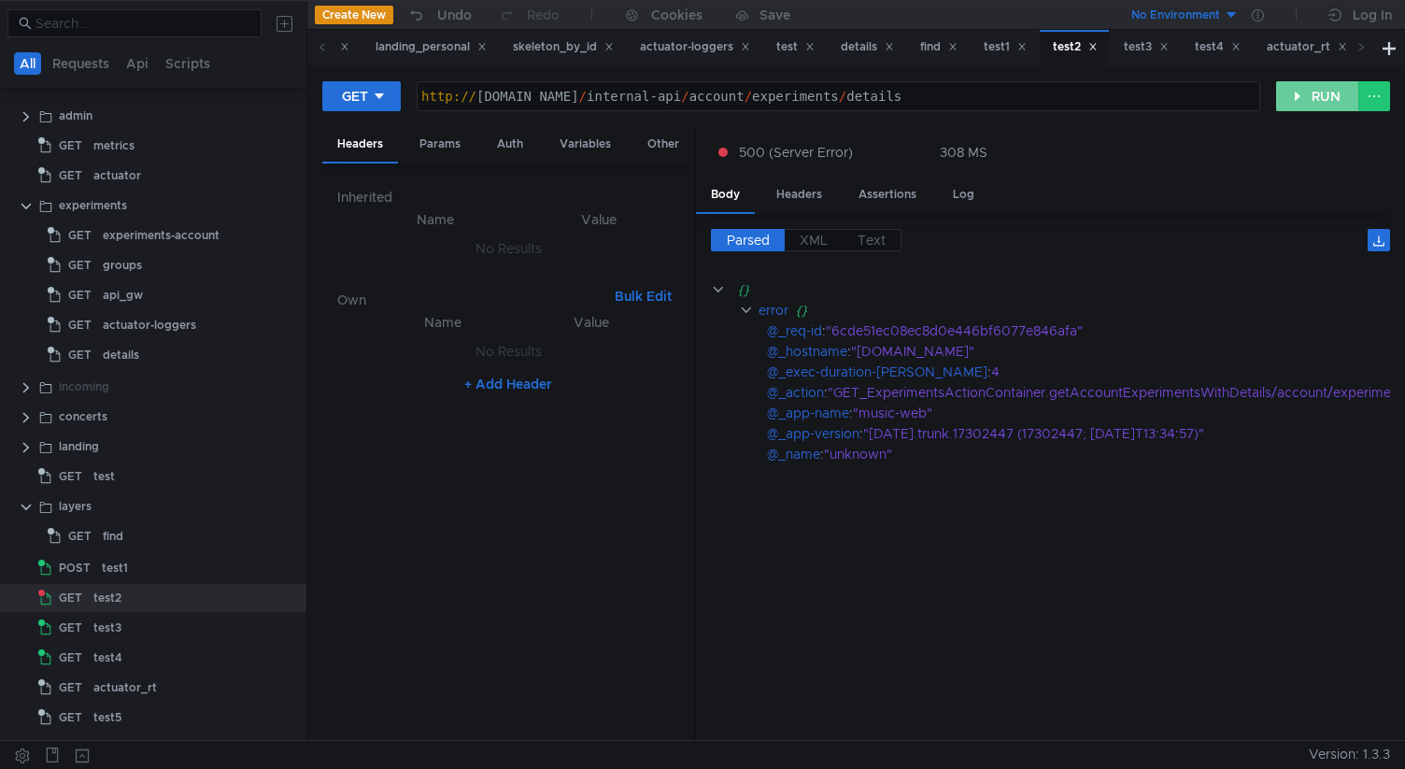
click at [1314, 90] on button "RUN" at bounding box center [1318, 96] width 83 height 30
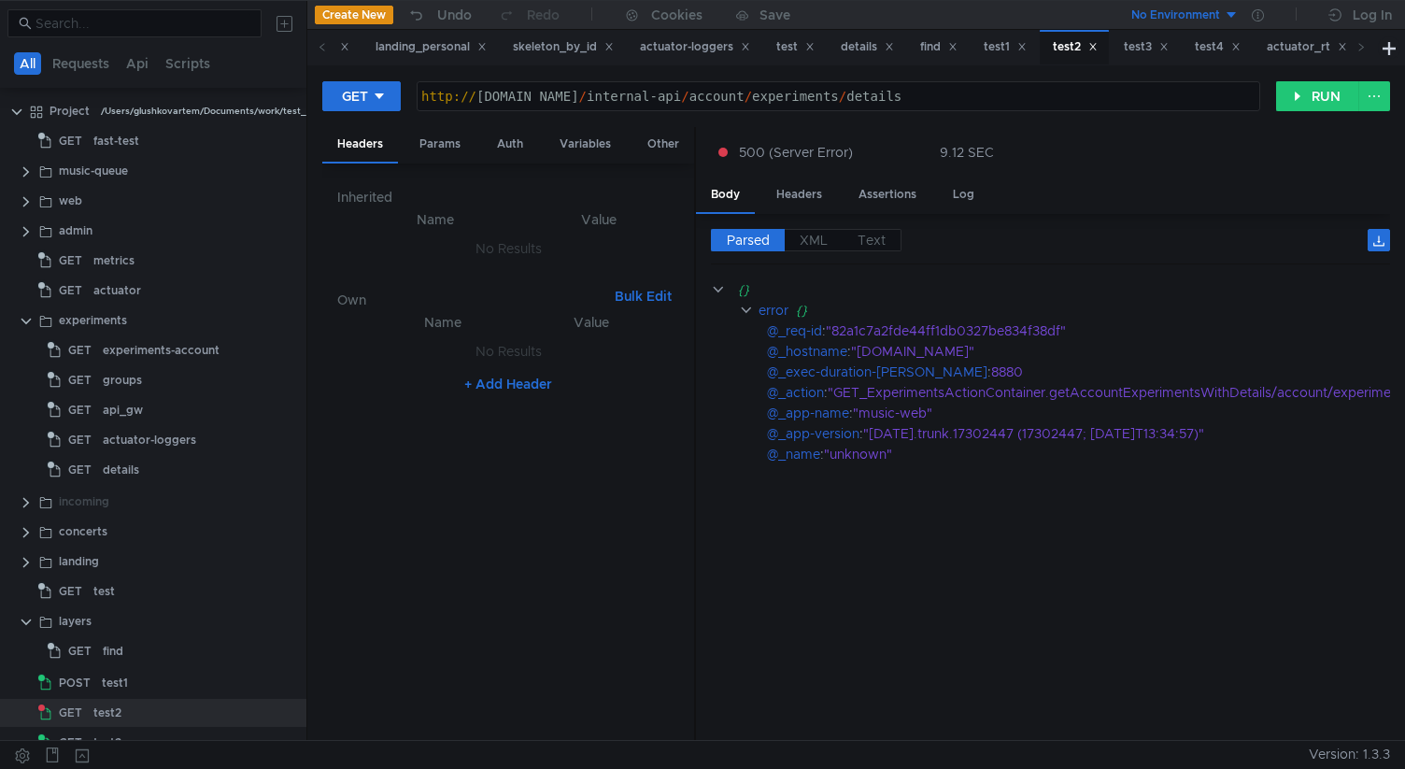
scroll to position [118, 0]
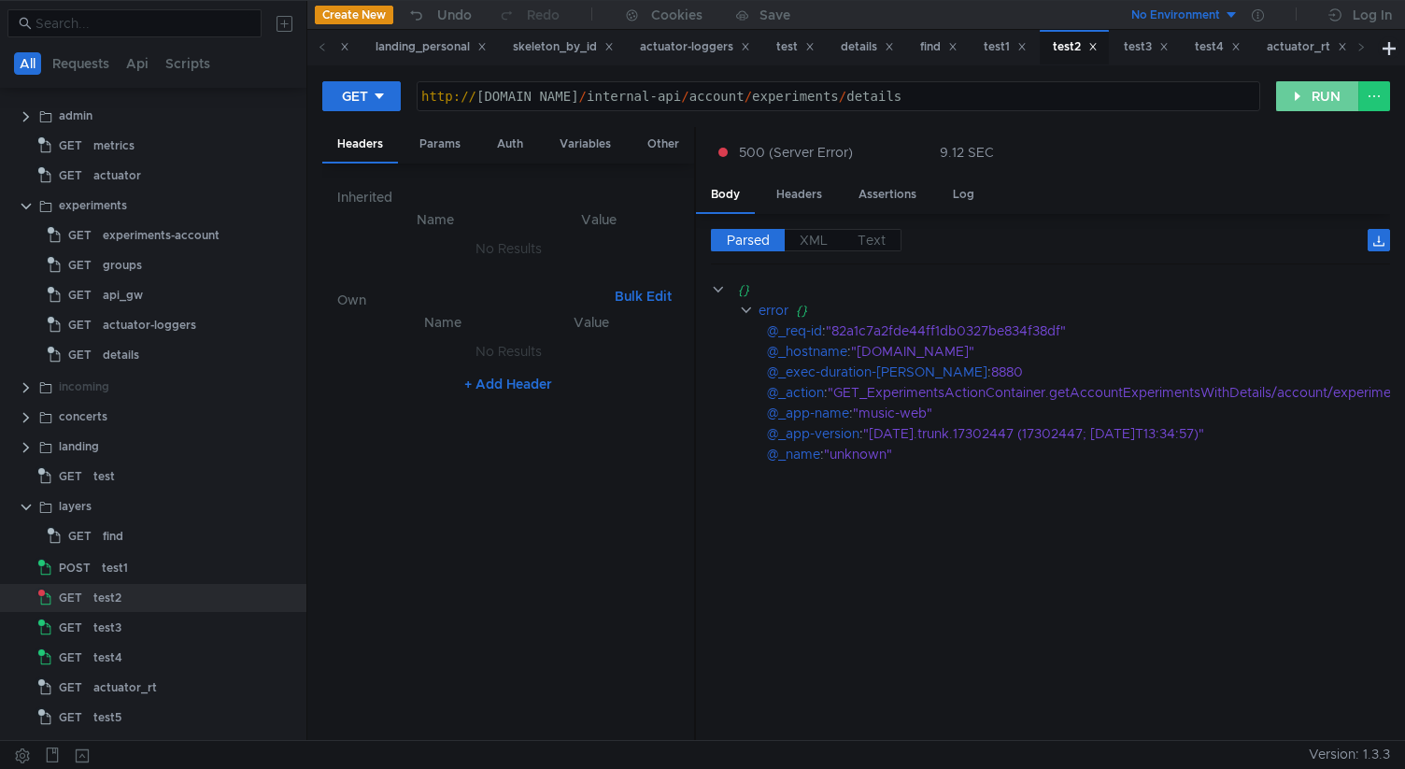
click at [1304, 107] on button "RUN" at bounding box center [1318, 96] width 83 height 30
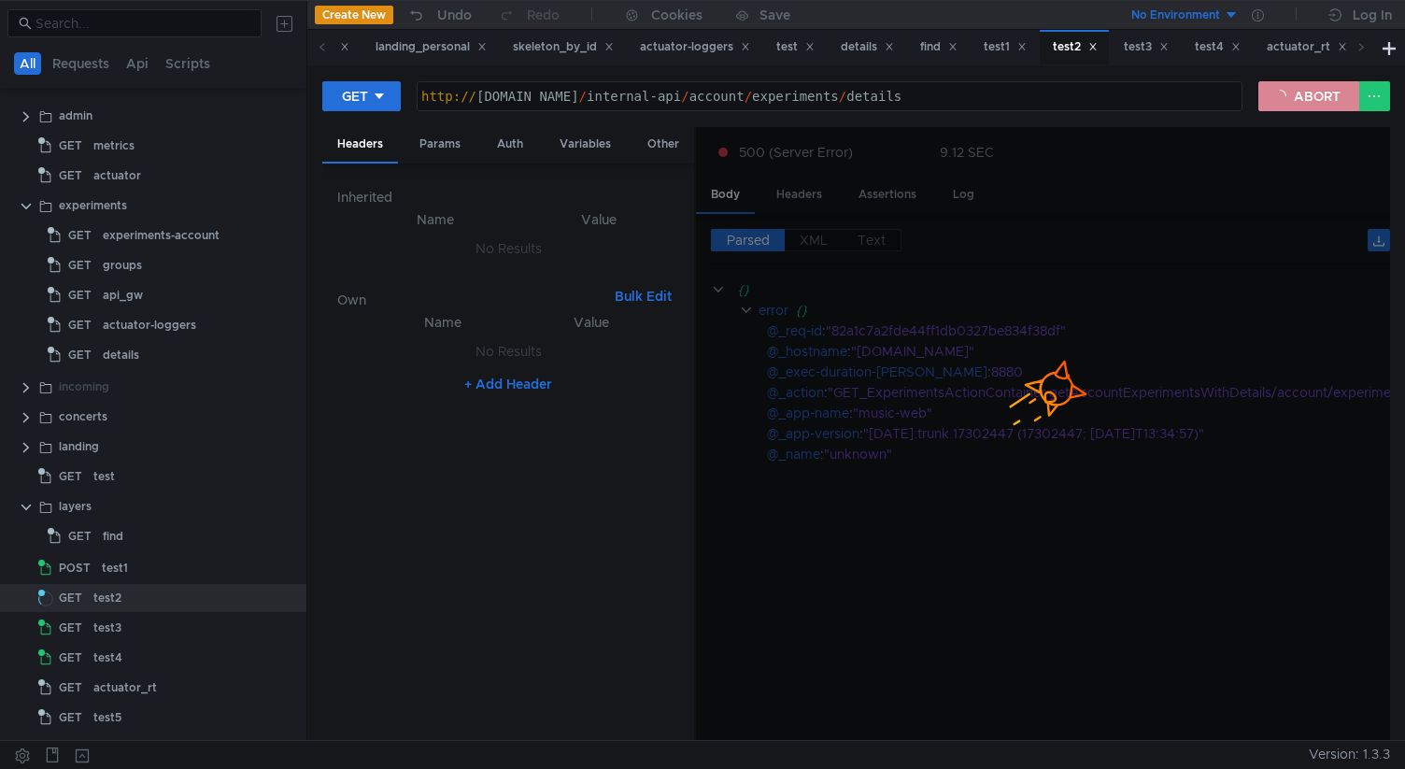
click at [1287, 103] on button "ABORT" at bounding box center [1309, 96] width 101 height 30
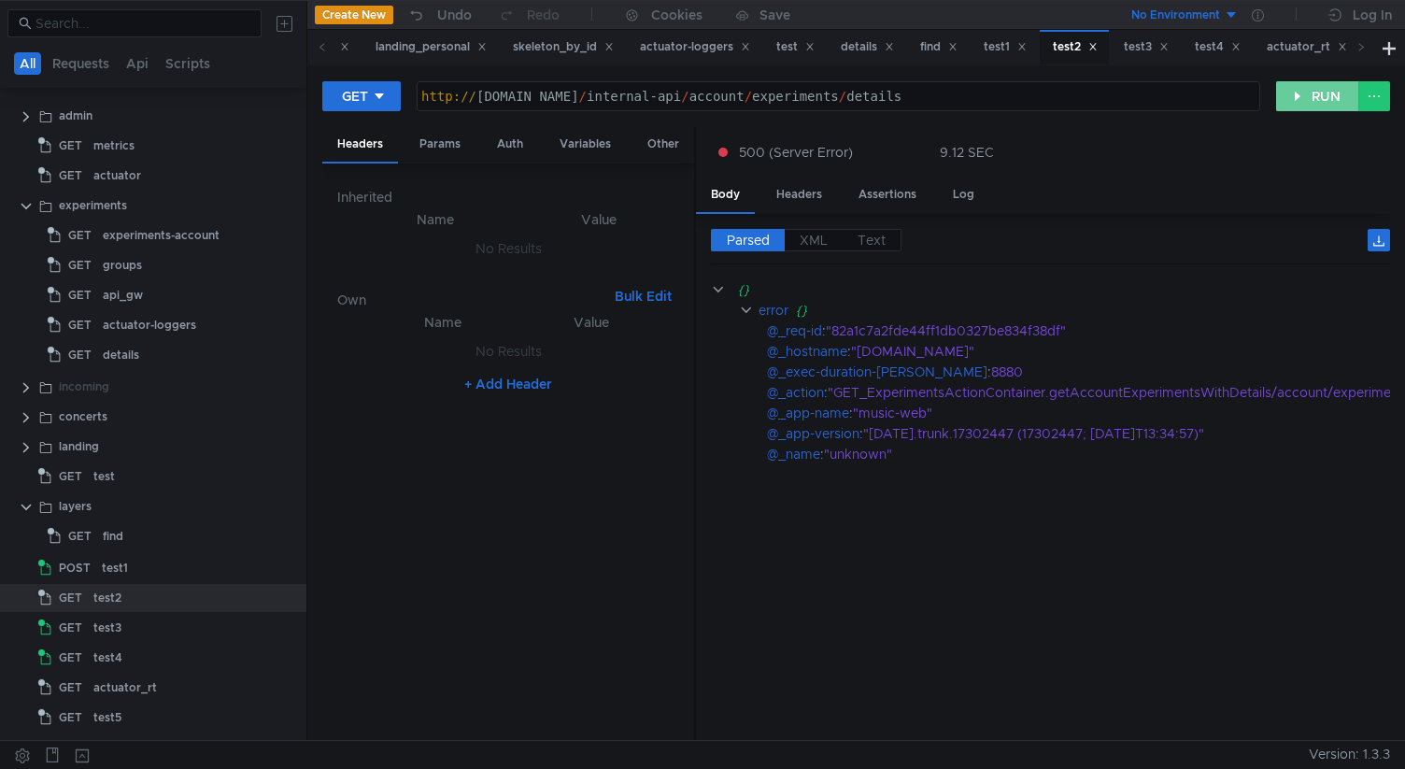
click at [1289, 105] on button "RUN" at bounding box center [1318, 96] width 83 height 30
click at [1291, 100] on button "RUN" at bounding box center [1318, 96] width 83 height 30
click at [1305, 95] on button "RUN" at bounding box center [1318, 96] width 83 height 30
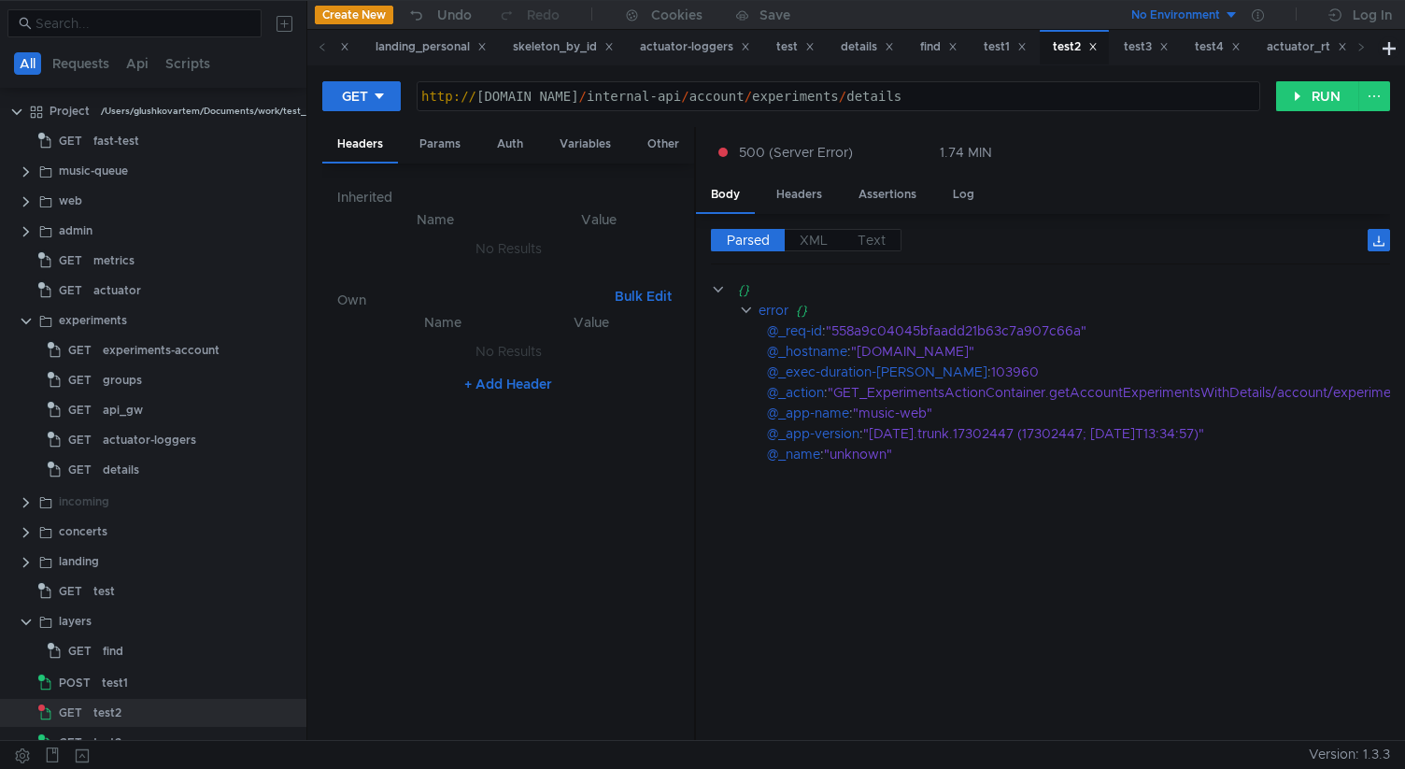
scroll to position [118, 0]
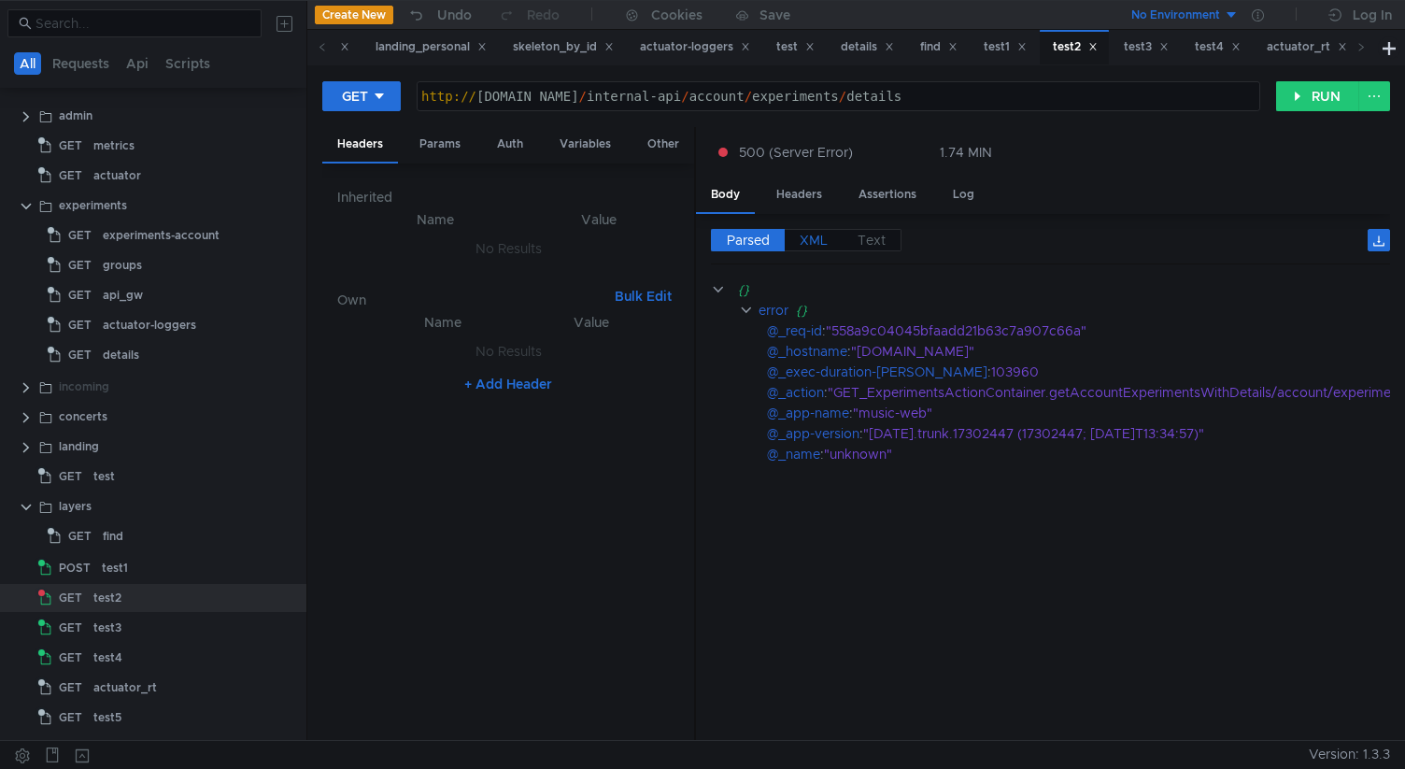
click at [812, 249] on label "XML" at bounding box center [814, 240] width 58 height 22
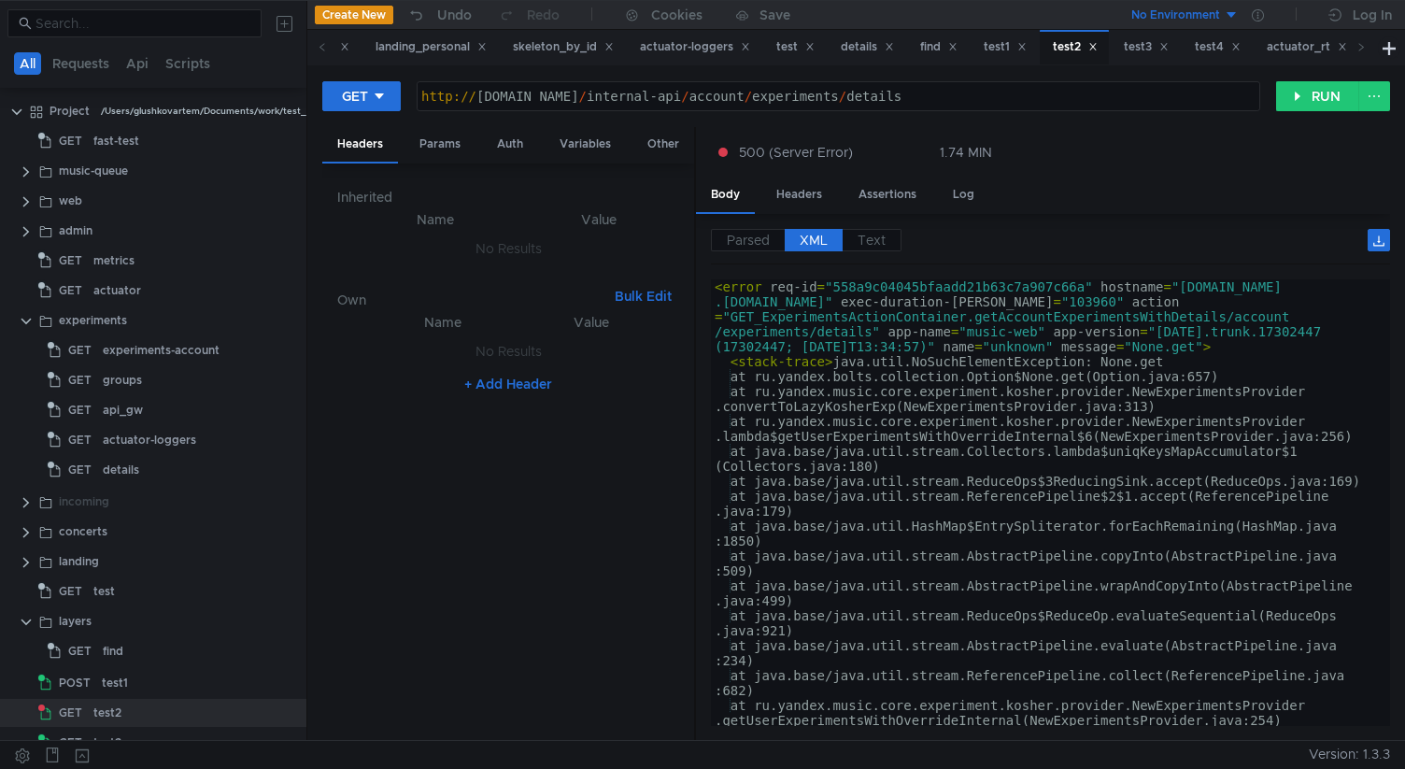
scroll to position [118, 0]
